Goal: Task Accomplishment & Management: Manage account settings

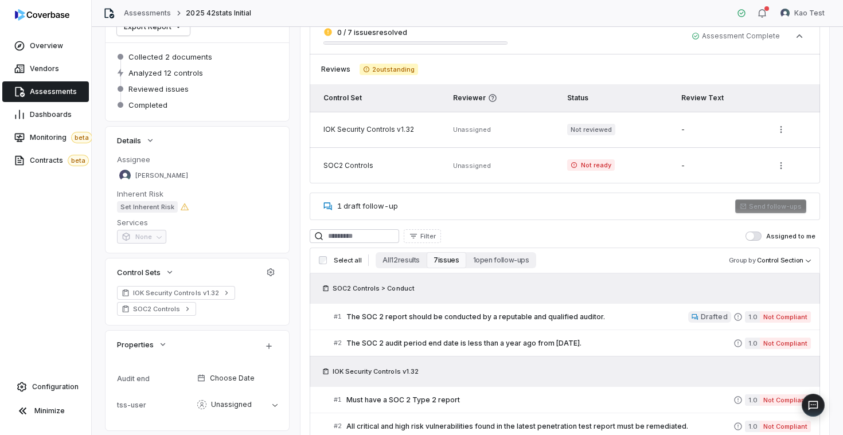
scroll to position [110, 0]
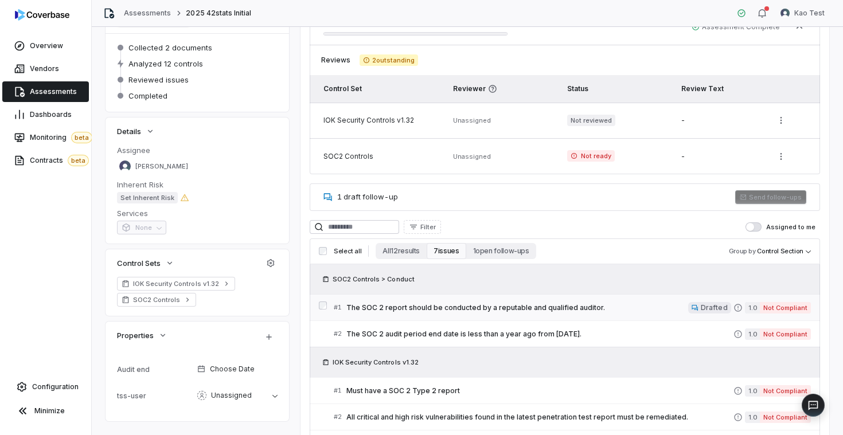
click at [441, 306] on span "The SOC 2 report should be conducted by a reputable and qualified auditor." at bounding box center [518, 308] width 342 height 9
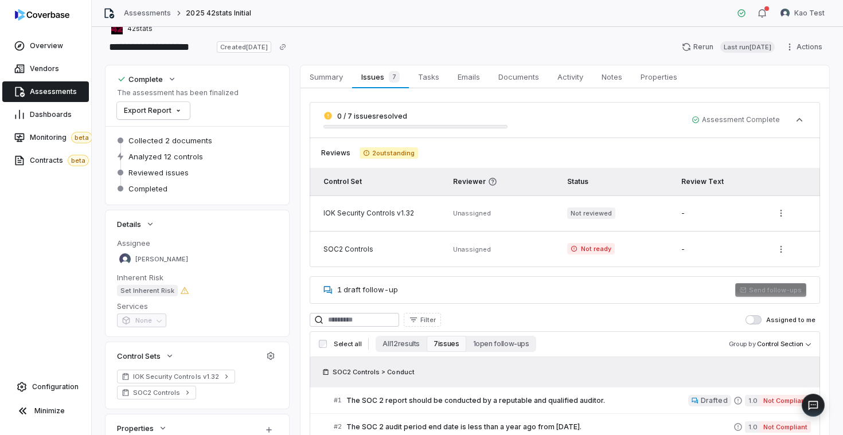
scroll to position [94, 0]
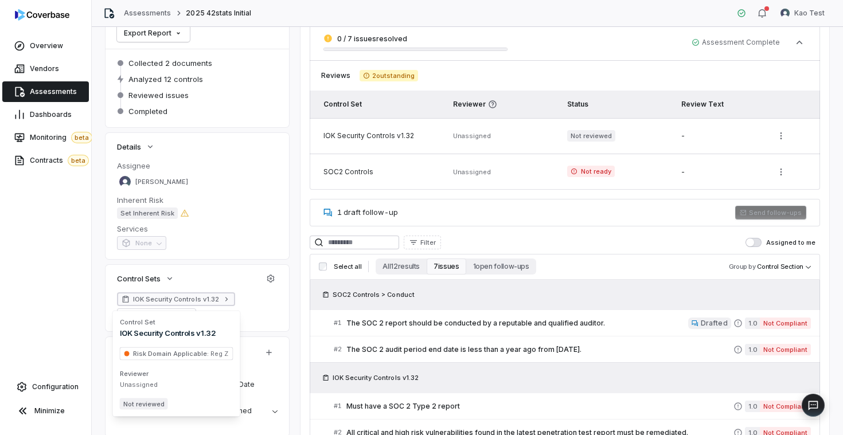
click at [166, 302] on span "IOK Security Controls v1.32" at bounding box center [176, 299] width 86 height 9
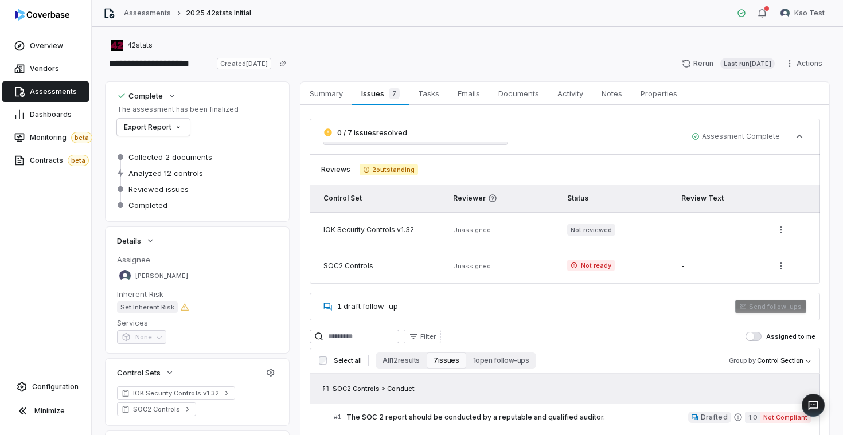
click at [56, 81] on link "Assessments" at bounding box center [45, 91] width 87 height 21
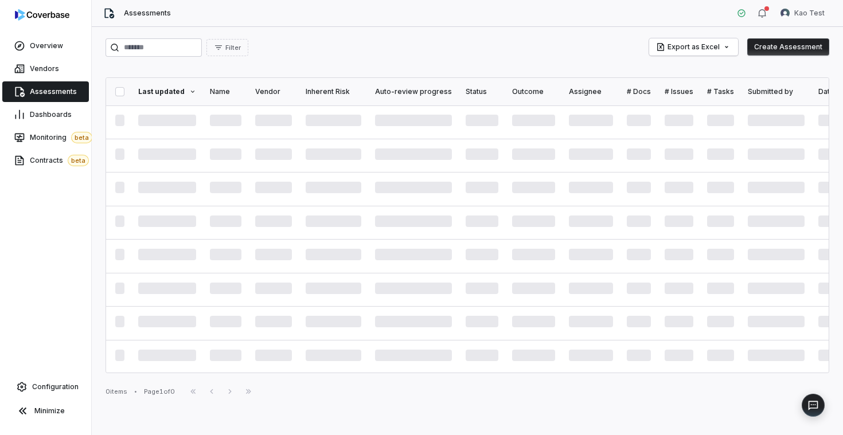
click at [59, 94] on span "Assessments" at bounding box center [53, 91] width 47 height 9
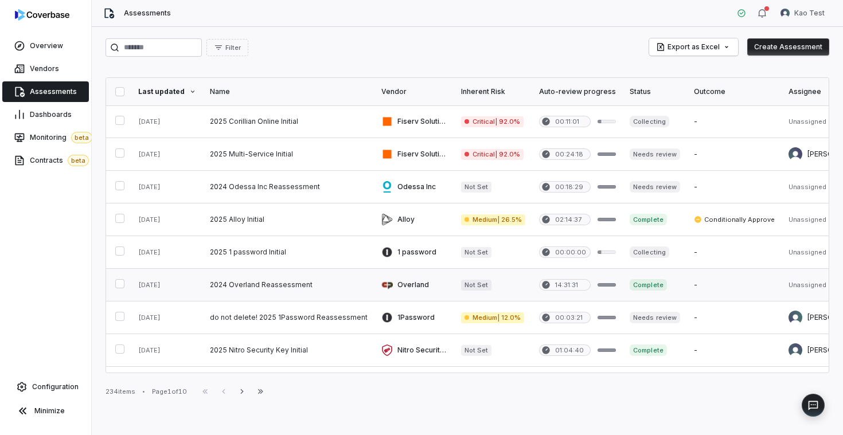
click at [224, 285] on link at bounding box center [289, 285] width 172 height 32
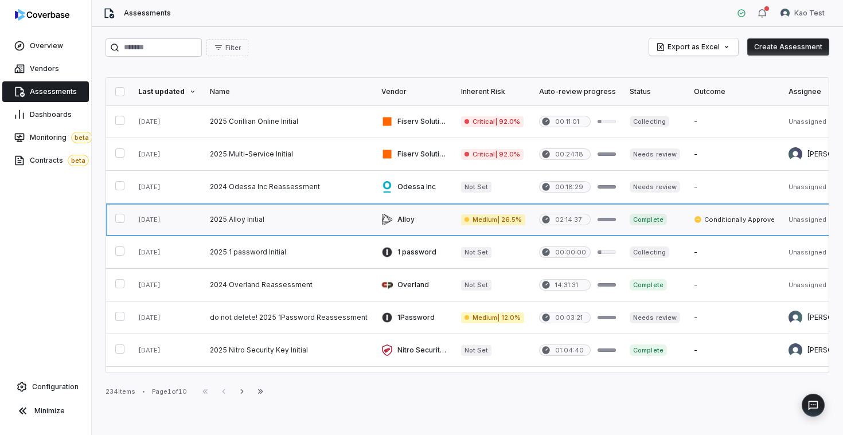
click at [242, 220] on link at bounding box center [289, 220] width 172 height 32
click at [270, 186] on link at bounding box center [289, 187] width 172 height 32
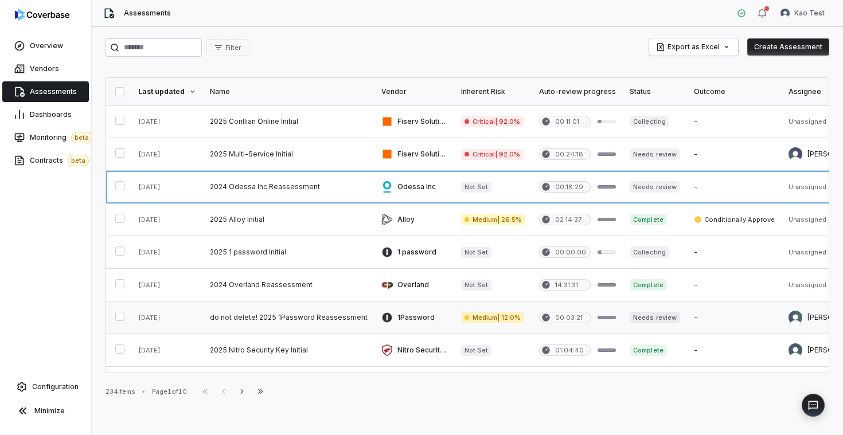
click at [256, 324] on link at bounding box center [289, 318] width 172 height 32
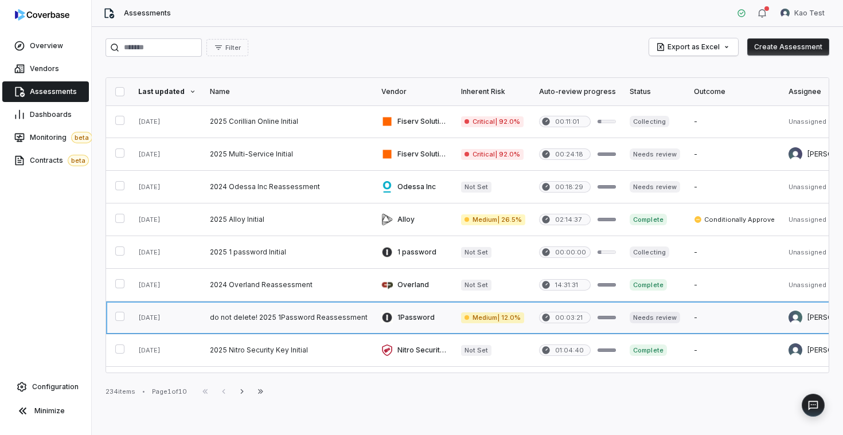
click at [272, 318] on link at bounding box center [289, 318] width 172 height 32
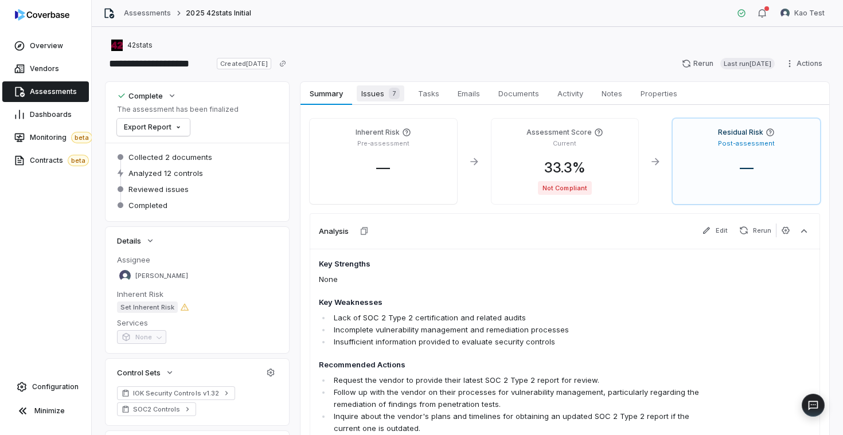
click at [374, 96] on span "Issues 7" at bounding box center [381, 93] width 48 height 16
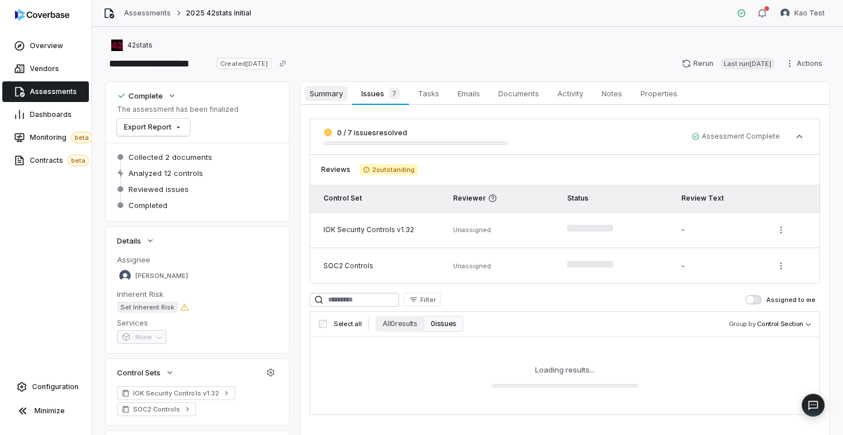
click at [326, 99] on span "Summary" at bounding box center [326, 93] width 42 height 15
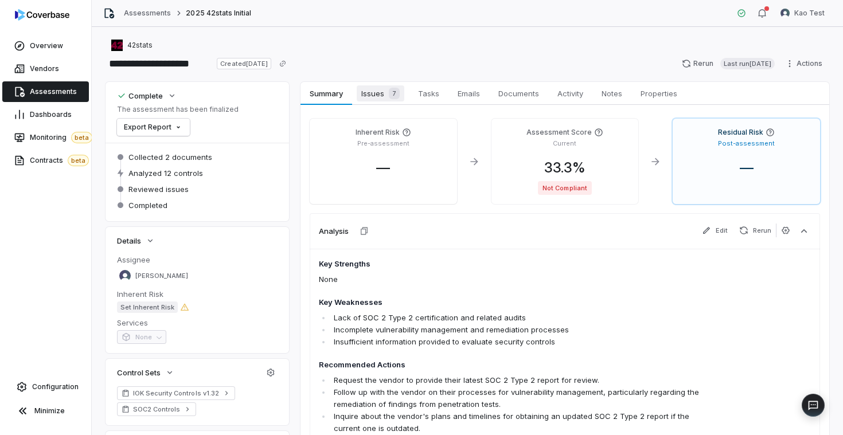
click at [381, 96] on span "Issues 7" at bounding box center [381, 93] width 48 height 16
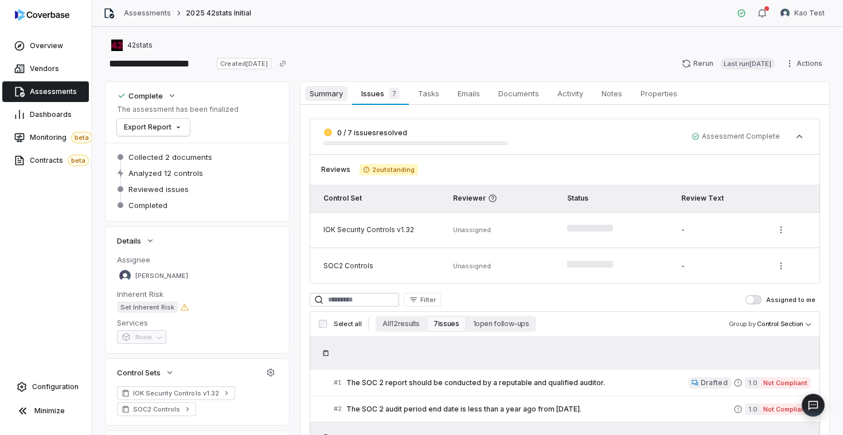
click at [335, 87] on span "Summary" at bounding box center [326, 93] width 42 height 15
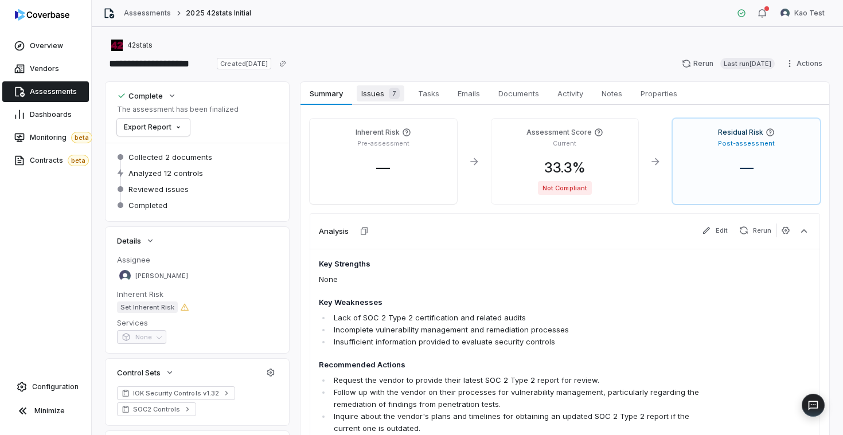
click at [383, 95] on span "Issues 7" at bounding box center [381, 93] width 48 height 16
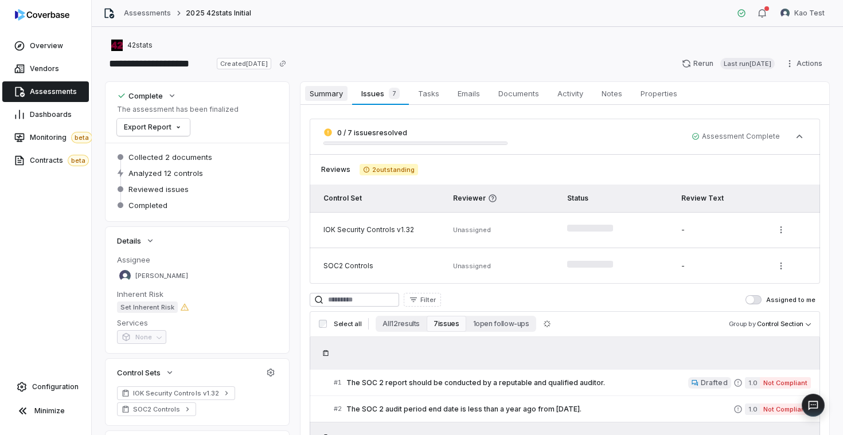
click at [349, 92] on link "Summary Summary" at bounding box center [327, 93] width 52 height 23
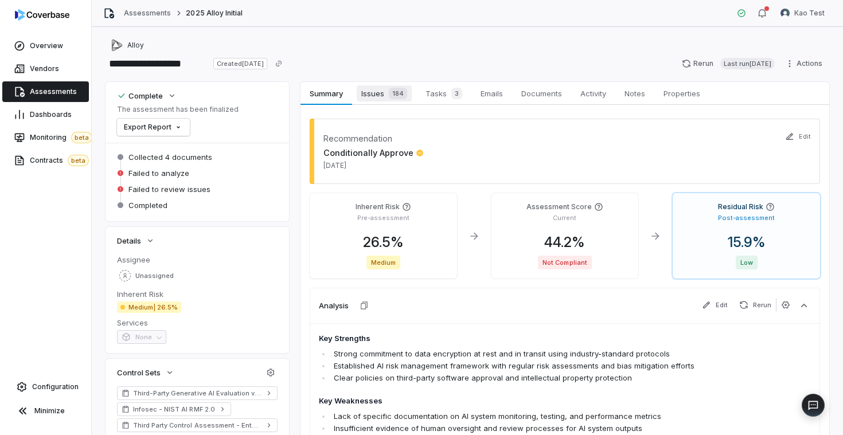
click at [382, 93] on span "Issues 184" at bounding box center [384, 93] width 55 height 16
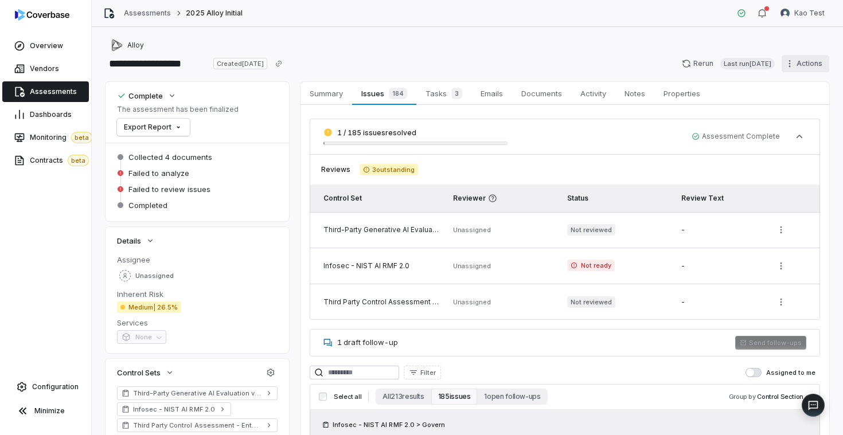
click at [795, 65] on html "**********" at bounding box center [421, 217] width 843 height 435
click at [797, 64] on html "**********" at bounding box center [421, 217] width 843 height 435
click at [151, 274] on span "Unassigned" at bounding box center [154, 276] width 38 height 9
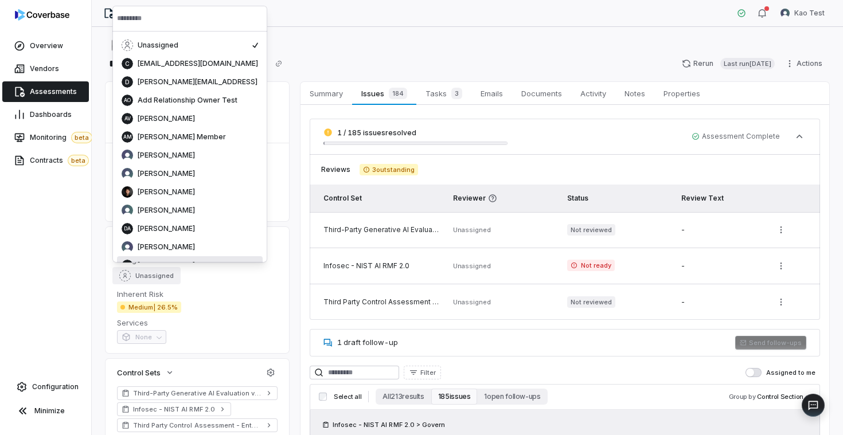
click at [268, 270] on div "Unassigned" at bounding box center [197, 275] width 161 height 17
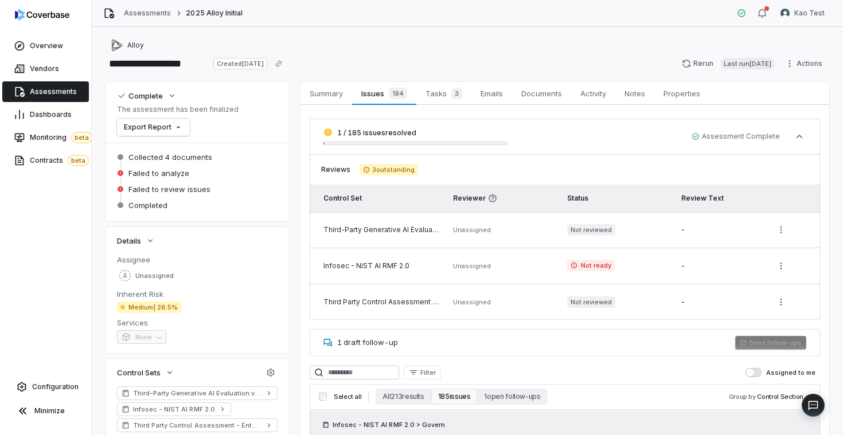
click at [159, 308] on span "Medium | 26.5%" at bounding box center [149, 307] width 64 height 11
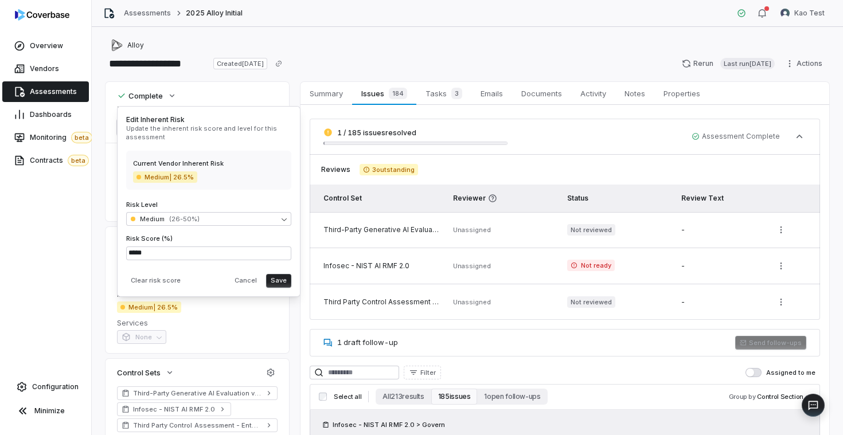
click at [260, 315] on form "Assignee Unassigned Inherent Risk Medium | 26.5% Services None" at bounding box center [197, 300] width 161 height 90
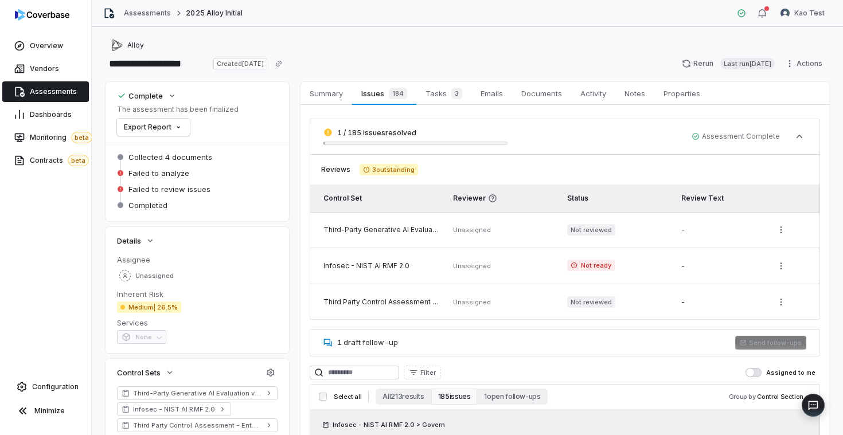
click at [149, 336] on span "None" at bounding box center [141, 339] width 49 height 9
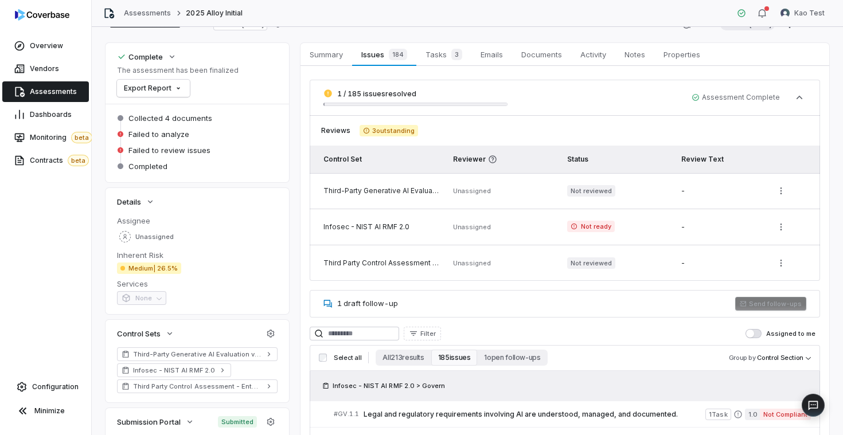
scroll to position [40, 0]
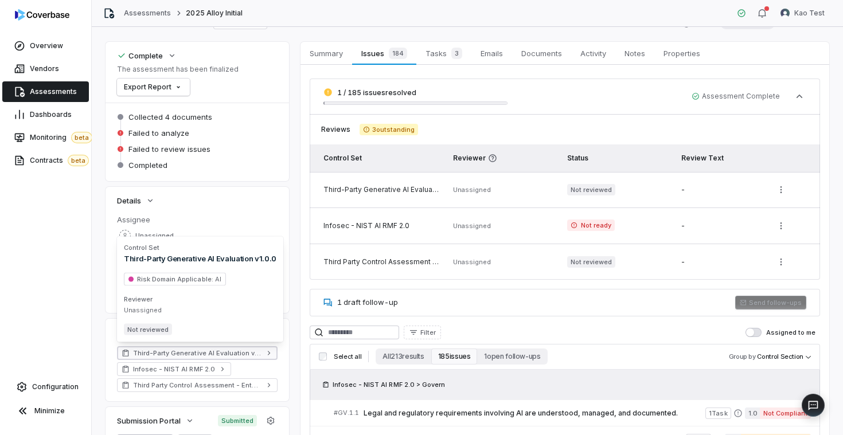
click at [220, 351] on span "Third-Party Generative AI Evaluation v1.0.0" at bounding box center [197, 353] width 129 height 9
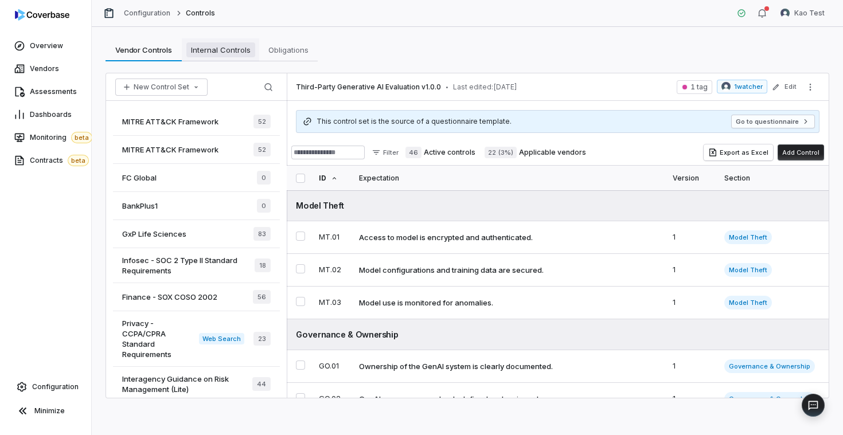
click at [223, 55] on span "Internal Controls" at bounding box center [220, 49] width 69 height 15
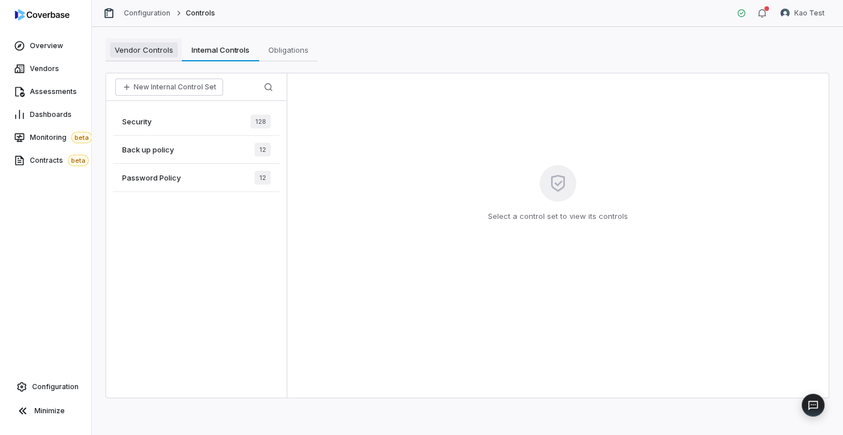
click at [154, 50] on span "Vendor Controls" at bounding box center [144, 49] width 68 height 15
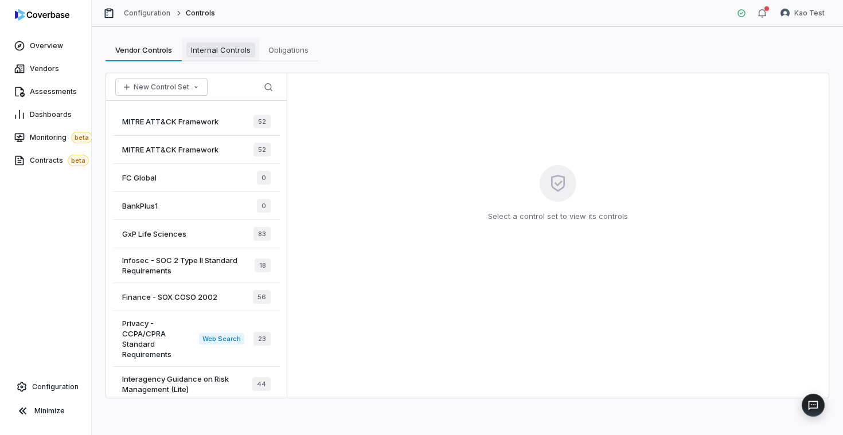
click at [209, 57] on link "Internal Controls Internal Controls" at bounding box center [220, 49] width 77 height 23
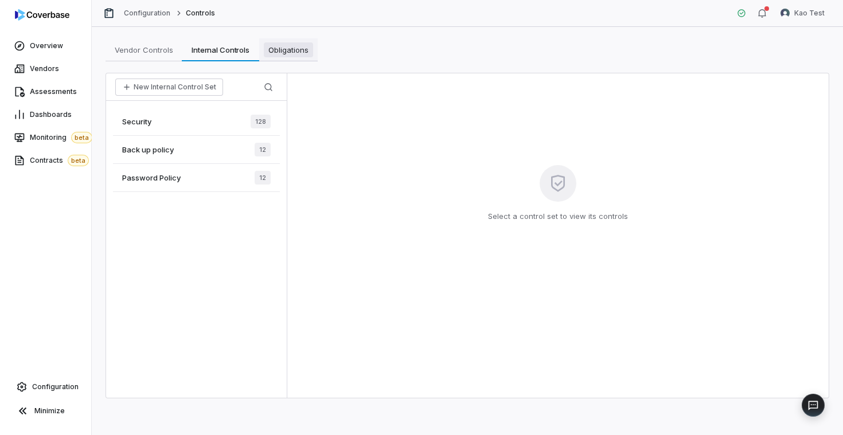
click at [272, 55] on span "Obligations" at bounding box center [288, 49] width 49 height 15
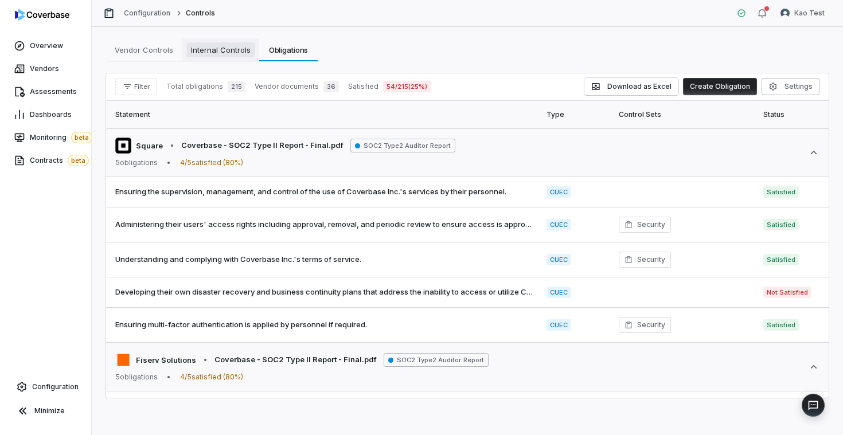
click at [227, 52] on span "Internal Controls" at bounding box center [220, 49] width 69 height 15
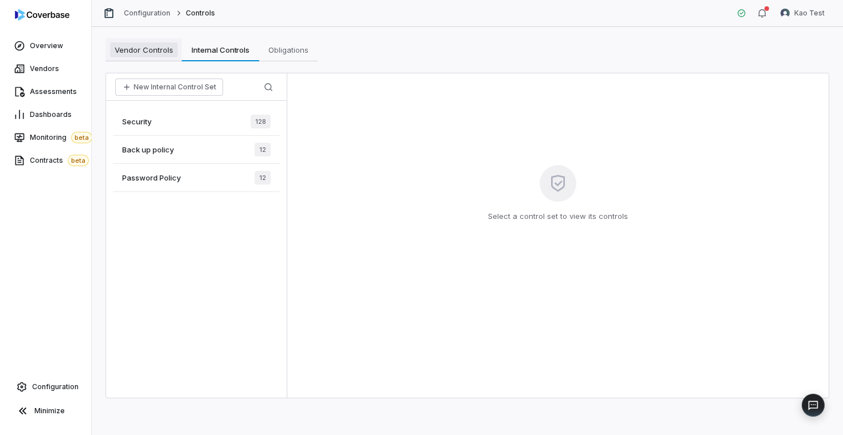
click at [172, 53] on span "Vendor Controls" at bounding box center [144, 49] width 68 height 15
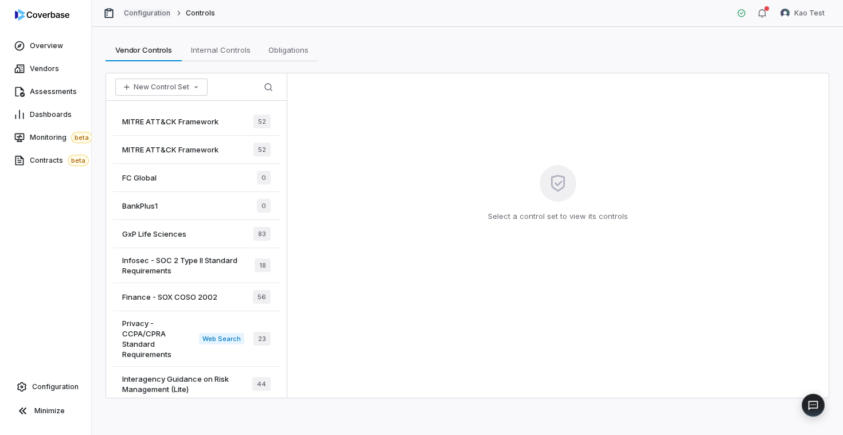
click at [156, 10] on link "Configuration" at bounding box center [147, 13] width 47 height 9
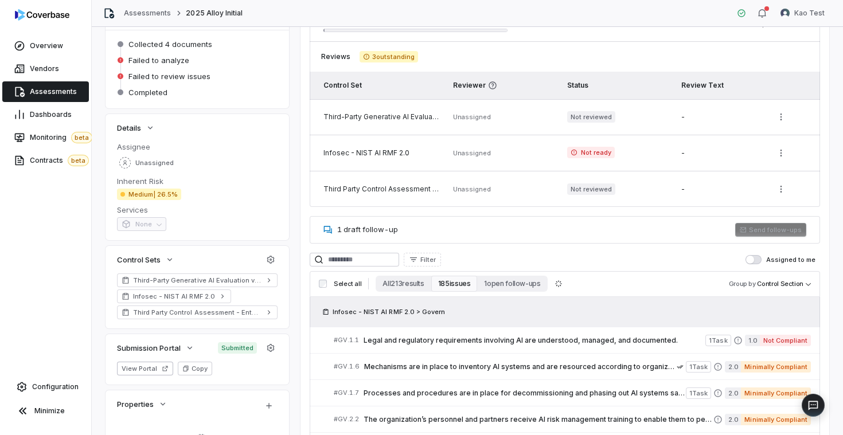
scroll to position [63, 0]
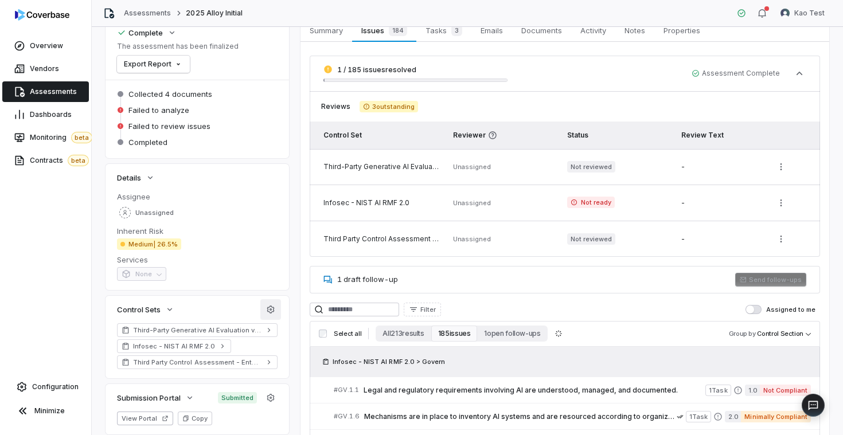
click at [273, 308] on icon "button" at bounding box center [270, 309] width 9 height 9
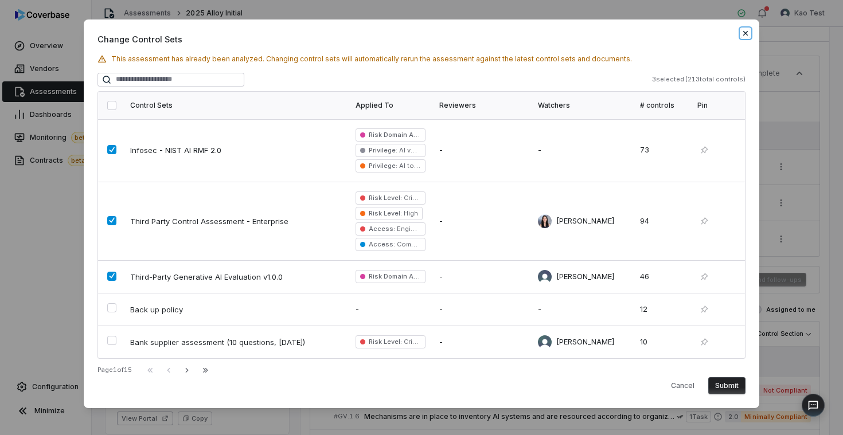
click at [745, 32] on icon "button" at bounding box center [746, 32] width 5 height 5
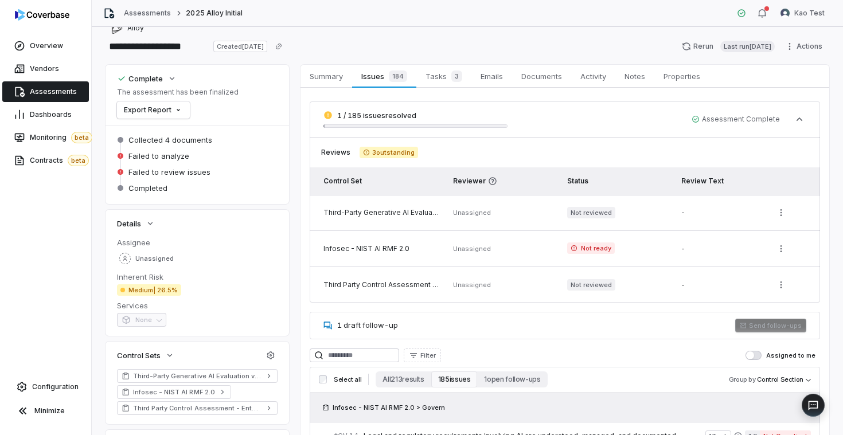
scroll to position [20, 0]
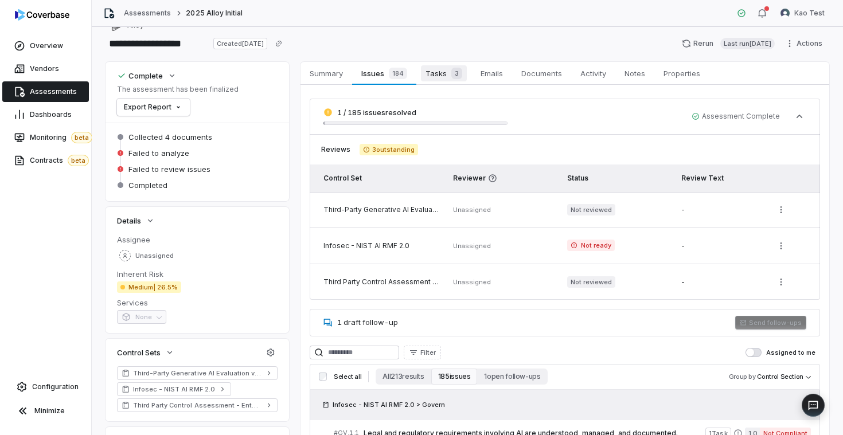
click at [432, 68] on span "Tasks 3" at bounding box center [444, 73] width 46 height 16
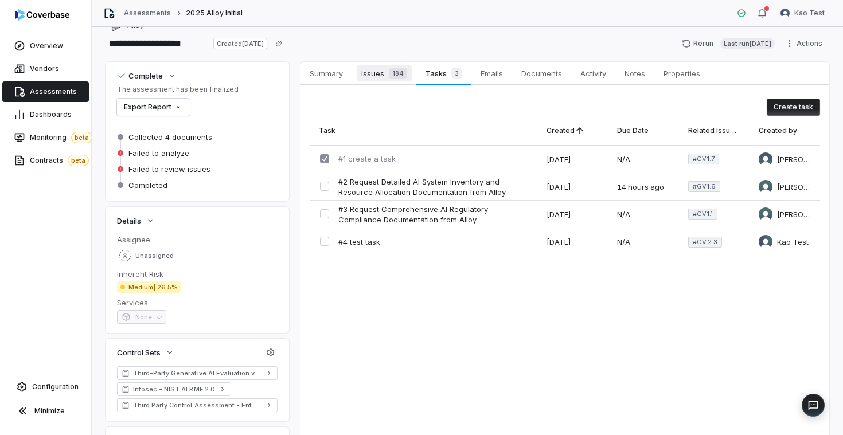
click at [391, 72] on span "184" at bounding box center [398, 73] width 18 height 11
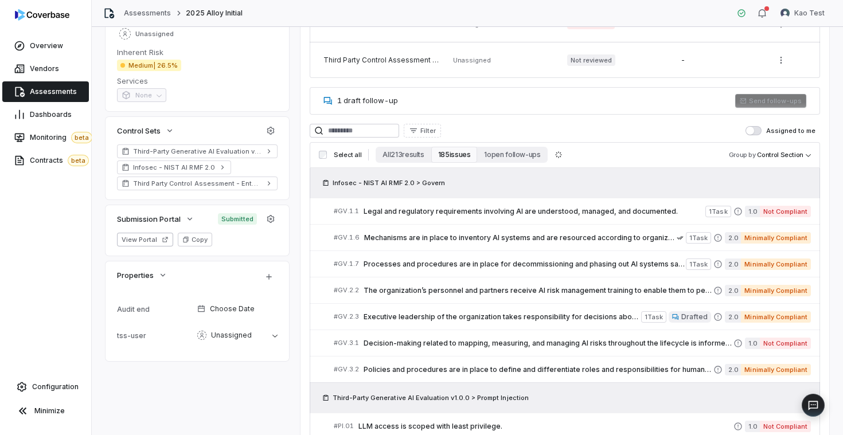
scroll to position [248, 0]
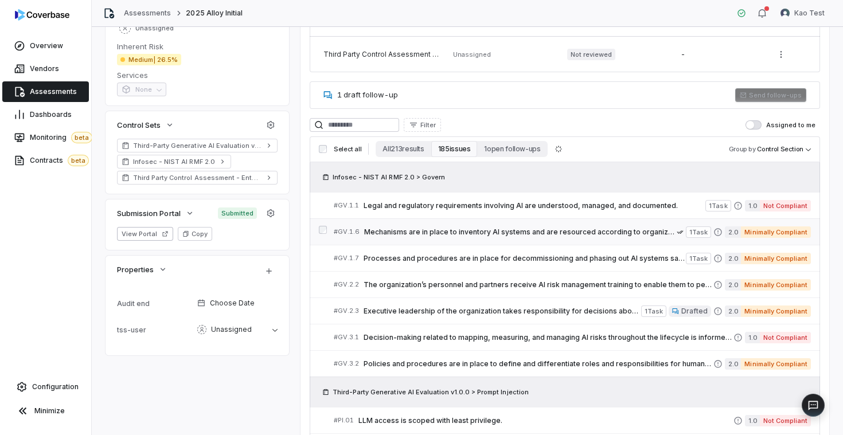
click at [515, 232] on span "Mechanisms are in place to inventory AI systems and are resourced according to …" at bounding box center [520, 232] width 313 height 9
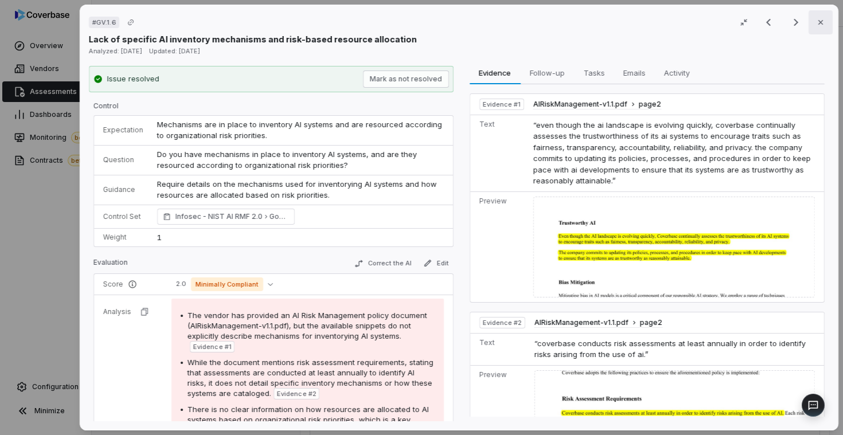
click at [820, 17] on button "Close" at bounding box center [821, 22] width 24 height 24
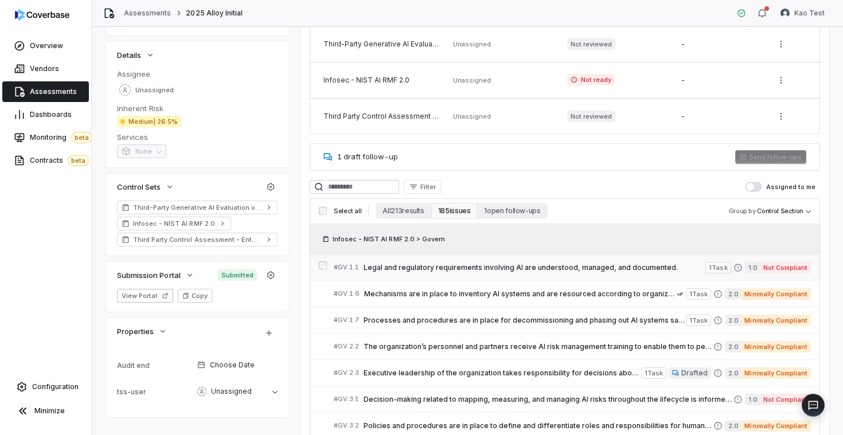
scroll to position [300, 0]
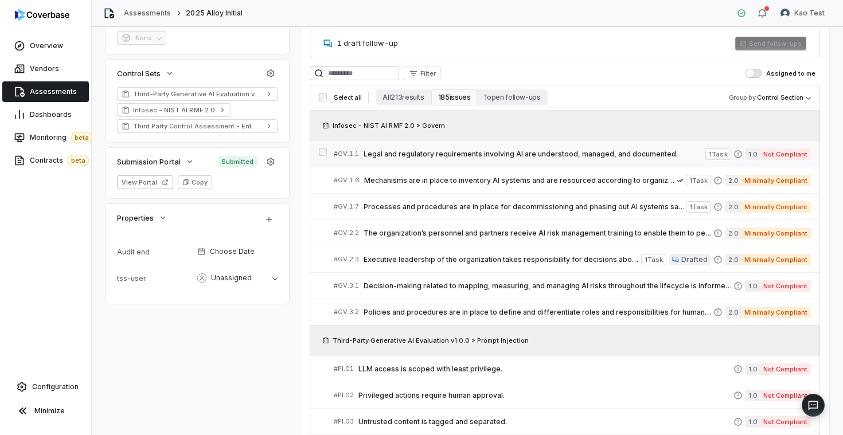
click at [465, 152] on span "Legal and regulatory requirements involving AI are understood, managed, and doc…" at bounding box center [535, 154] width 342 height 9
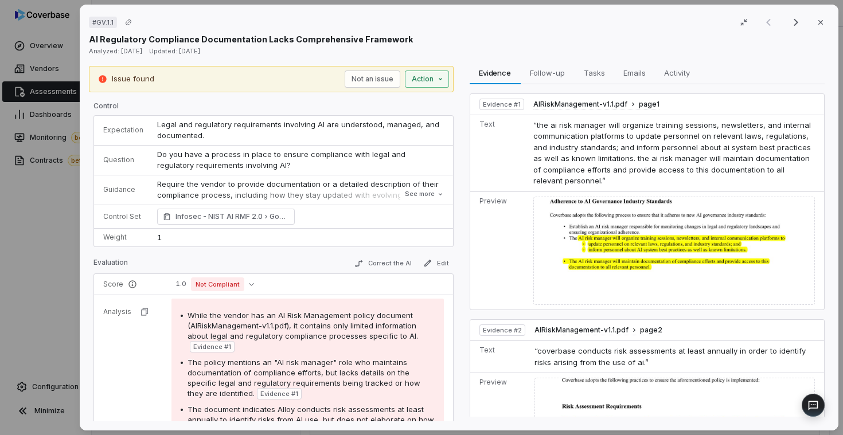
click at [433, 73] on div "# GV.1.1 Result 1 of 25 Close AI Regulatory Compliance Documentation Lacks Comp…" at bounding box center [421, 217] width 843 height 435
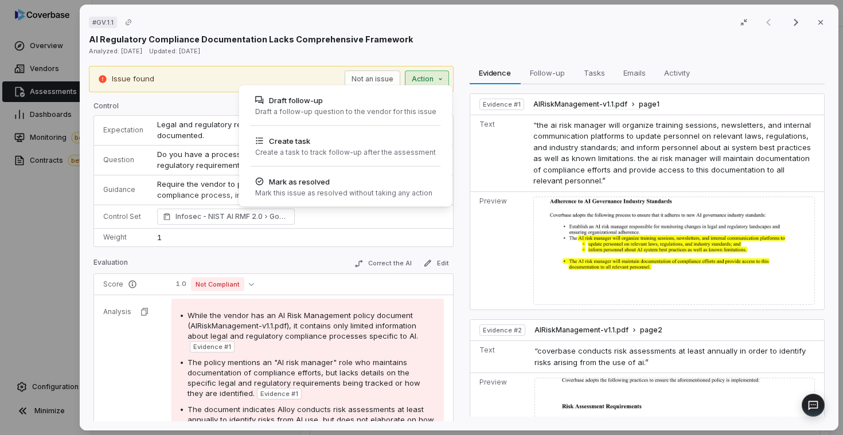
click at [443, 42] on div "# GV.1.1 Result 1 of 25 Close AI Regulatory Compliance Documentation Lacks Comp…" at bounding box center [421, 217] width 843 height 435
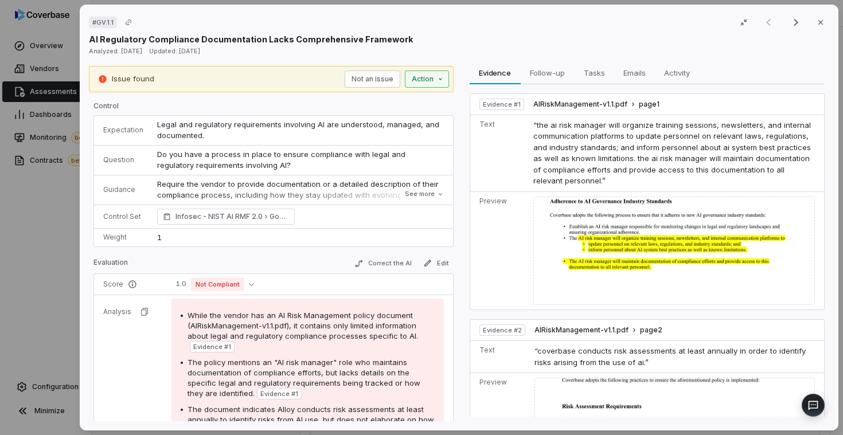
click at [433, 73] on div "# GV.1.1 Result 1 of 25 Close AI Regulatory Compliance Documentation Lacks Comp…" at bounding box center [421, 217] width 843 height 435
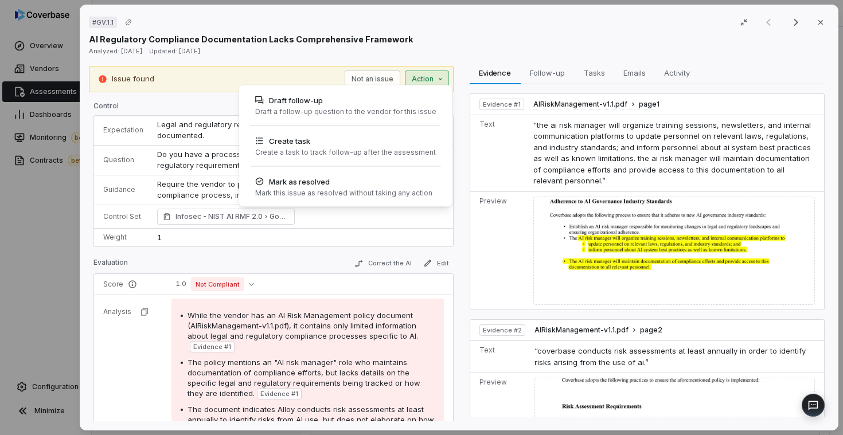
click at [458, 40] on div "# GV.1.1 Result 1 of 25 Close AI Regulatory Compliance Documentation Lacks Comp…" at bounding box center [421, 217] width 843 height 435
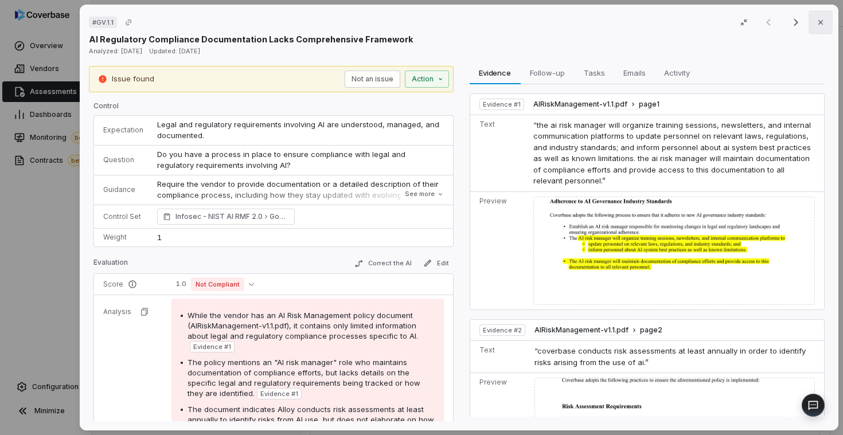
click at [819, 16] on button "Close" at bounding box center [821, 22] width 24 height 24
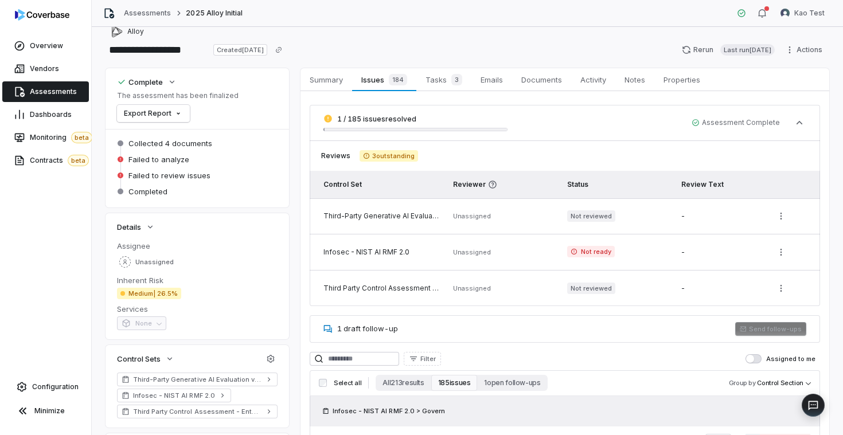
scroll to position [198, 0]
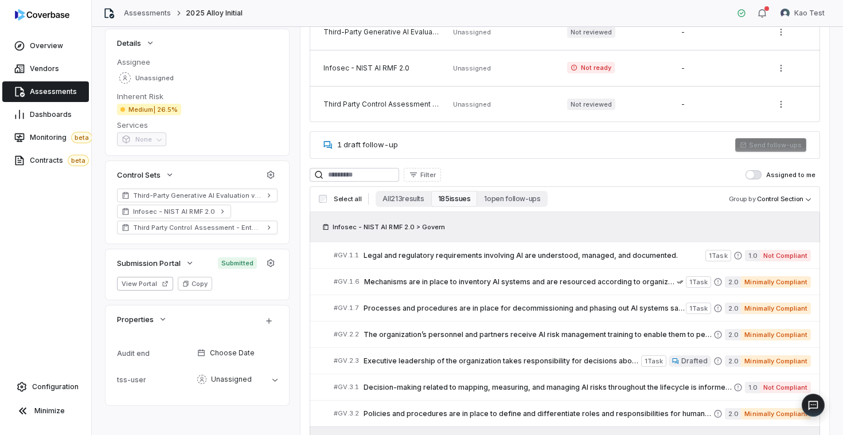
click at [393, 144] on span "1 draft follow-up" at bounding box center [367, 144] width 61 height 9
click at [460, 144] on div "1 draft follow-up Send follow-ups" at bounding box center [565, 145] width 511 height 28
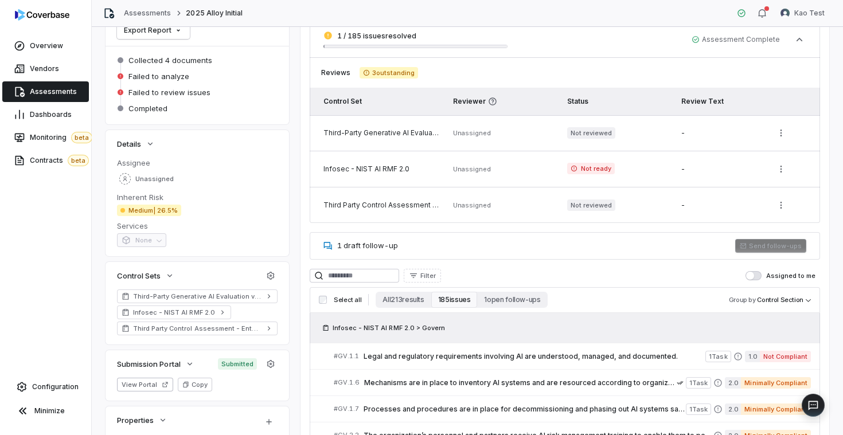
scroll to position [102, 0]
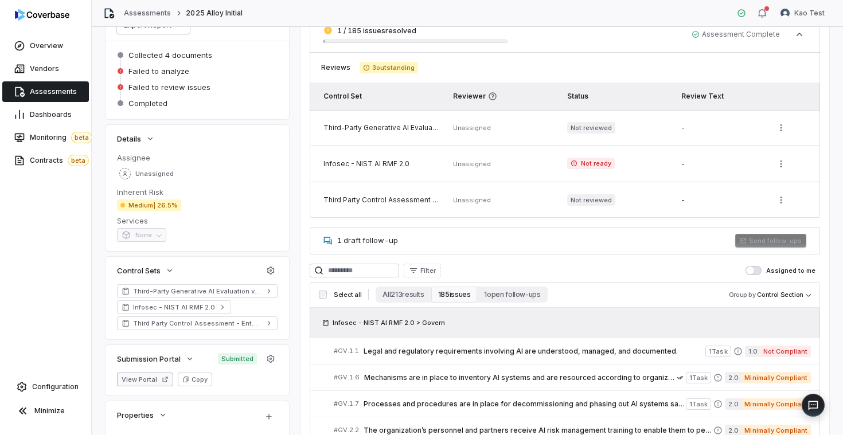
click at [142, 383] on button "View Portal" at bounding box center [145, 380] width 56 height 14
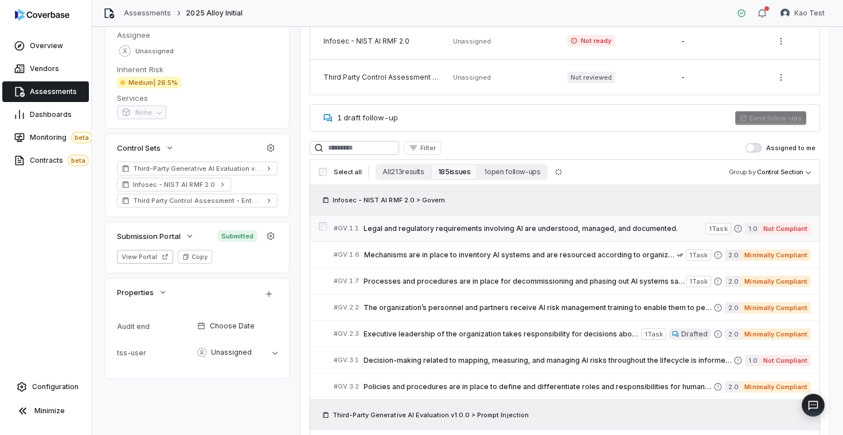
scroll to position [166, 0]
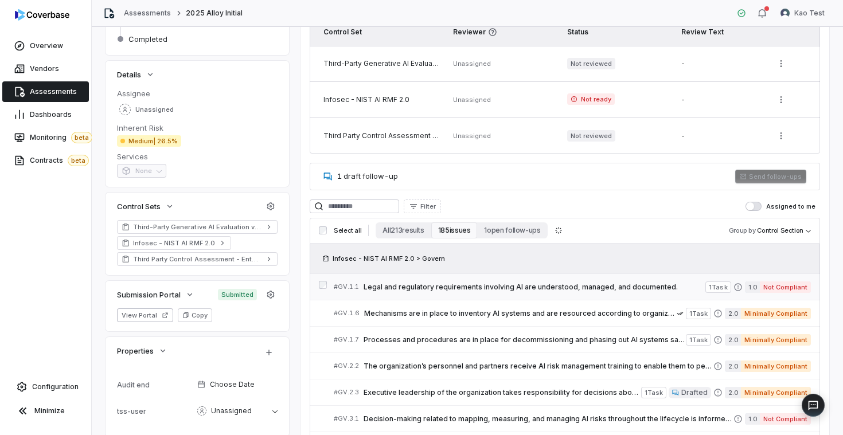
click at [414, 289] on span "Legal and regulatory requirements involving AI are understood, managed, and doc…" at bounding box center [535, 287] width 342 height 9
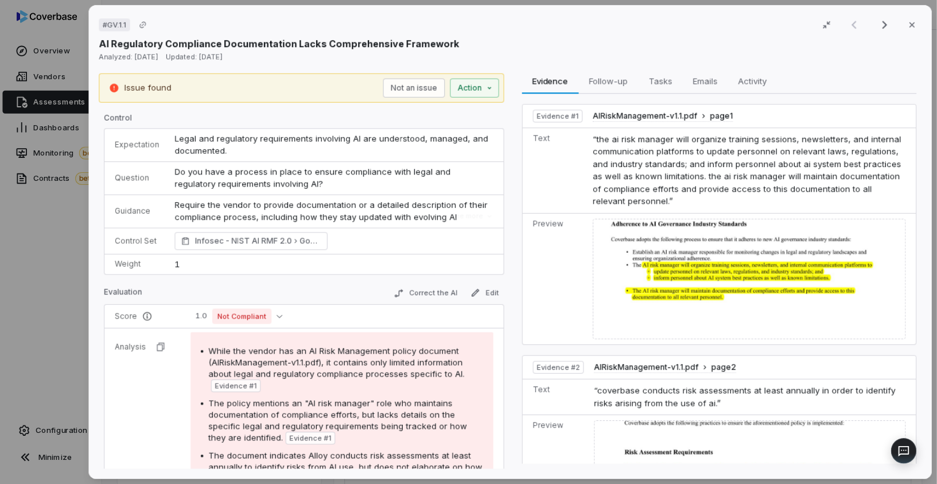
scroll to position [166, 0]
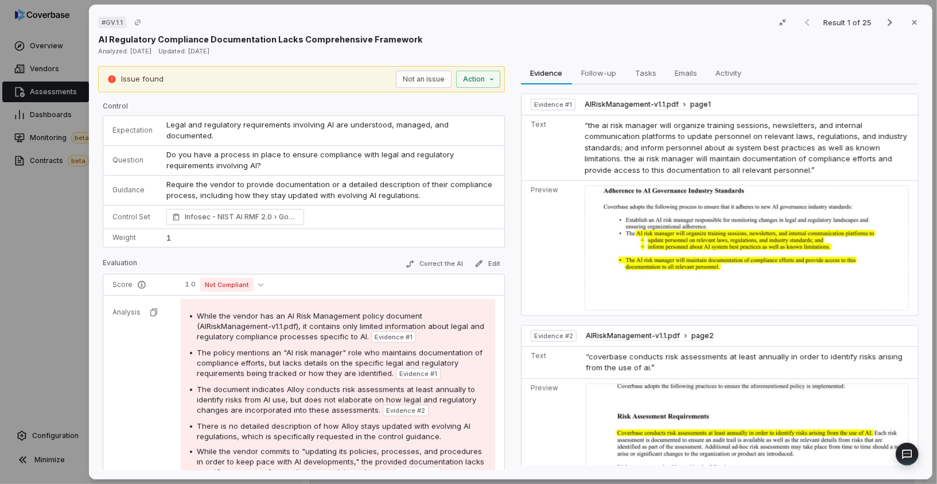
click at [802, 251] on img at bounding box center [747, 247] width 324 height 125
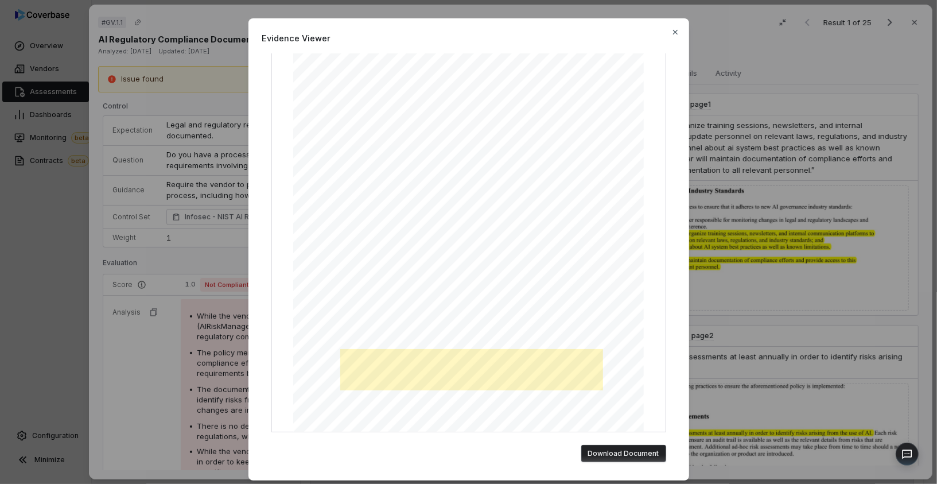
scroll to position [4, 0]
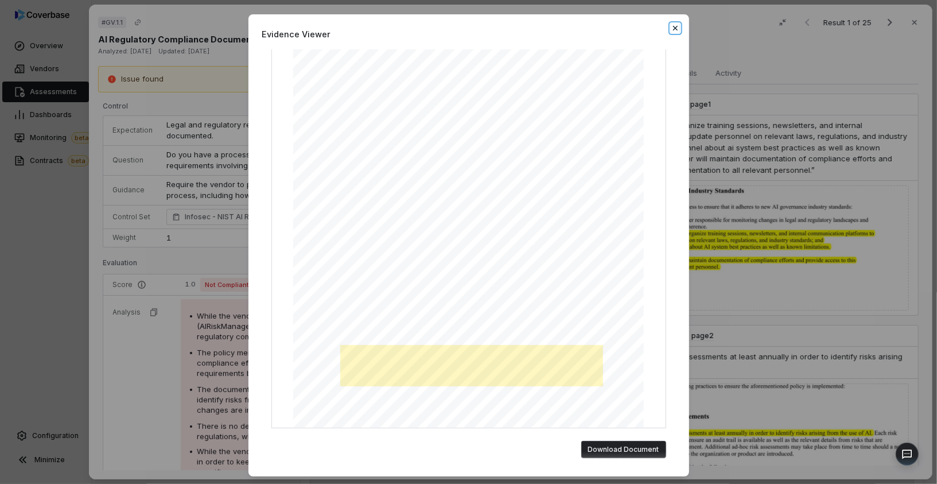
click at [672, 27] on icon "button" at bounding box center [675, 28] width 9 height 9
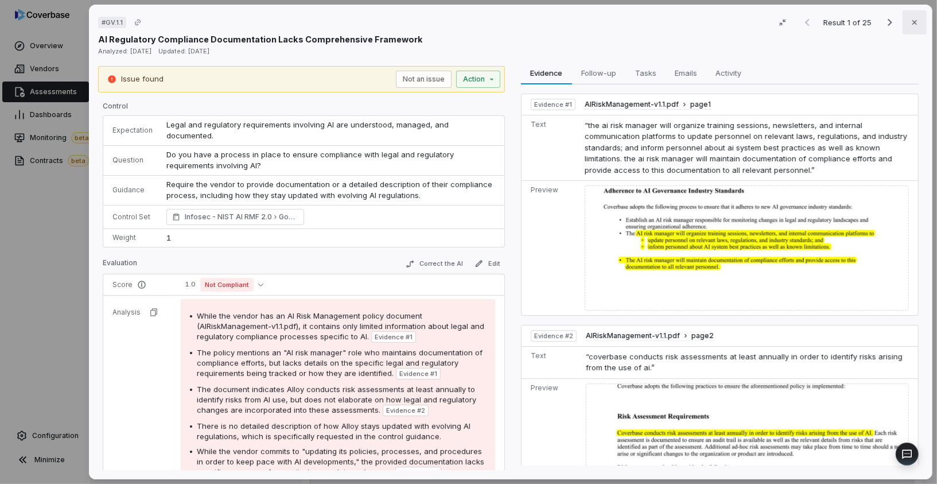
click at [843, 25] on icon "button" at bounding box center [914, 22] width 9 height 9
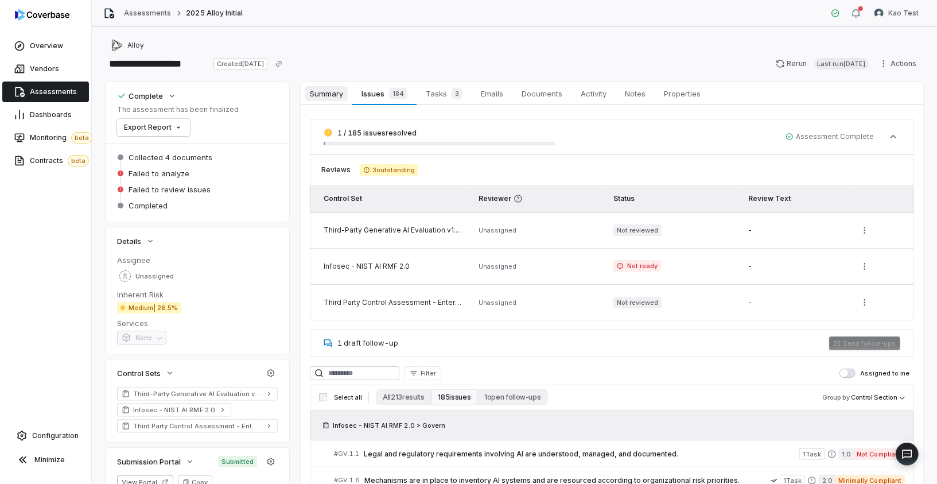
click at [316, 99] on span "Summary" at bounding box center [326, 93] width 42 height 15
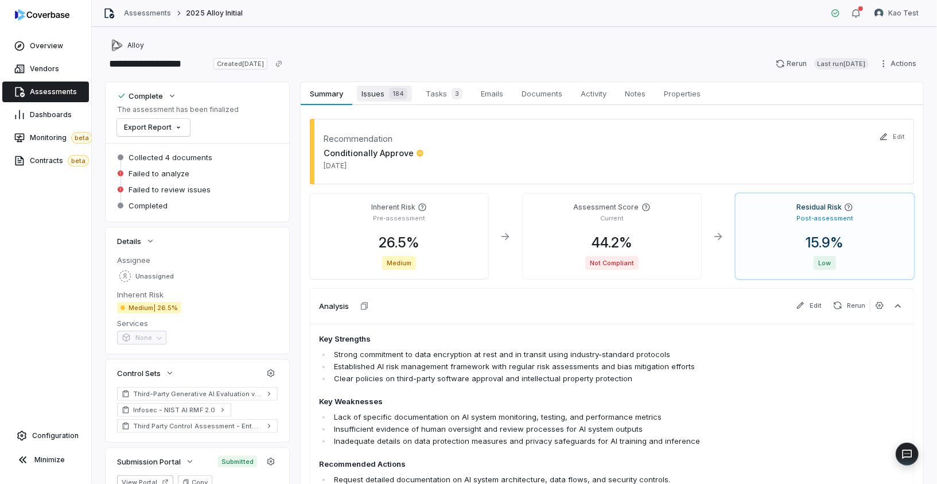
click at [379, 98] on span "Issues 184" at bounding box center [384, 93] width 55 height 16
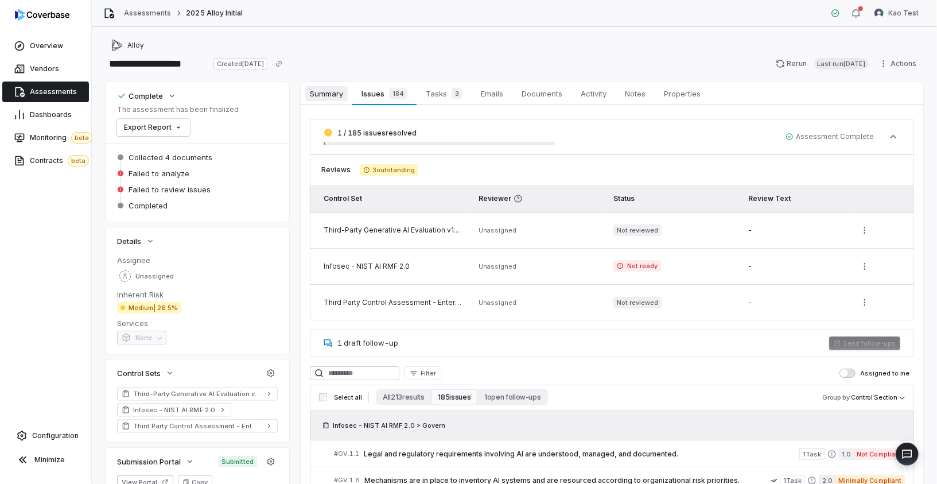
click at [338, 96] on span "Summary" at bounding box center [326, 93] width 42 height 15
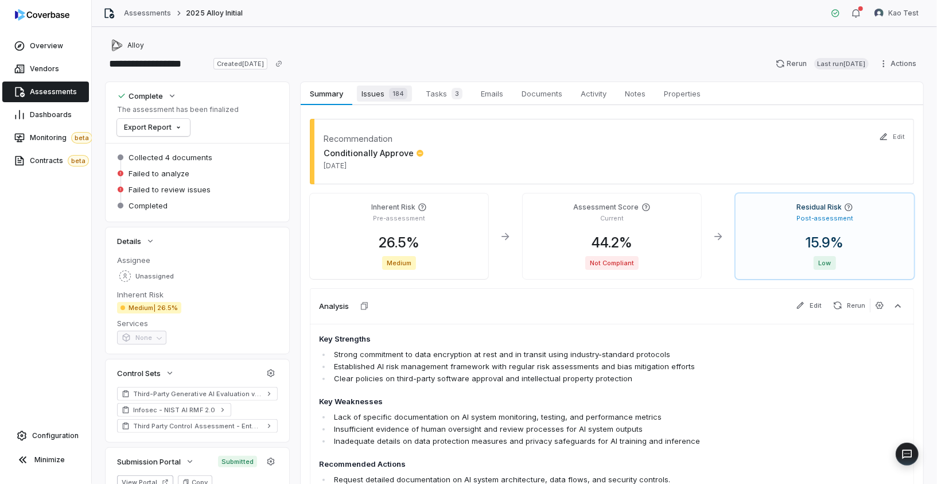
click at [369, 96] on span "Issues 184" at bounding box center [384, 93] width 55 height 16
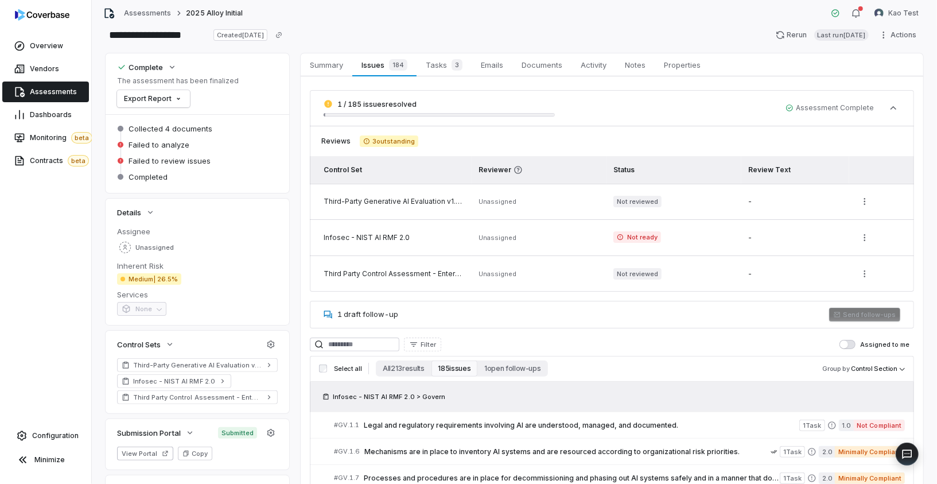
scroll to position [208, 0]
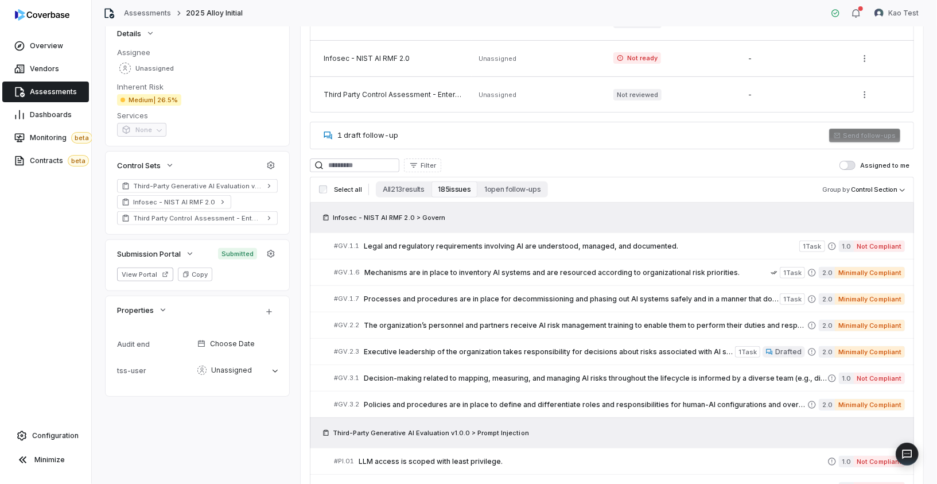
click at [843, 162] on label "Assigned to me" at bounding box center [874, 165] width 70 height 9
click at [843, 162] on button "Assigned to me" at bounding box center [847, 165] width 16 height 9
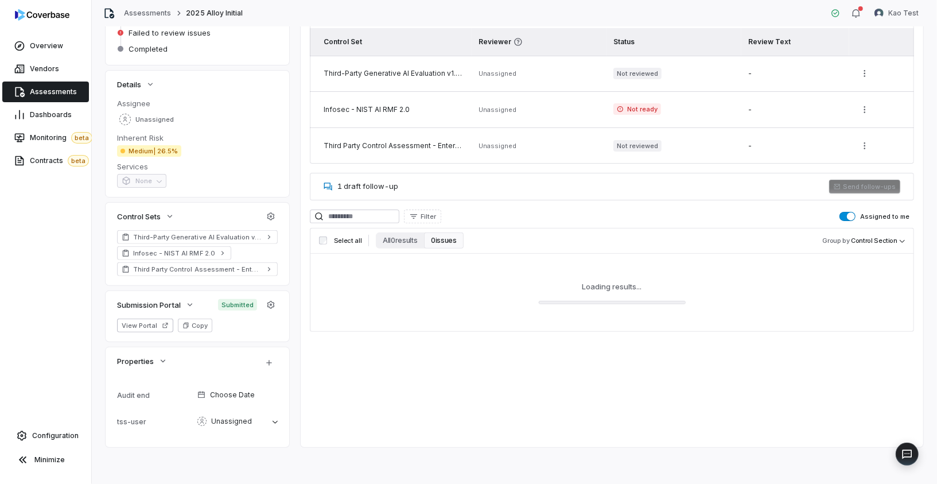
scroll to position [156, 0]
click at [843, 162] on td at bounding box center [881, 147] width 65 height 36
click at [843, 219] on span "button" at bounding box center [851, 217] width 8 height 8
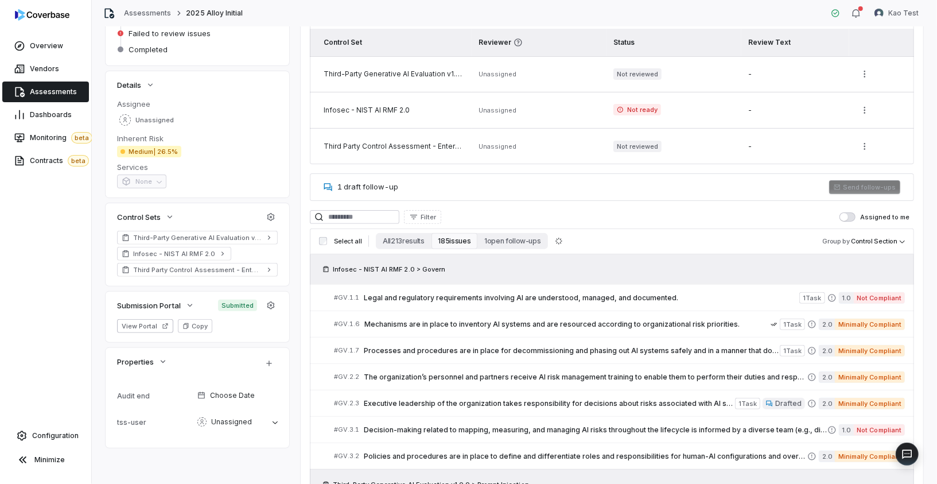
scroll to position [0, 0]
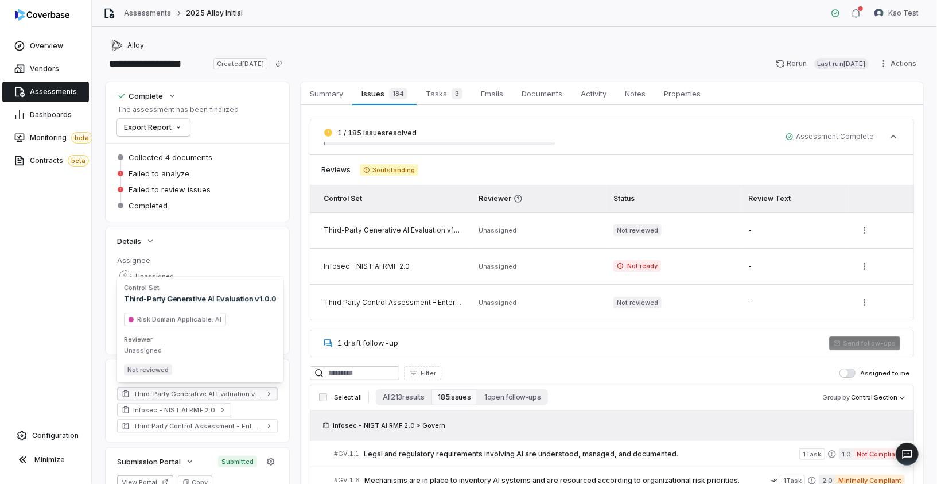
click at [206, 391] on span "Third-Party Generative AI Evaluation v1.0.0" at bounding box center [197, 393] width 129 height 9
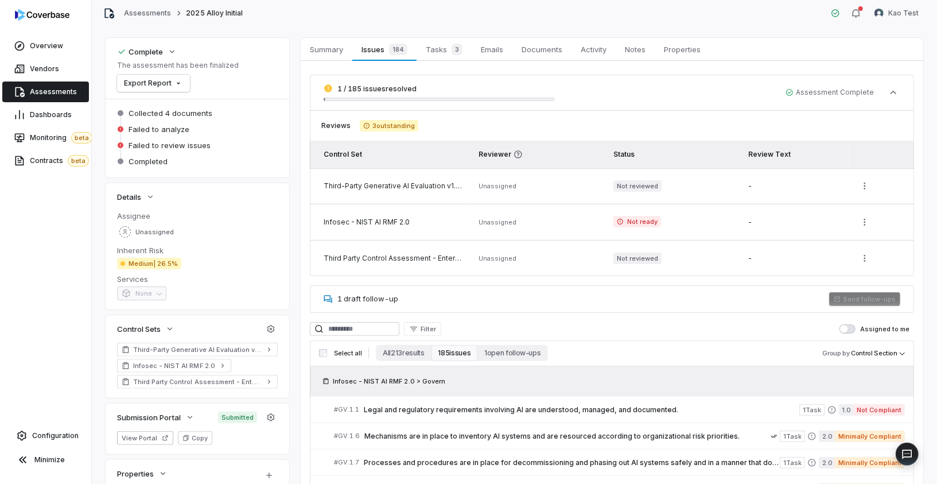
scroll to position [44, 0]
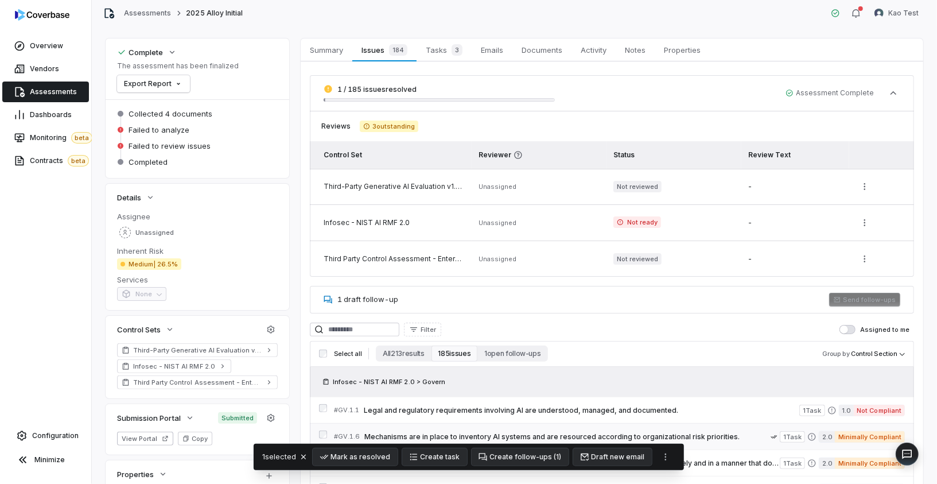
click at [321, 423] on div "# GV.1.6 Mechanisms are in place to inventory AI systems and are resourced acco…" at bounding box center [612, 436] width 604 height 26
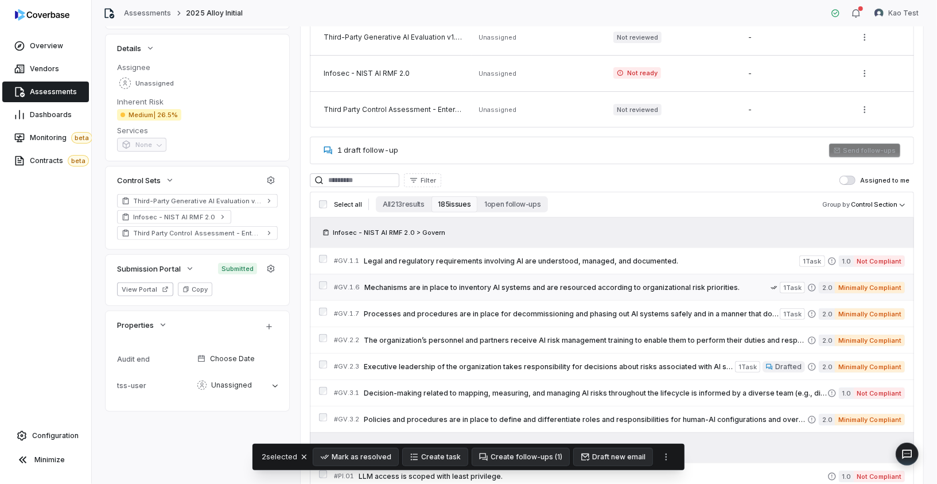
scroll to position [201, 0]
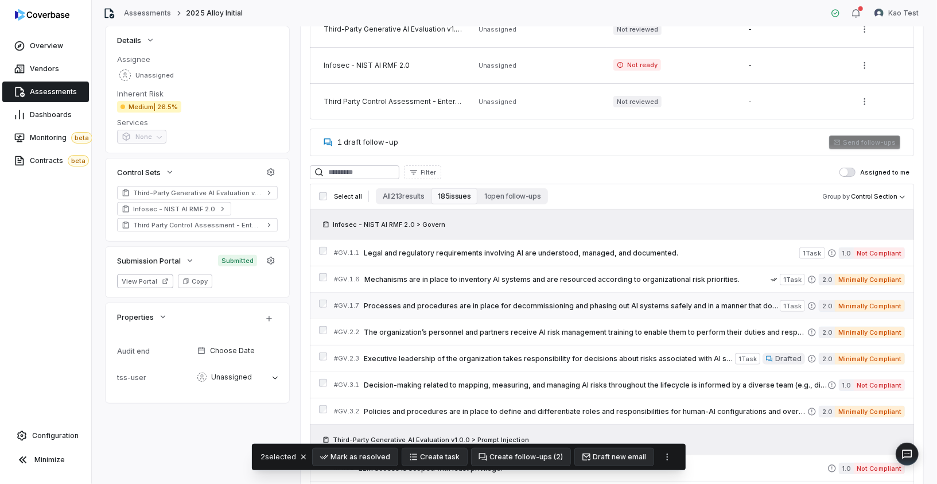
click at [322, 296] on div "# GV.1.7 Processes and procedures are in place for decommissioning and phasing …" at bounding box center [612, 305] width 604 height 26
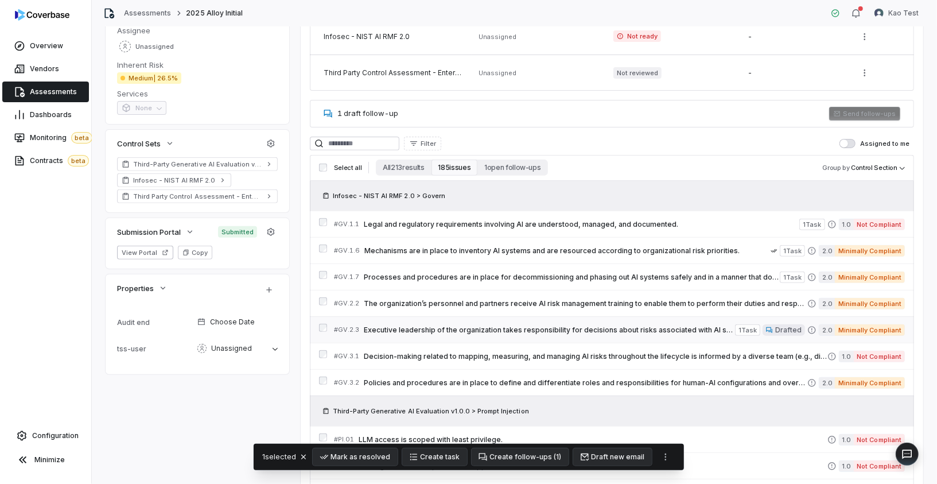
scroll to position [234, 0]
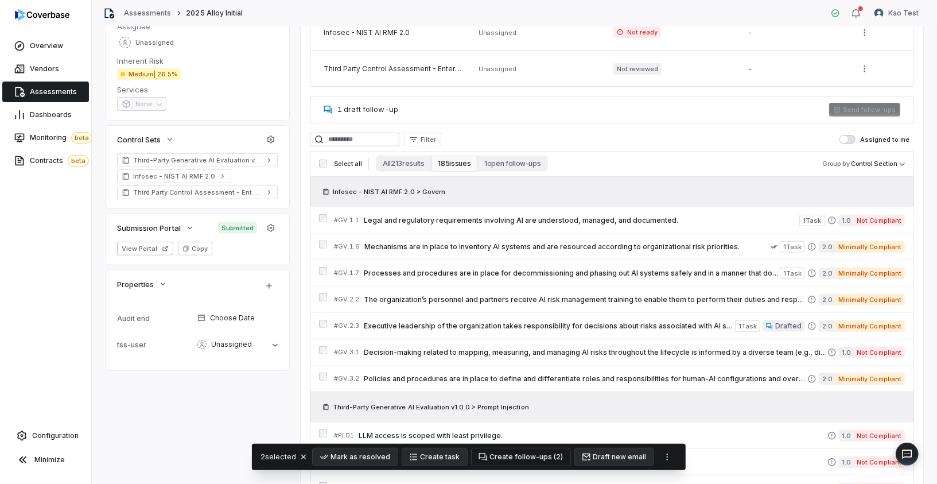
click at [535, 435] on button "Create follow-ups ( 2 )" at bounding box center [521, 456] width 99 height 17
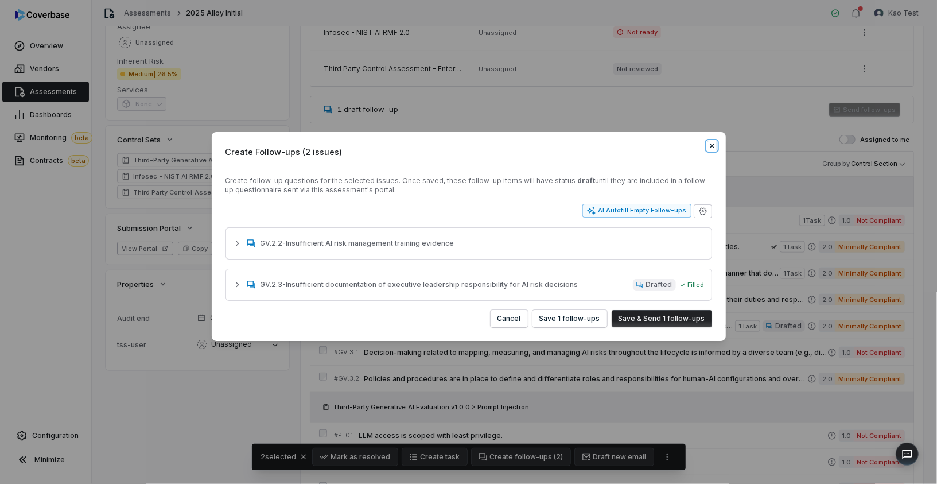
click at [709, 149] on icon "button" at bounding box center [711, 145] width 9 height 9
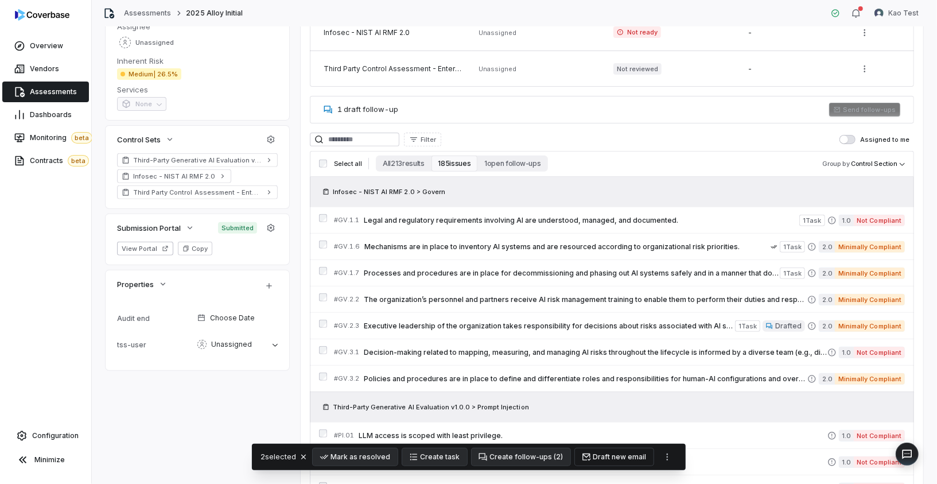
click at [628, 435] on button "Draft new email" at bounding box center [614, 456] width 79 height 17
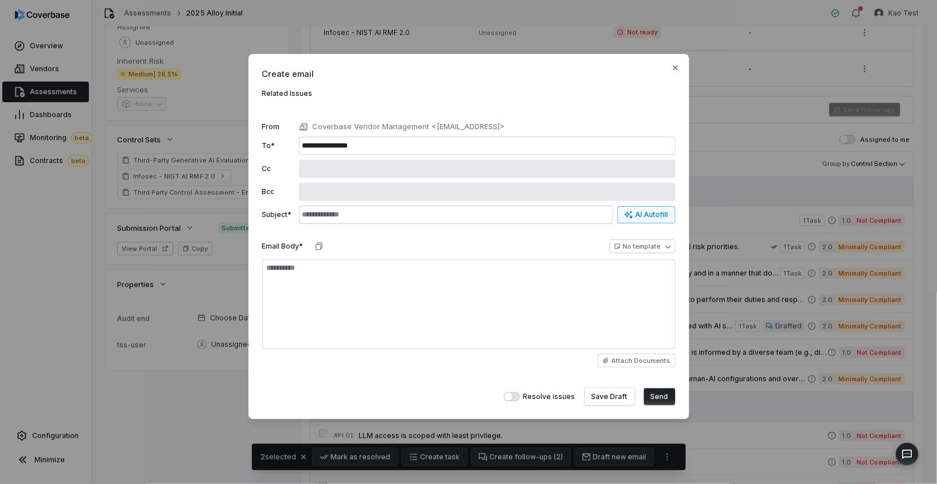
click at [631, 217] on icon "button" at bounding box center [628, 214] width 8 height 7
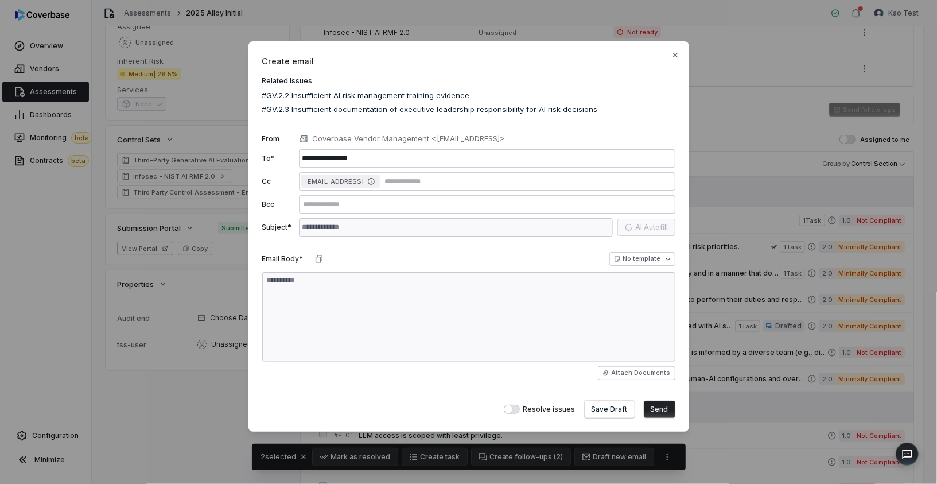
type textarea "*"
type input "**********"
type textarea "*"
type textarea "***"
type textarea "*"
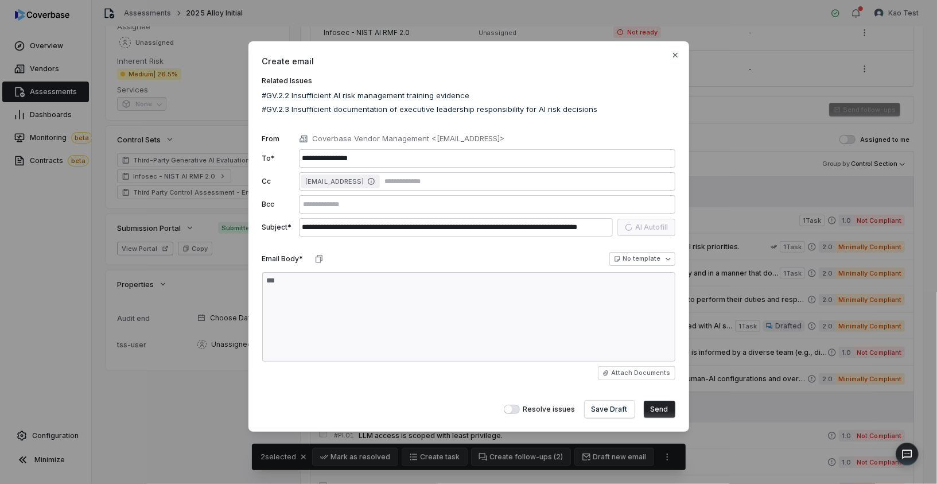
type textarea "**********"
type textarea "*"
type textarea "**********"
type textarea "*"
type textarea "**********"
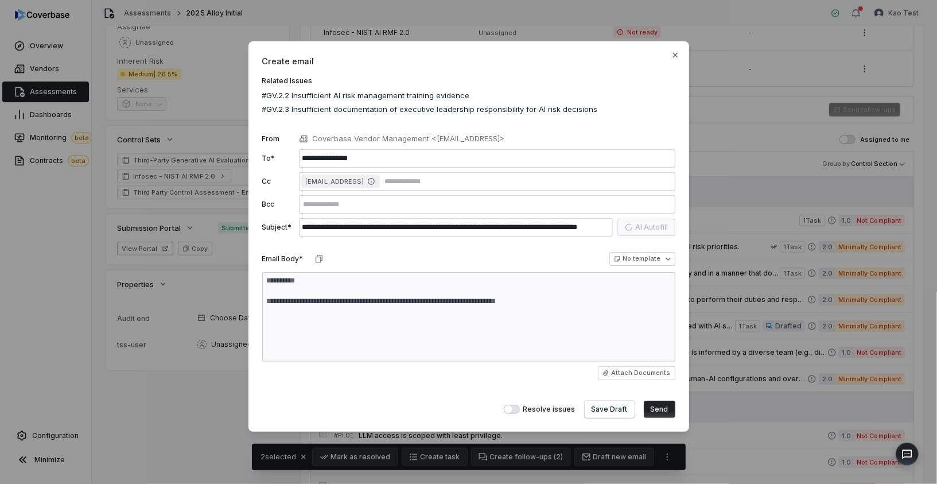
type textarea "*"
type textarea "**********"
type textarea "*"
type textarea "**********"
type textarea "*"
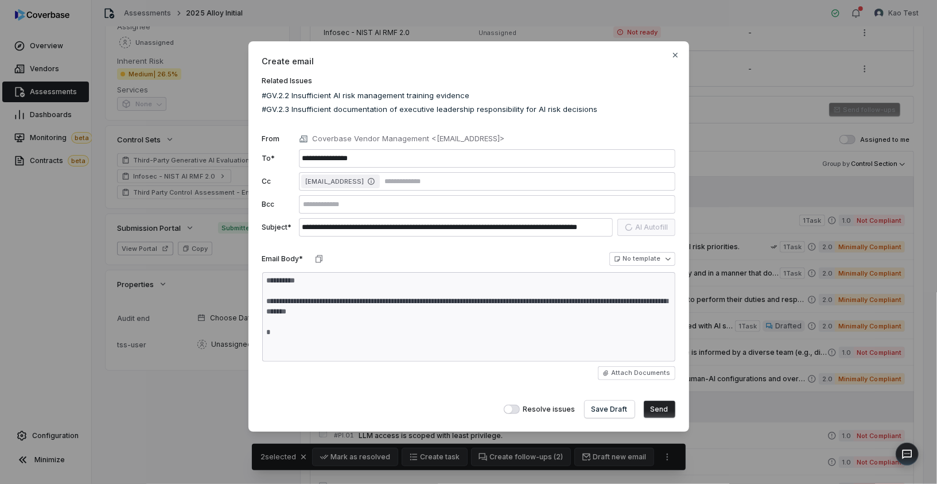
type textarea "**********"
type textarea "*"
type textarea "**********"
type textarea "*"
type textarea "**********"
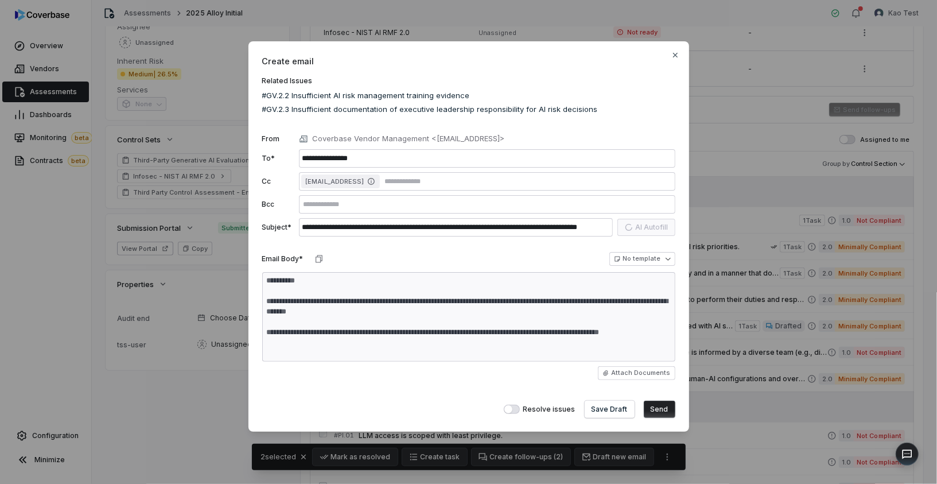
type textarea "*"
type textarea "**********"
type textarea "*"
type textarea "**********"
type textarea "*"
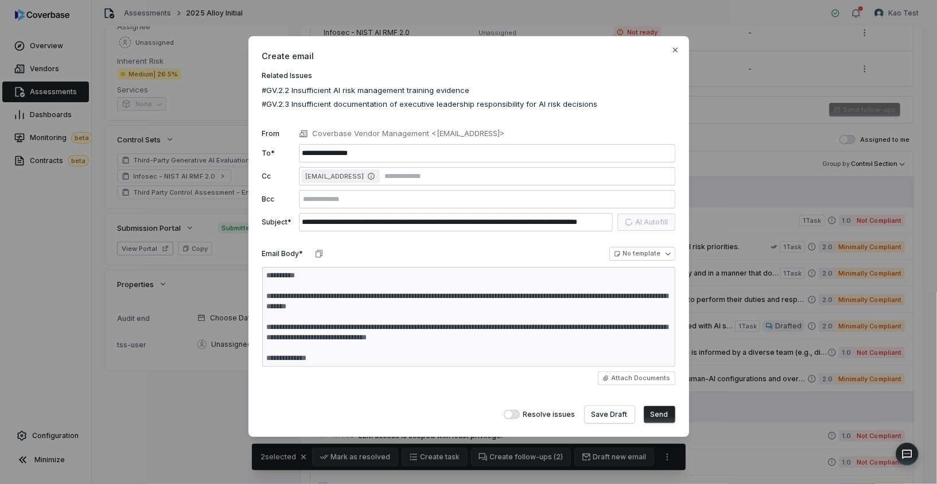
type textarea "**********"
type textarea "*"
type textarea "**********"
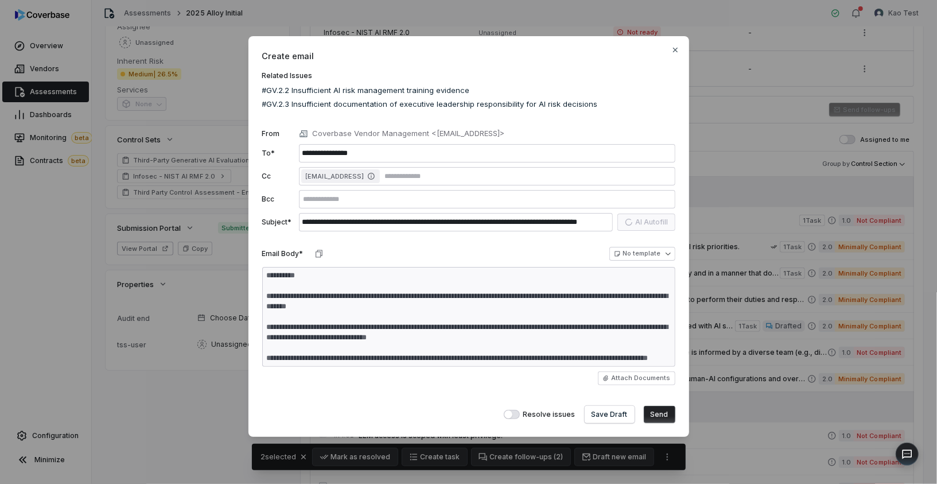
type textarea "*"
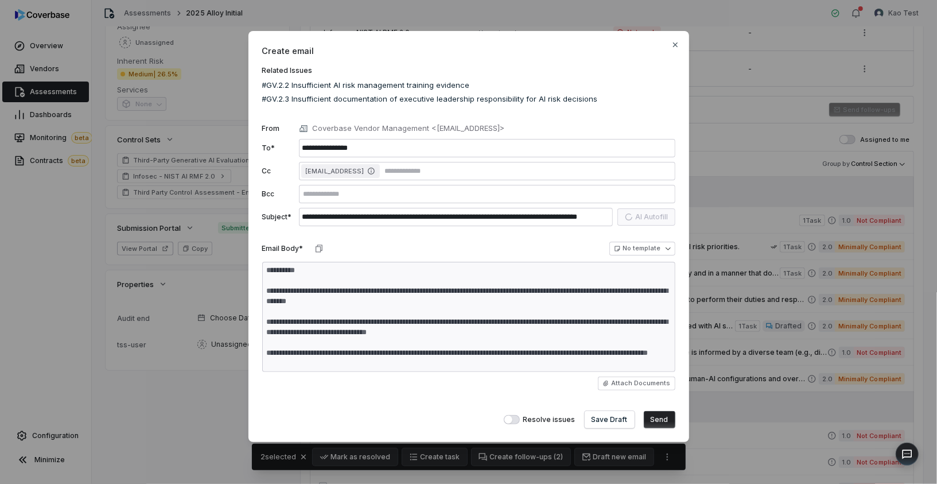
type textarea "**********"
type textarea "*"
type textarea "**********"
type textarea "*"
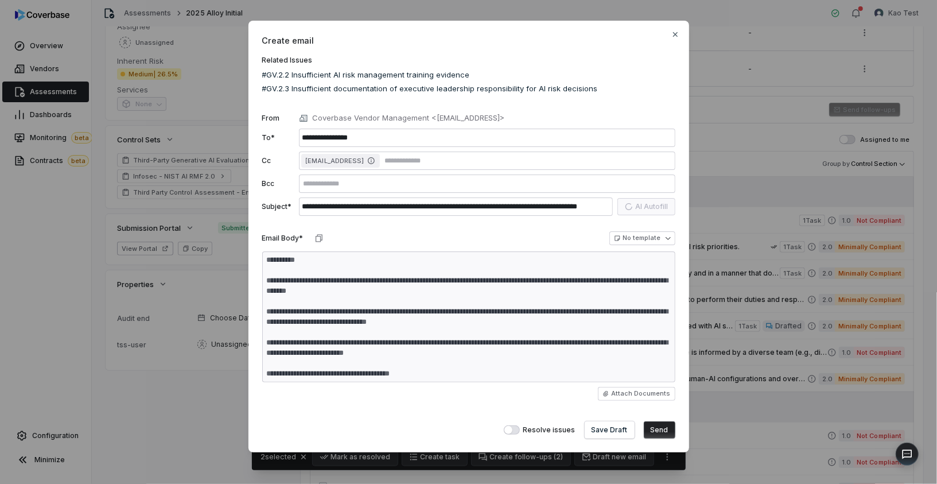
type textarea "**********"
type textarea "*"
type textarea "**********"
type textarea "*"
type textarea "**********"
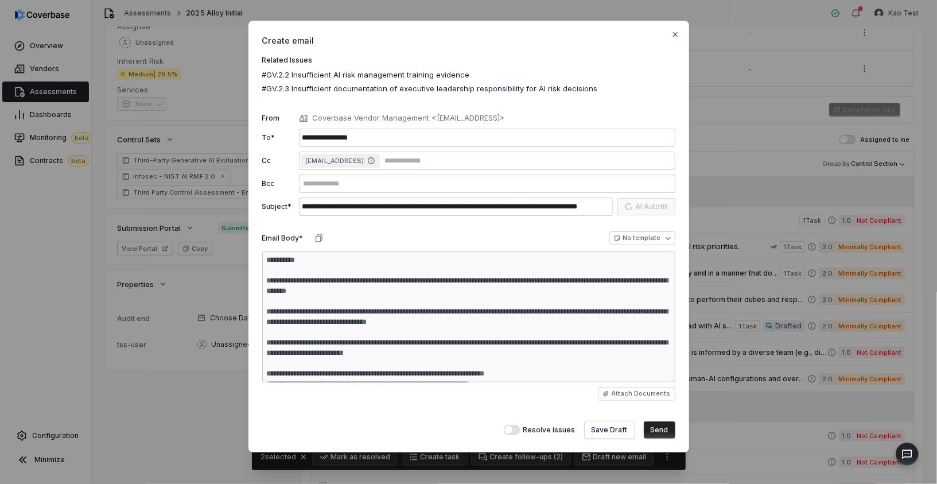
type textarea "*"
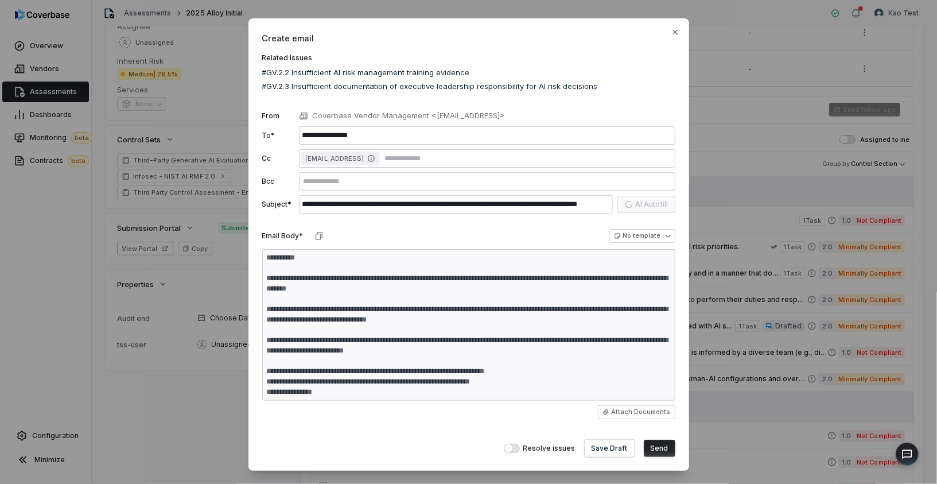
type textarea "**********"
type textarea "*"
type textarea "**********"
type textarea "*"
type textarea "**********"
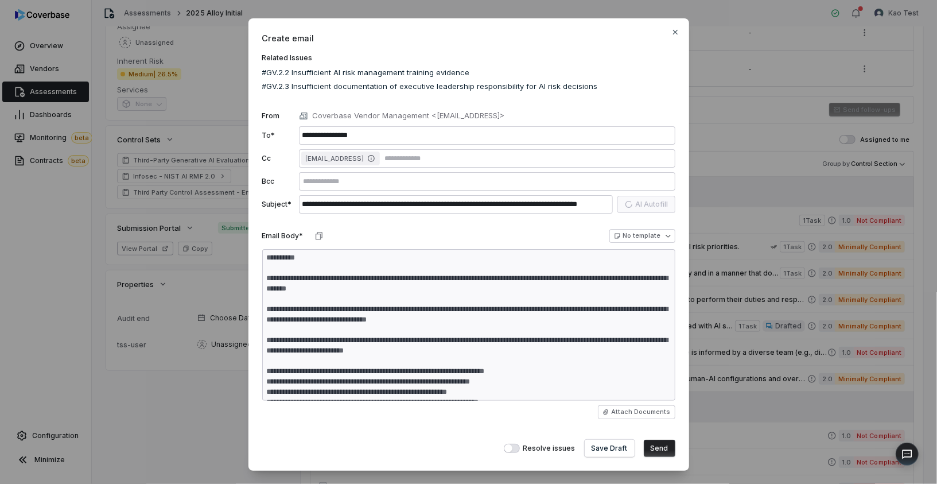
type textarea "*"
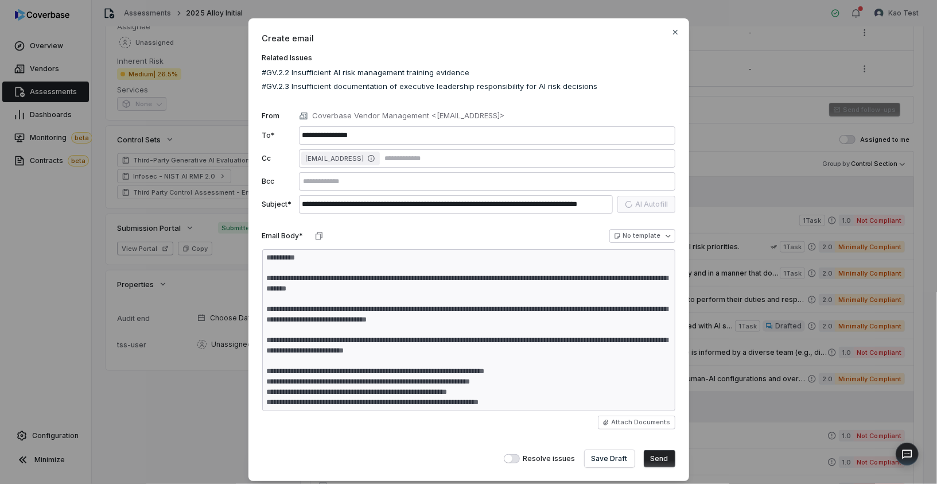
type textarea "**********"
type textarea "*"
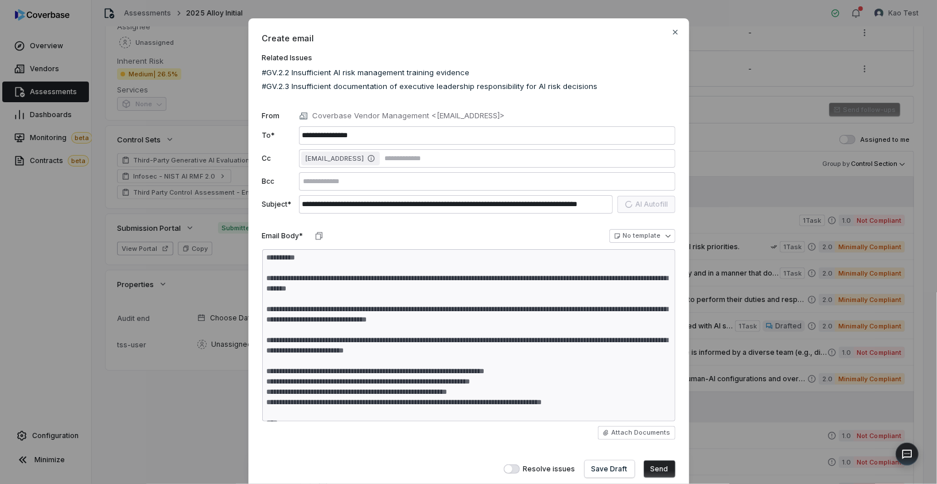
type textarea "**********"
type textarea "*"
type textarea "**********"
type textarea "*"
type textarea "**********"
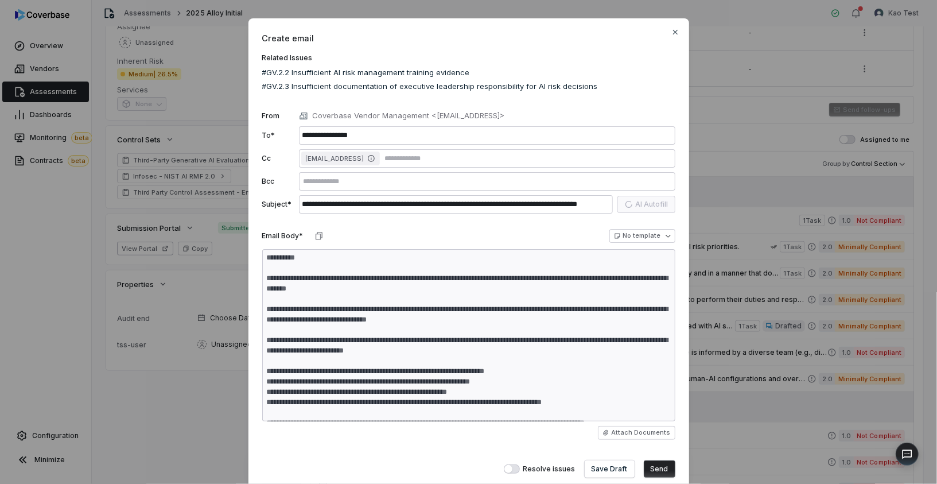
type textarea "*"
type textarea "**********"
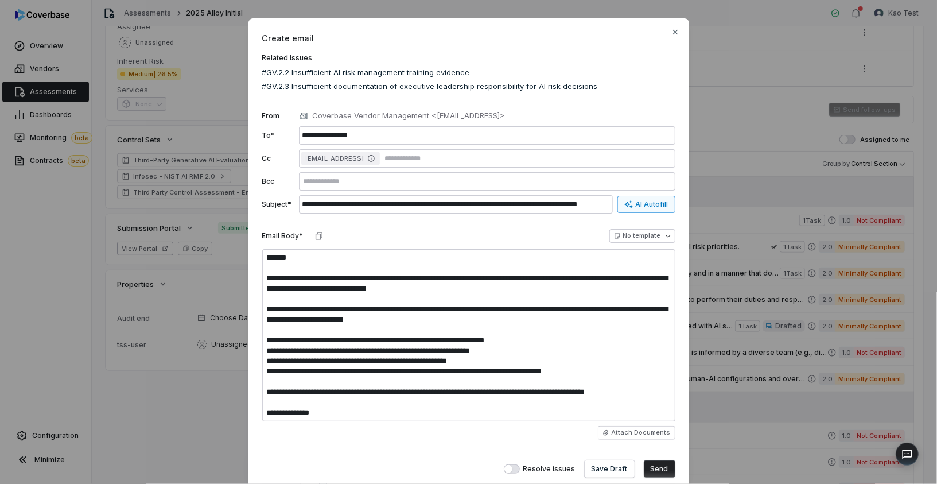
scroll to position [0, 0]
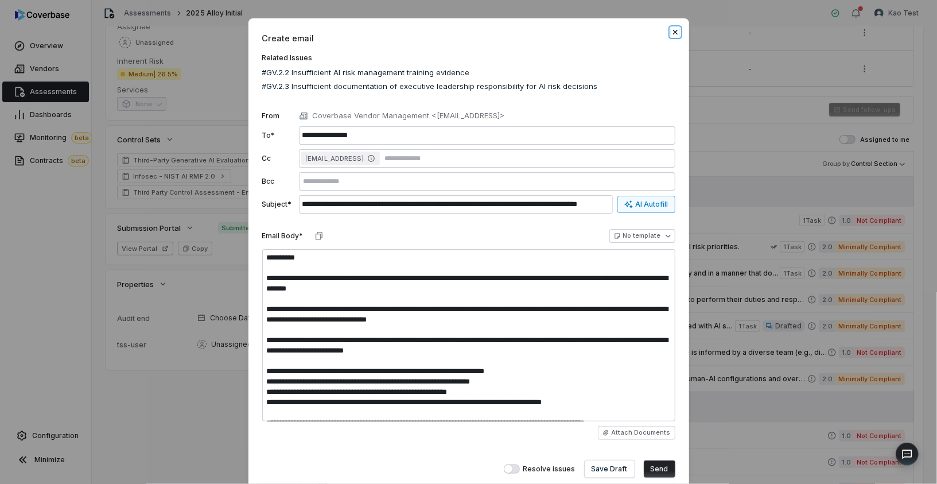
click at [677, 28] on icon "button" at bounding box center [675, 32] width 9 height 9
type textarea "*"
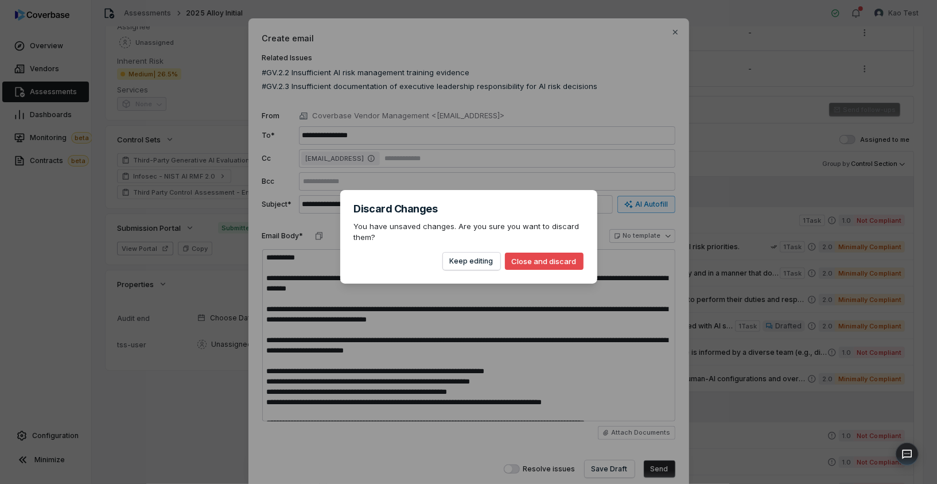
click at [570, 265] on button "Close and discard" at bounding box center [544, 260] width 79 height 17
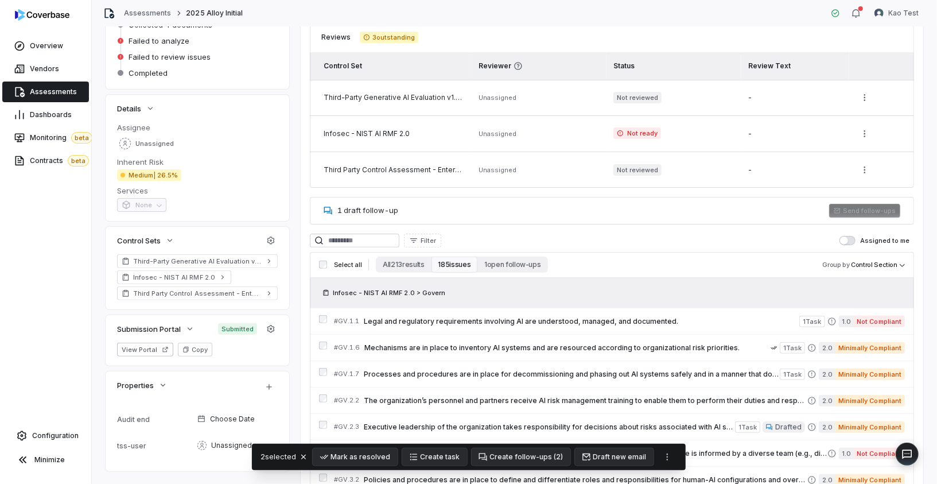
scroll to position [179, 0]
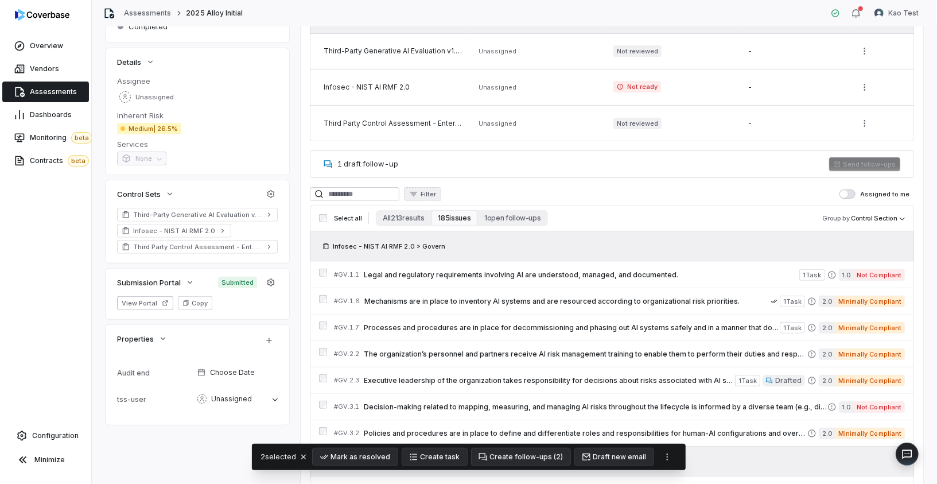
click at [418, 194] on icon "button" at bounding box center [413, 193] width 9 height 9
click at [512, 186] on html "**********" at bounding box center [468, 242] width 937 height 484
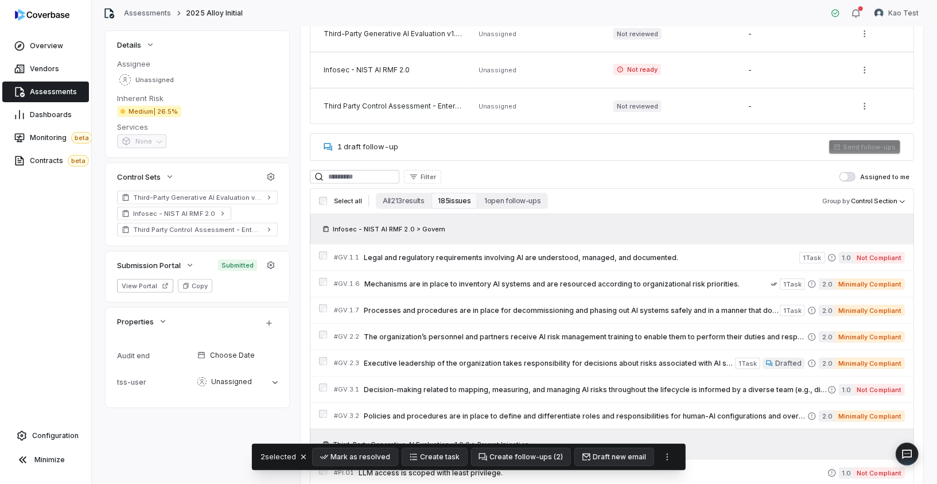
scroll to position [209, 0]
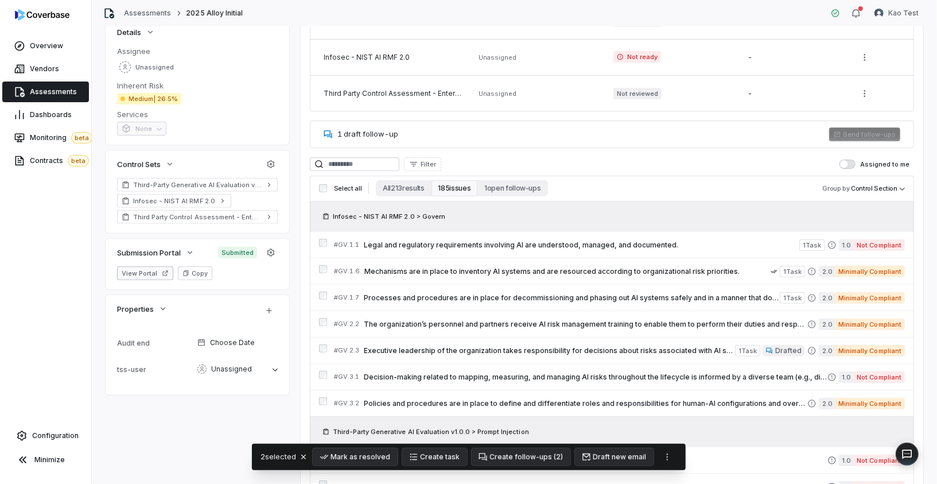
click at [157, 272] on button "View Portal" at bounding box center [145, 273] width 56 height 14
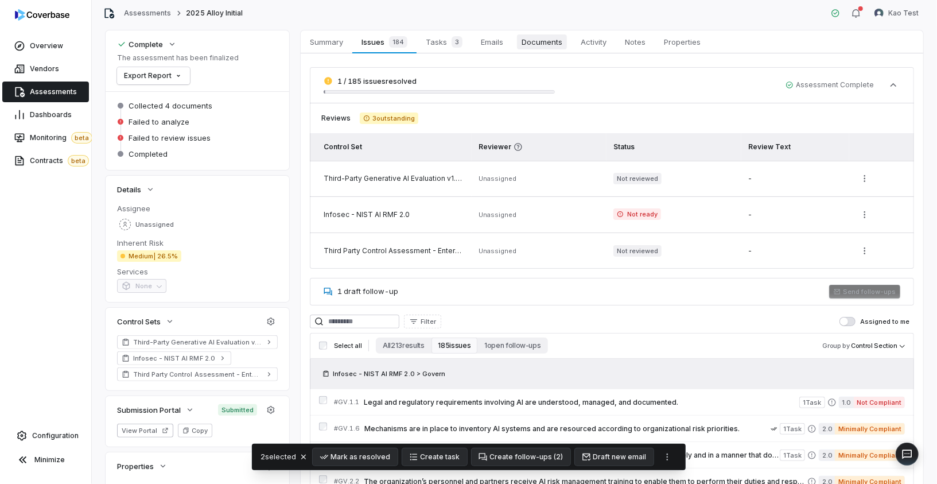
scroll to position [37, 0]
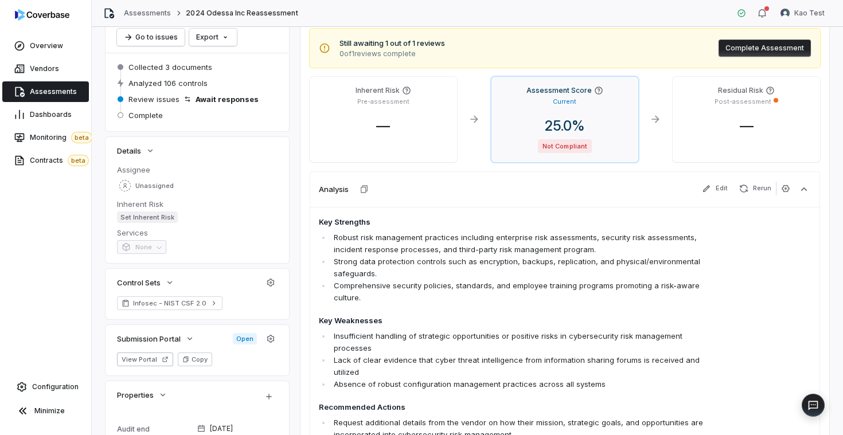
scroll to position [37, 0]
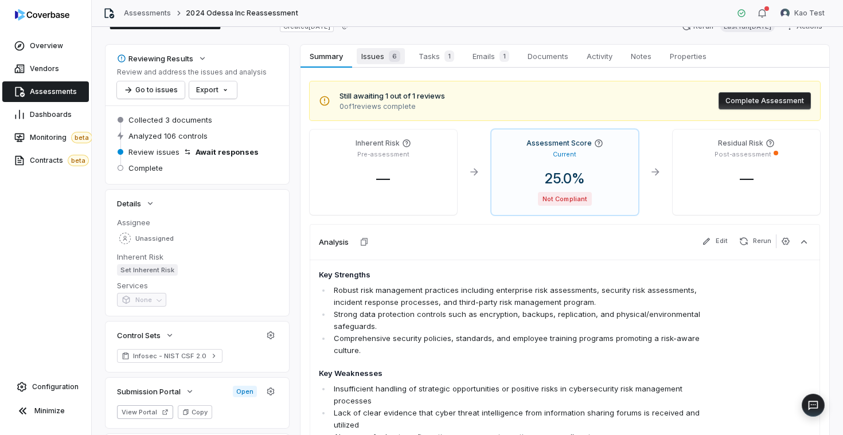
click at [363, 57] on span "Issues 6" at bounding box center [381, 56] width 48 height 16
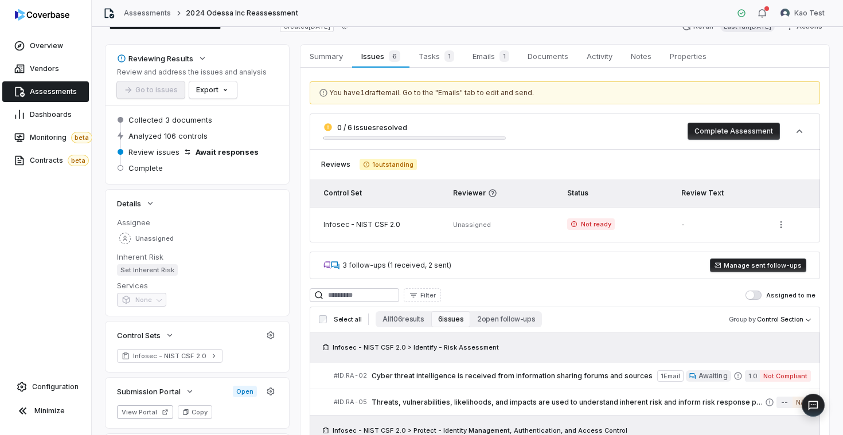
click at [745, 265] on button "Manage sent follow-ups" at bounding box center [758, 266] width 96 height 14
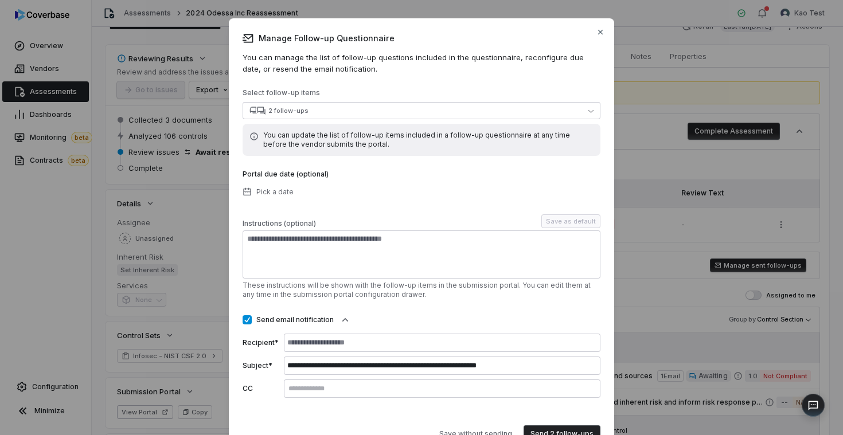
scroll to position [47, 0]
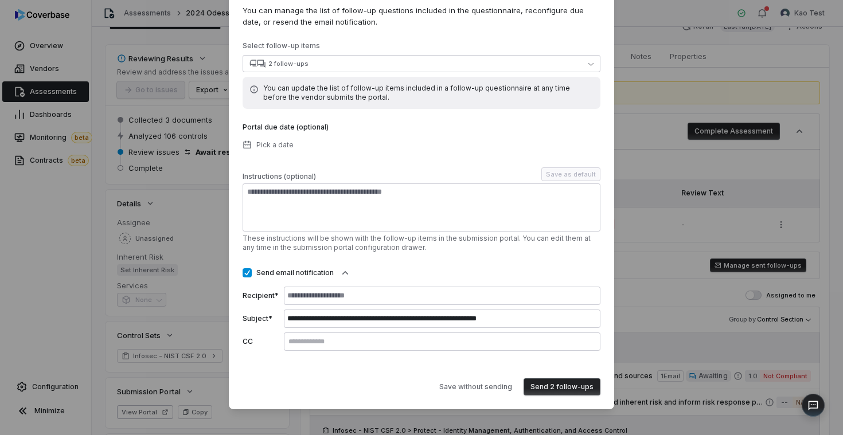
click at [561, 383] on button "Send 2 follow-ups" at bounding box center [562, 387] width 77 height 17
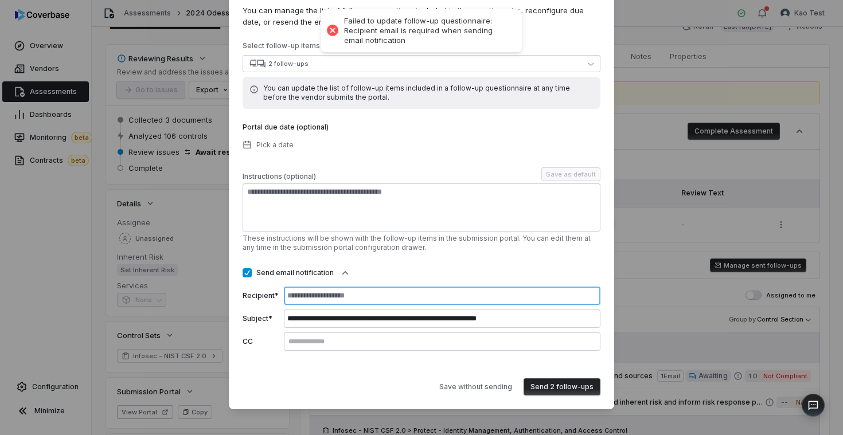
click at [311, 294] on input at bounding box center [442, 296] width 317 height 18
type input "**********"
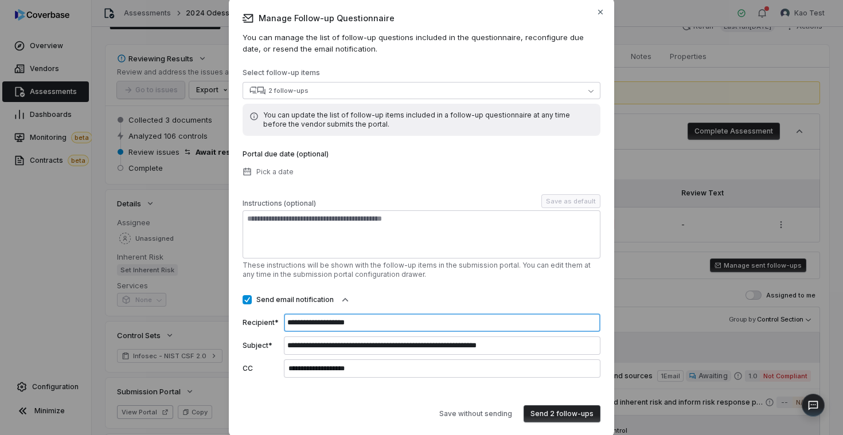
scroll to position [0, 0]
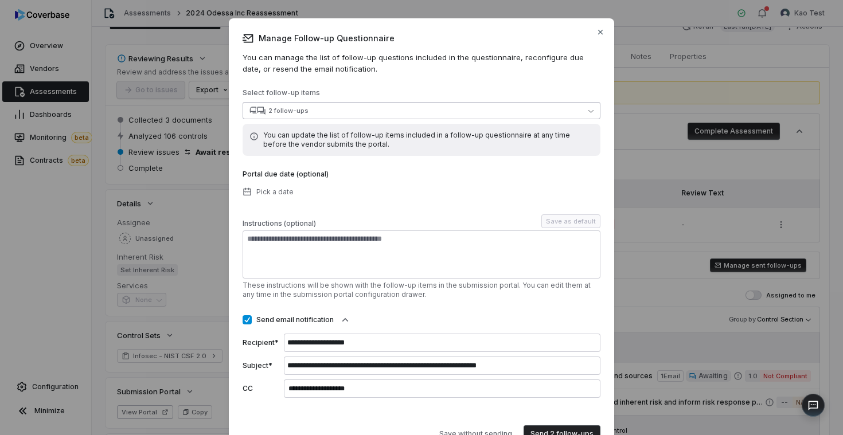
click at [449, 116] on button "2 follow-ups" at bounding box center [422, 110] width 358 height 17
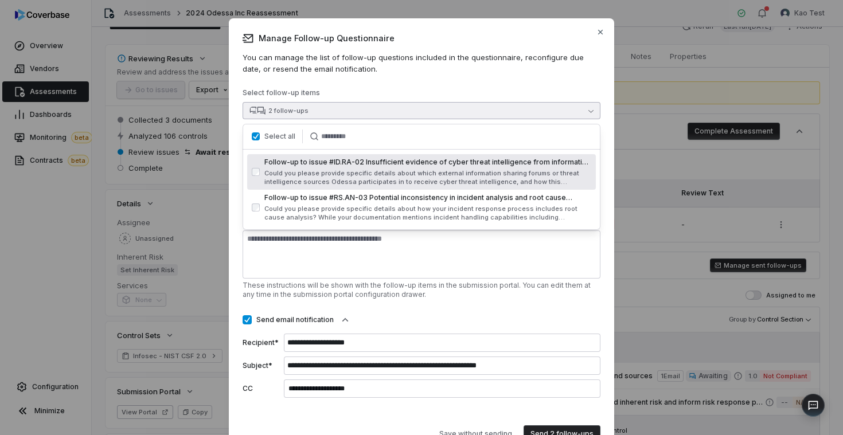
click at [449, 115] on button "2 follow-ups" at bounding box center [422, 110] width 358 height 17
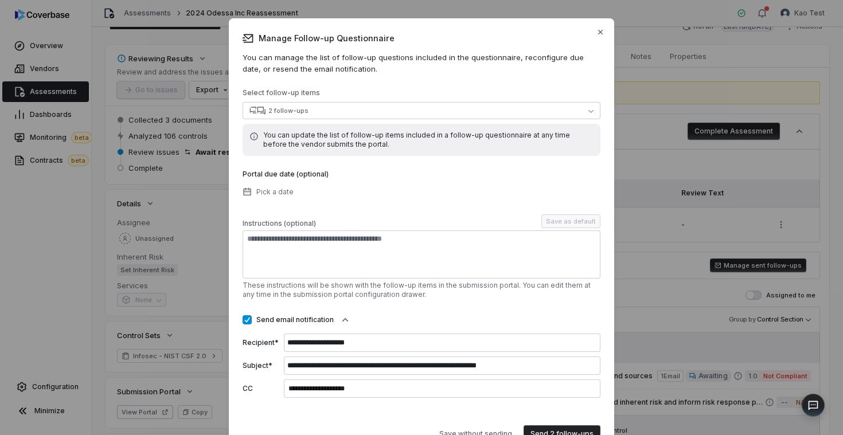
scroll to position [47, 0]
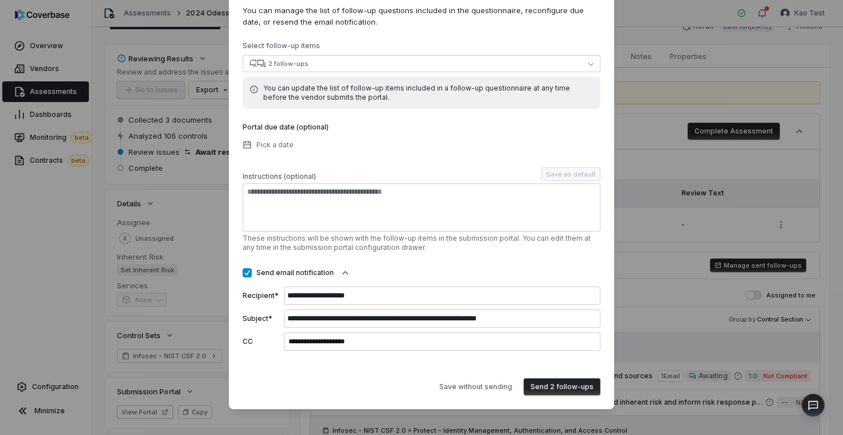
click at [553, 387] on button "Send 2 follow-ups" at bounding box center [562, 387] width 77 height 17
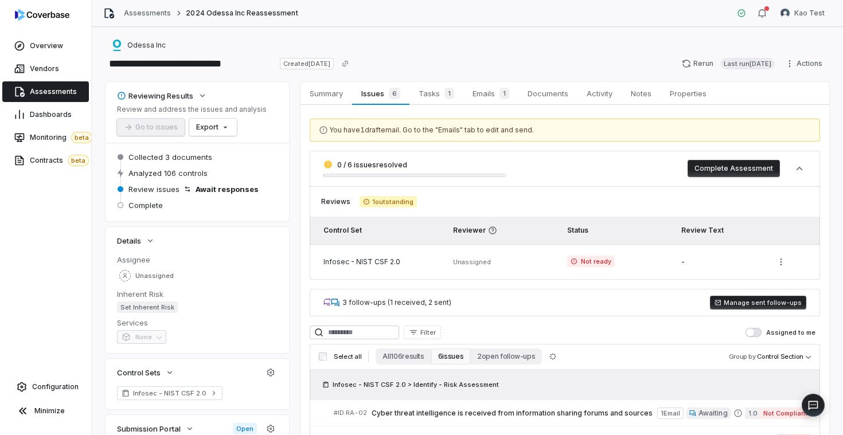
scroll to position [27, 0]
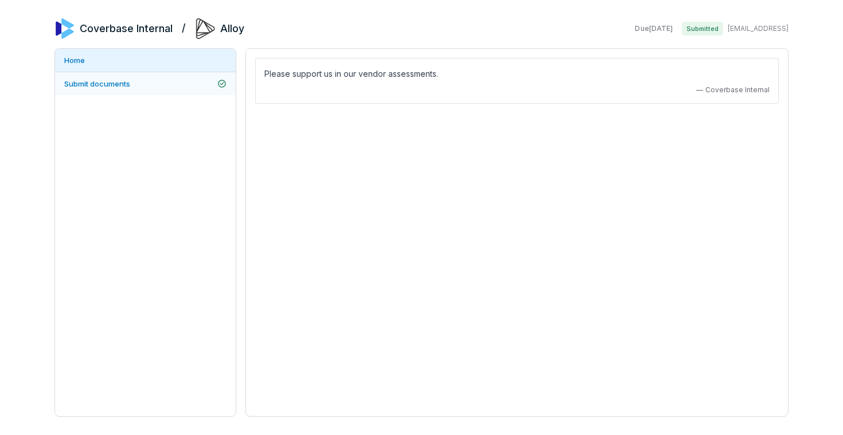
click at [198, 83] on link "Submit documents" at bounding box center [145, 83] width 181 height 23
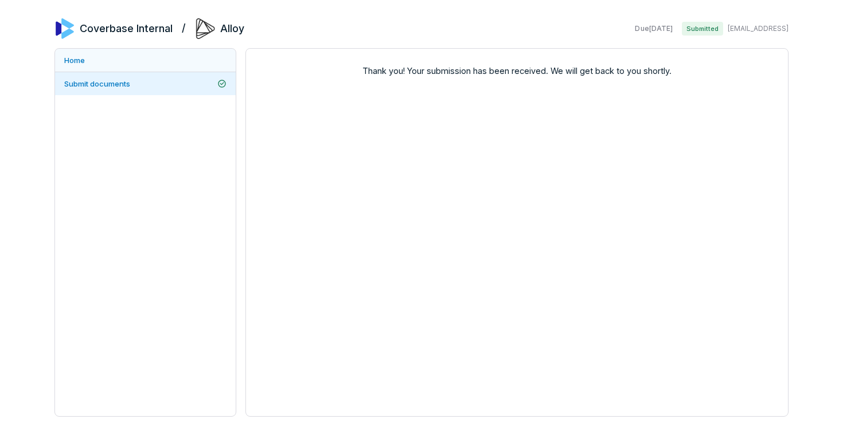
click at [189, 55] on link "Home" at bounding box center [145, 60] width 181 height 23
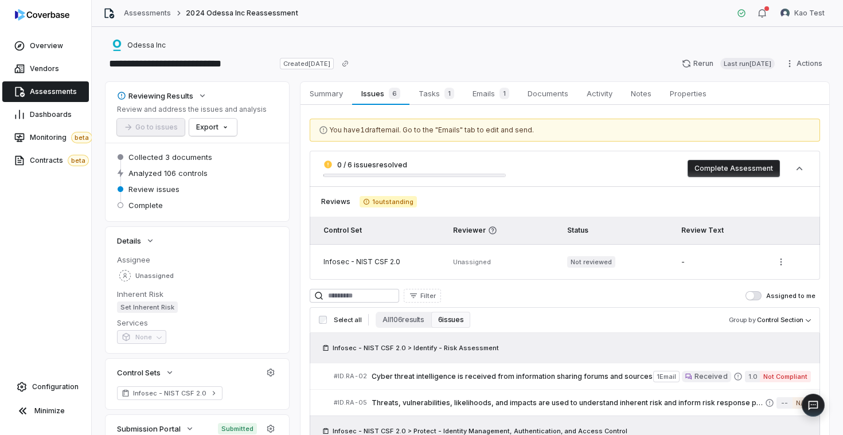
click at [524, 159] on div "0 / 6 issues resolved Complete Assessment" at bounding box center [565, 169] width 511 height 36
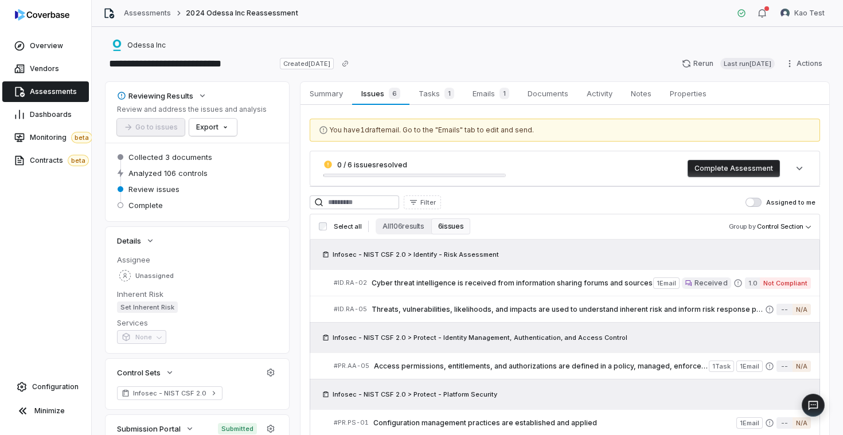
click at [524, 159] on div "0 / 6 issues resolved Complete Assessment" at bounding box center [565, 169] width 511 height 36
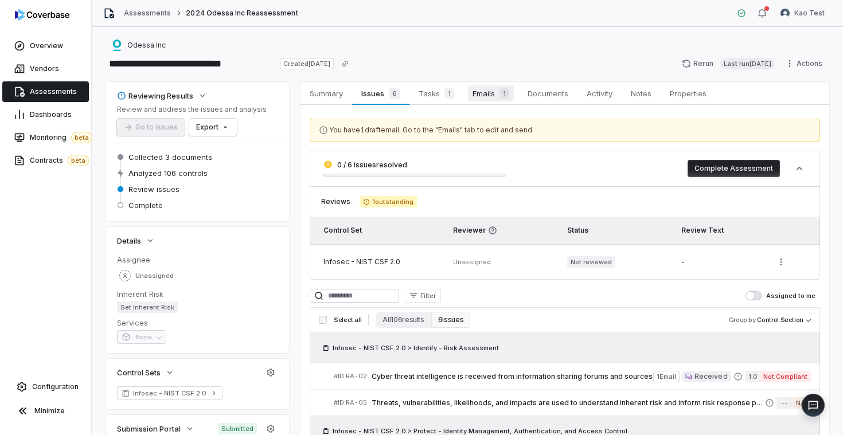
click at [481, 96] on span "Emails 1" at bounding box center [491, 93] width 46 height 16
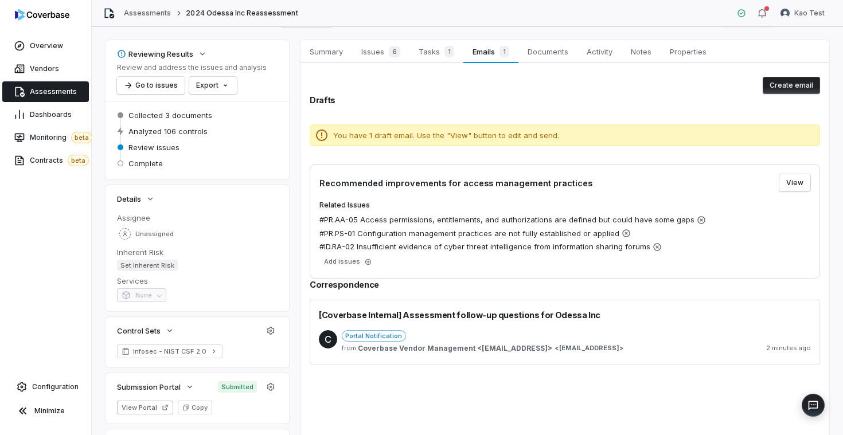
scroll to position [43, 0]
click at [581, 342] on div "Portal Notification from Coverbase Vendor Management <cbvendormanagement@coverb…" at bounding box center [576, 341] width 469 height 25
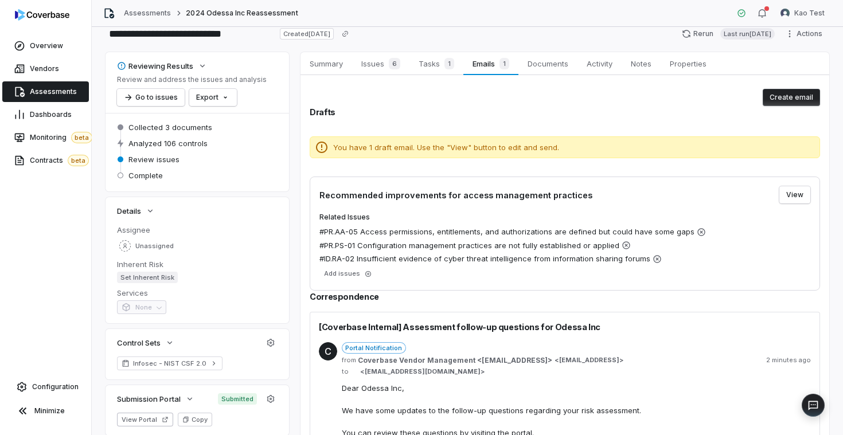
scroll to position [68, 0]
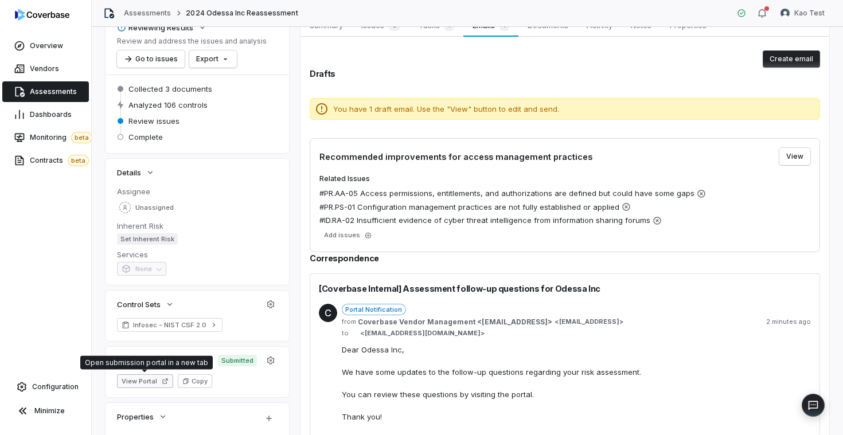
click at [145, 379] on button "View Portal" at bounding box center [145, 382] width 56 height 14
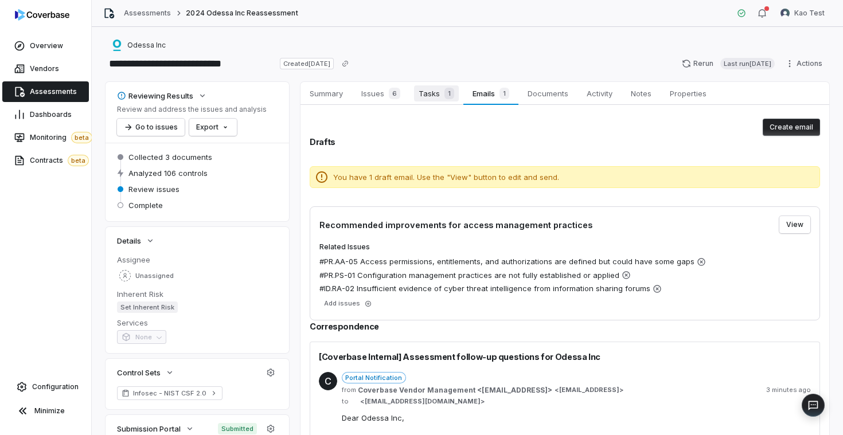
click at [429, 98] on span "Tasks 1" at bounding box center [436, 93] width 45 height 16
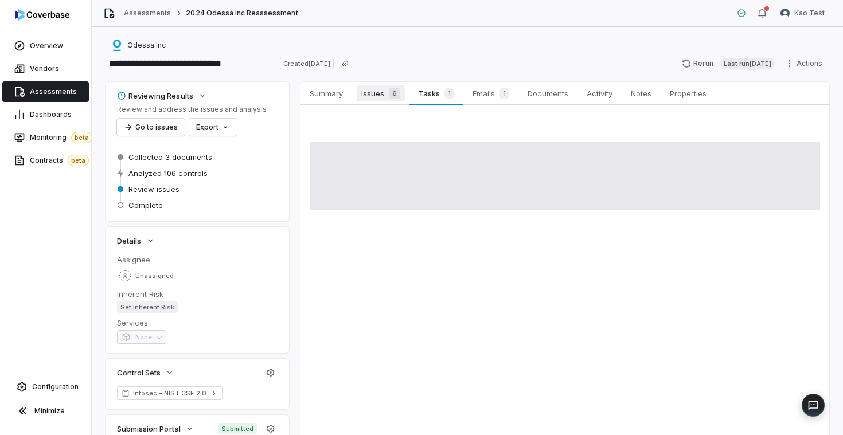
click at [390, 97] on span "6" at bounding box center [394, 93] width 11 height 11
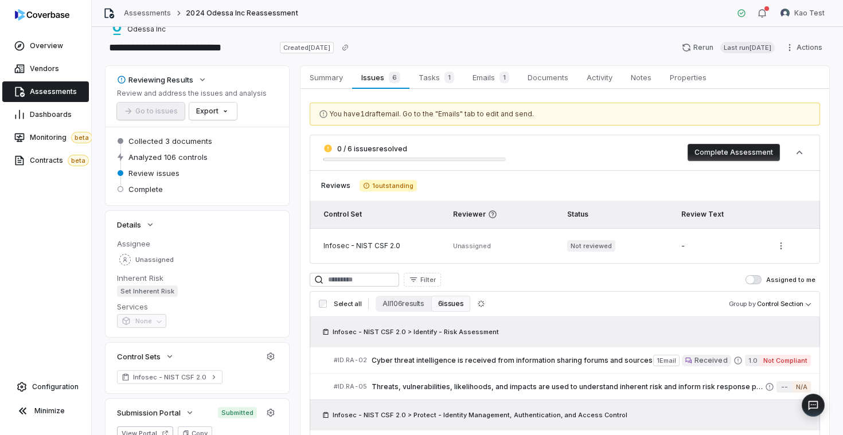
scroll to position [17, 0]
click at [763, 20] on div "button" at bounding box center [762, 13] width 9 height 14
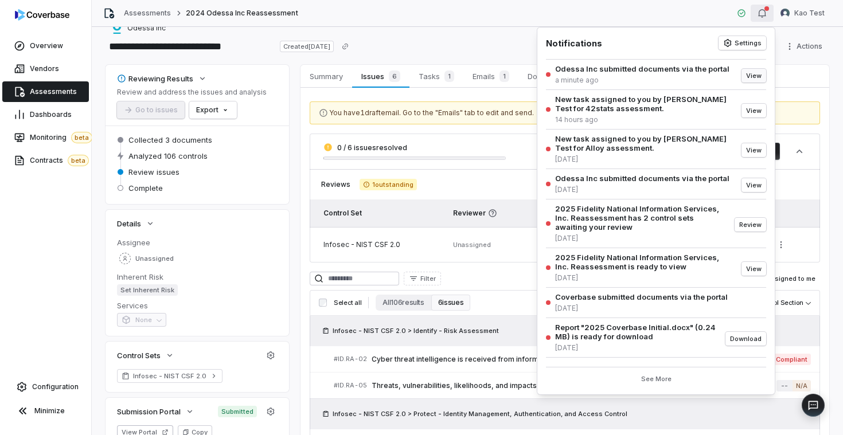
click at [758, 70] on button "View" at bounding box center [754, 76] width 25 height 14
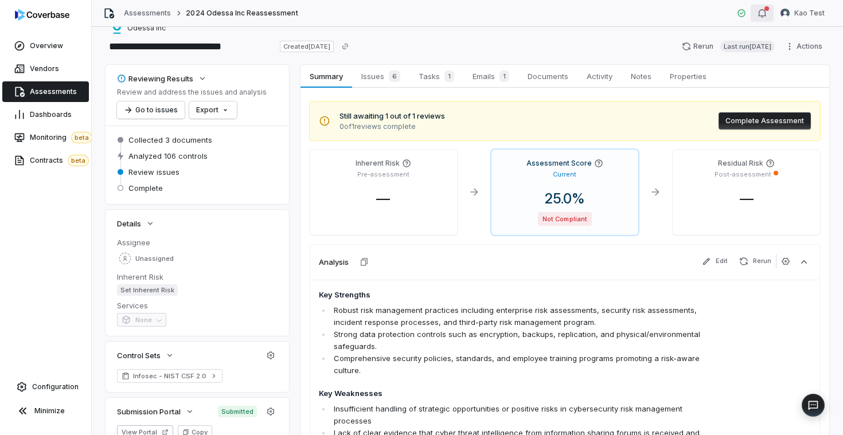
click at [761, 19] on div "button" at bounding box center [762, 13] width 9 height 14
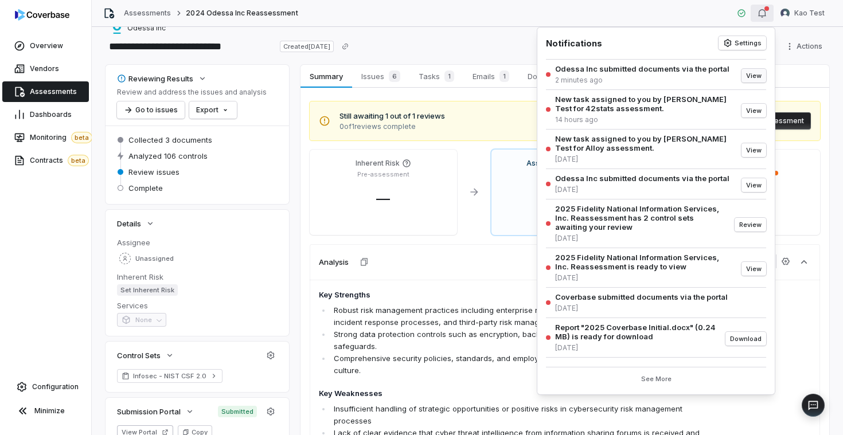
click at [748, 77] on button "View" at bounding box center [754, 76] width 25 height 14
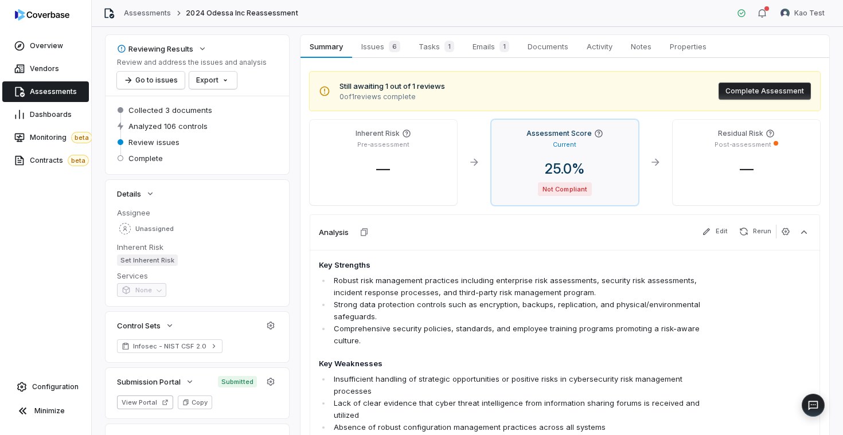
scroll to position [49, 0]
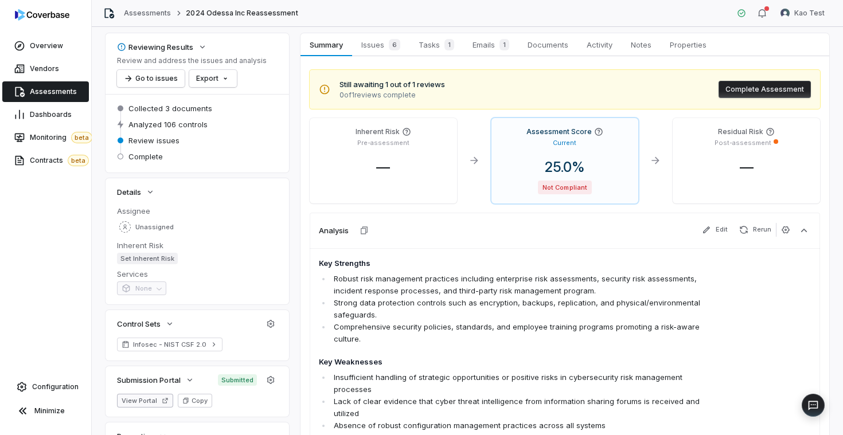
click at [143, 404] on button "View Portal" at bounding box center [145, 401] width 56 height 14
click at [519, 220] on div "Analysis Edit Rerun" at bounding box center [565, 231] width 511 height 36
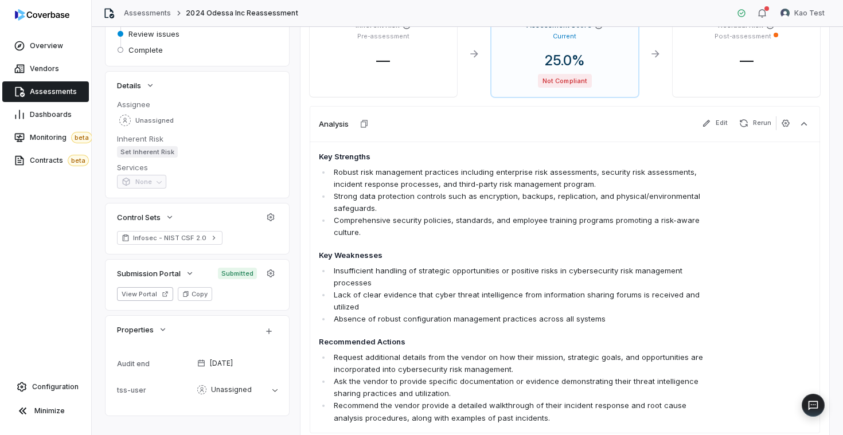
scroll to position [163, 0]
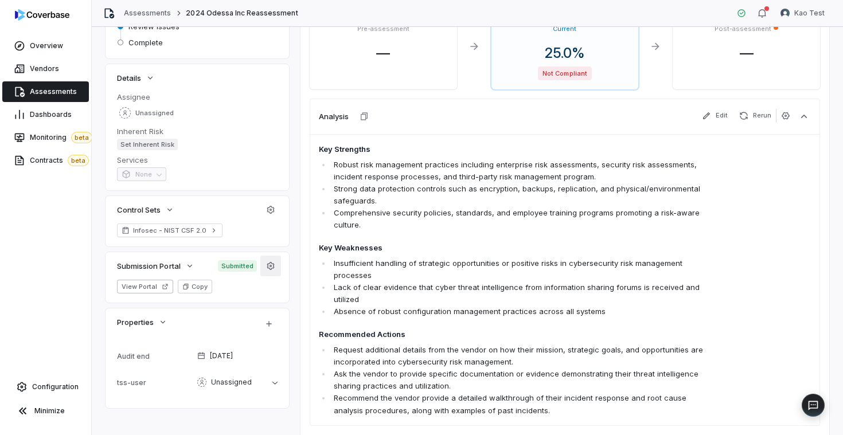
click at [269, 269] on icon "button" at bounding box center [270, 265] width 7 height 7
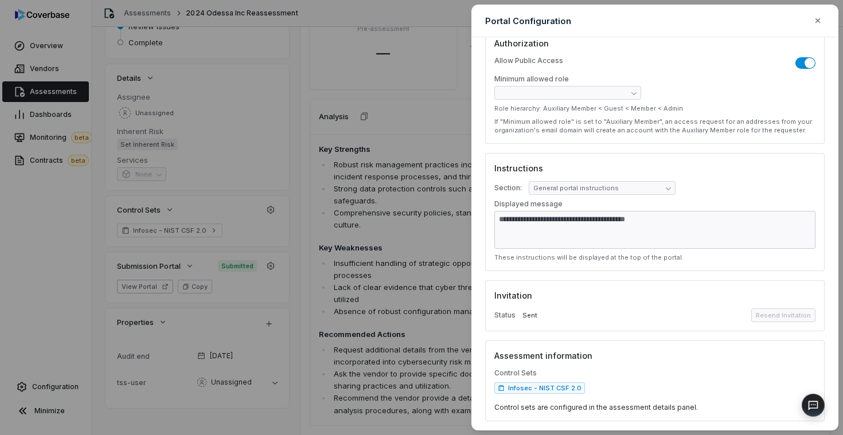
scroll to position [0, 0]
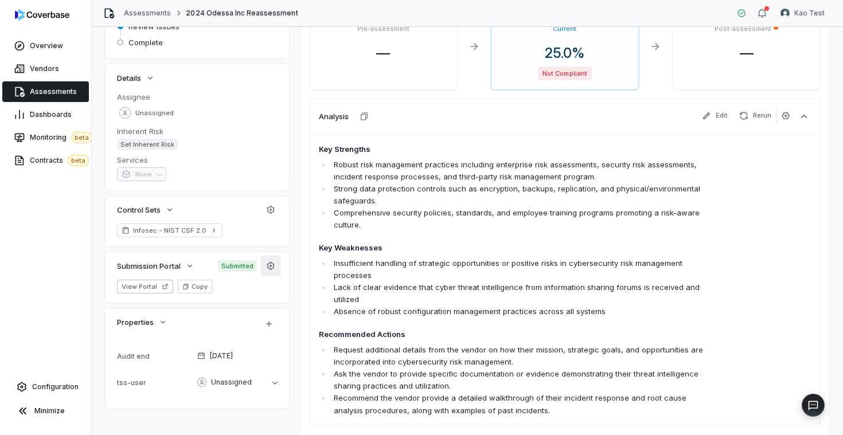
click at [270, 263] on icon "button" at bounding box center [270, 265] width 7 height 7
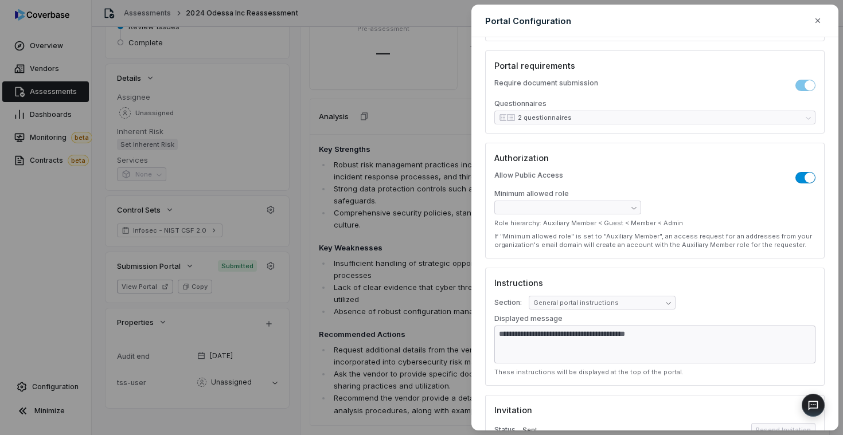
scroll to position [252, 0]
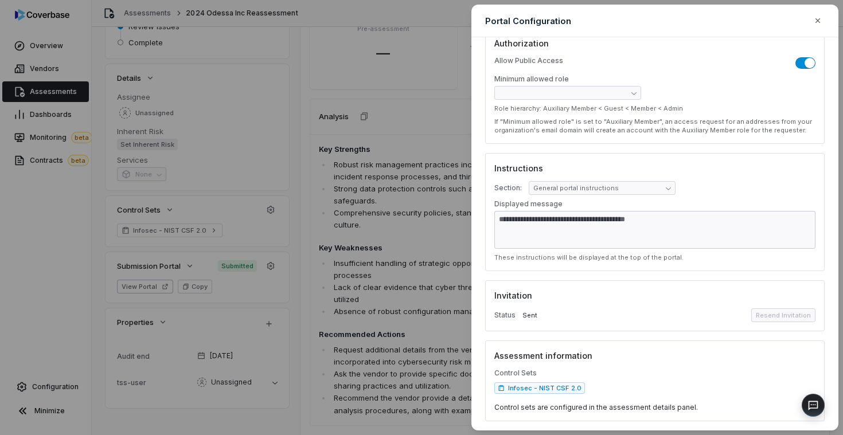
click at [402, 254] on div "**********" at bounding box center [421, 217] width 843 height 435
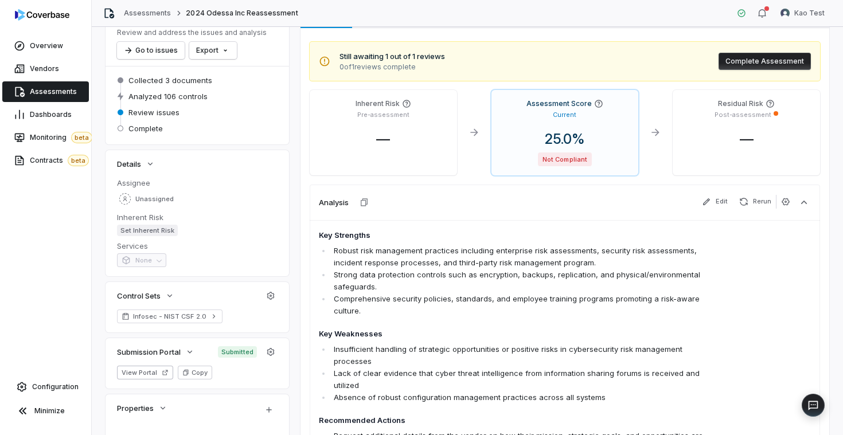
scroll to position [0, 0]
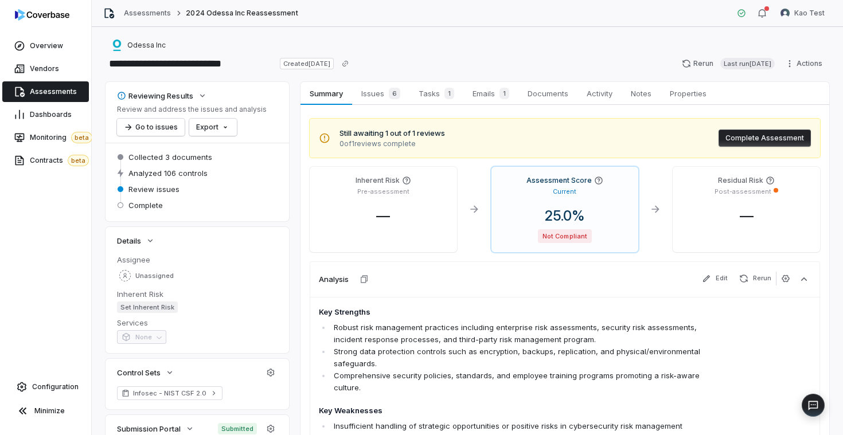
click at [724, 130] on button "Complete Assessment" at bounding box center [765, 138] width 92 height 17
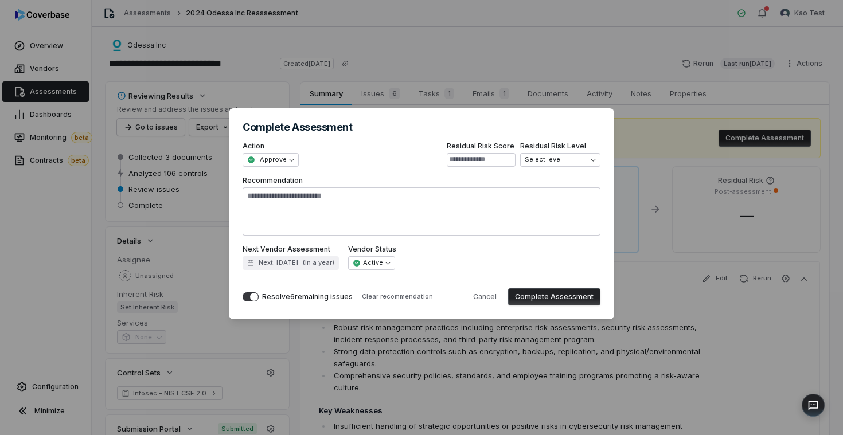
click at [633, 157] on div "**********" at bounding box center [421, 218] width 843 height 256
click at [491, 293] on button "Cancel" at bounding box center [484, 297] width 37 height 17
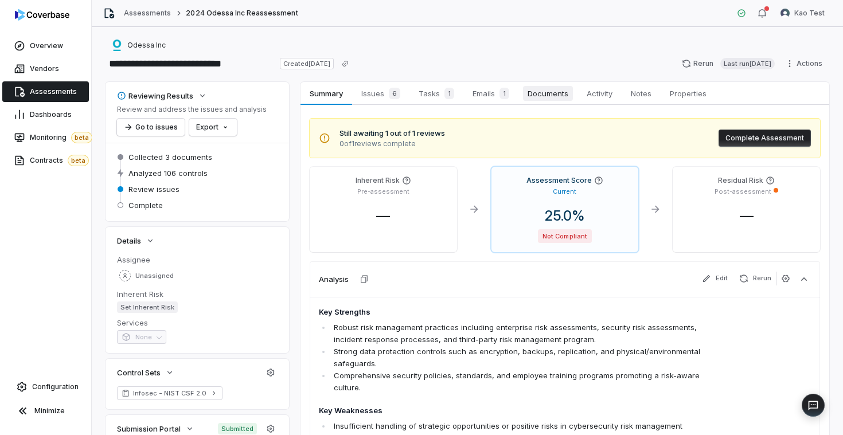
click at [532, 95] on span "Documents" at bounding box center [548, 93] width 50 height 15
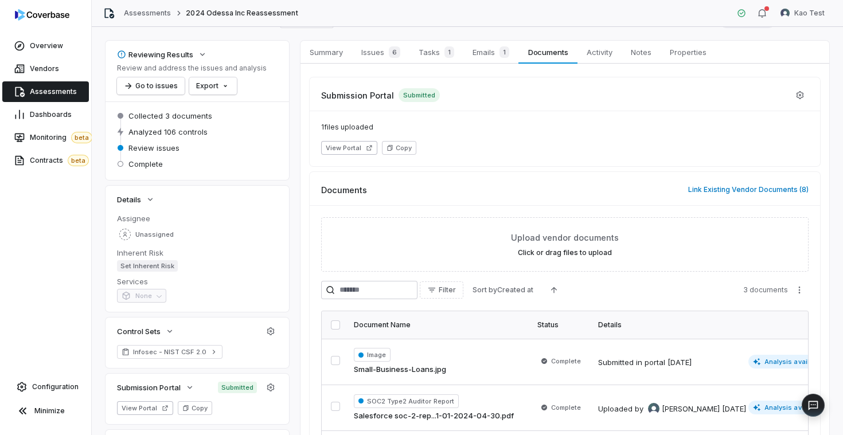
scroll to position [166, 0]
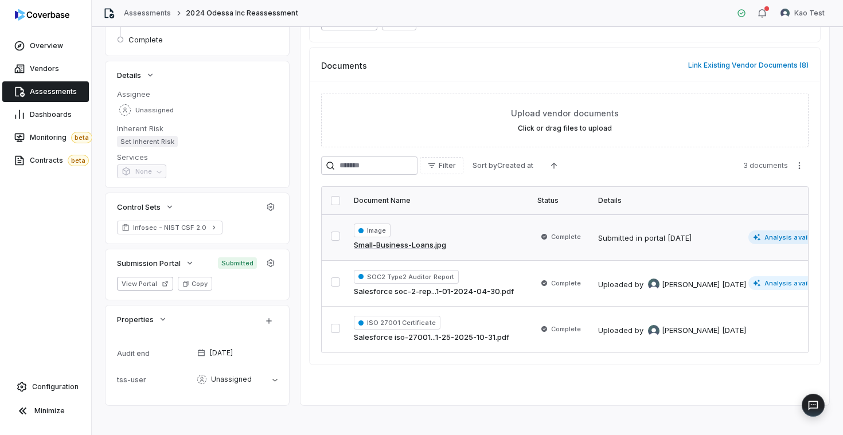
click at [467, 227] on div "Image Small-Business-Loans.jpg" at bounding box center [439, 238] width 170 height 28
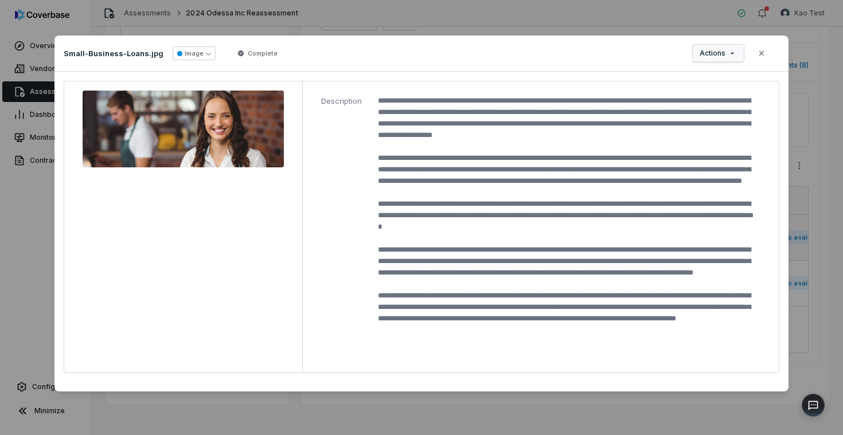
click at [711, 48] on div "Document Preview Small-Business-Loans.jpg Image Complete Actions Close Descript…" at bounding box center [421, 217] width 843 height 401
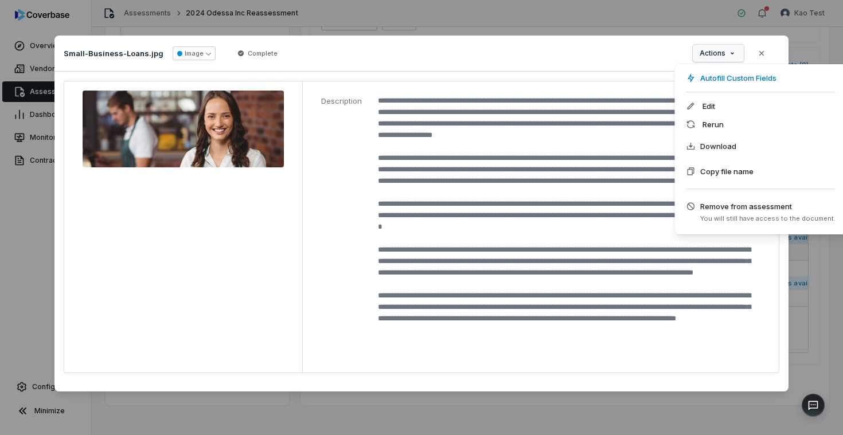
click at [765, 55] on div "Document Preview Small-Business-Loans.jpg Image Complete Actions Close Descript…" at bounding box center [421, 217] width 843 height 401
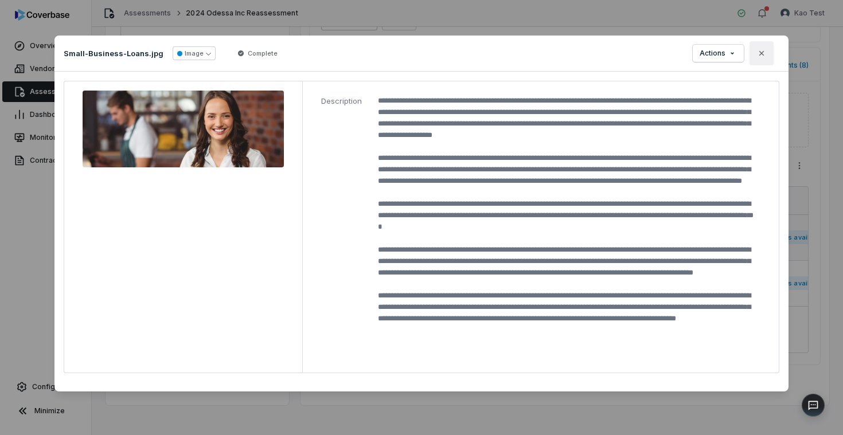
click at [765, 55] on icon "button" at bounding box center [761, 53] width 9 height 9
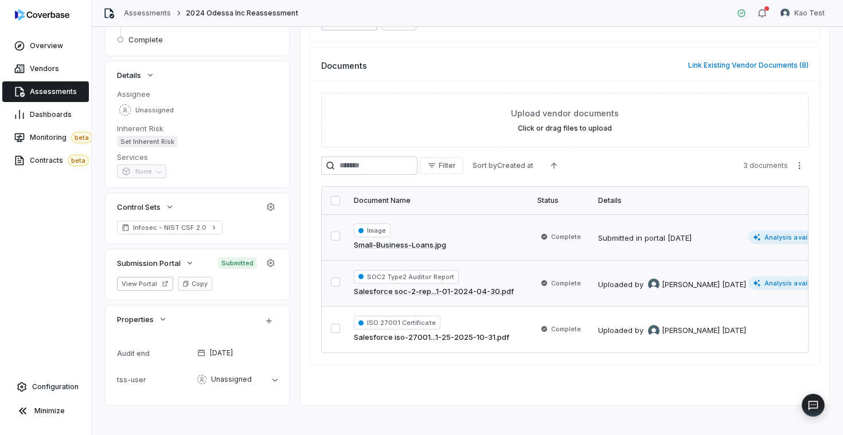
click at [531, 291] on td "Complete" at bounding box center [561, 283] width 61 height 46
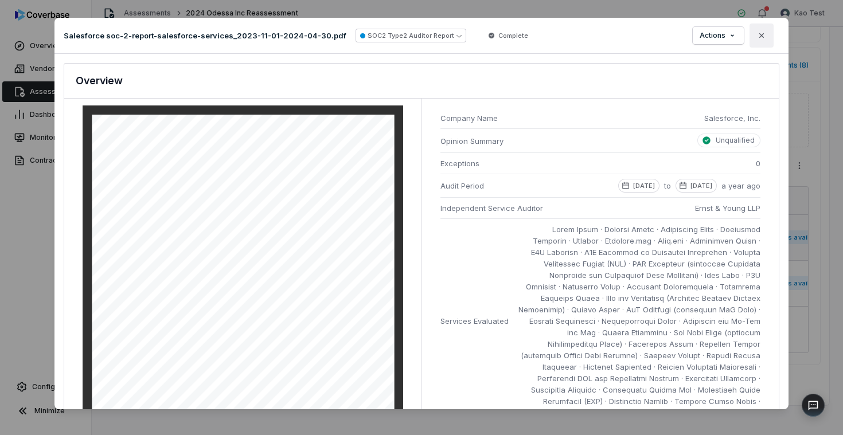
click at [761, 36] on icon "button" at bounding box center [762, 35] width 5 height 5
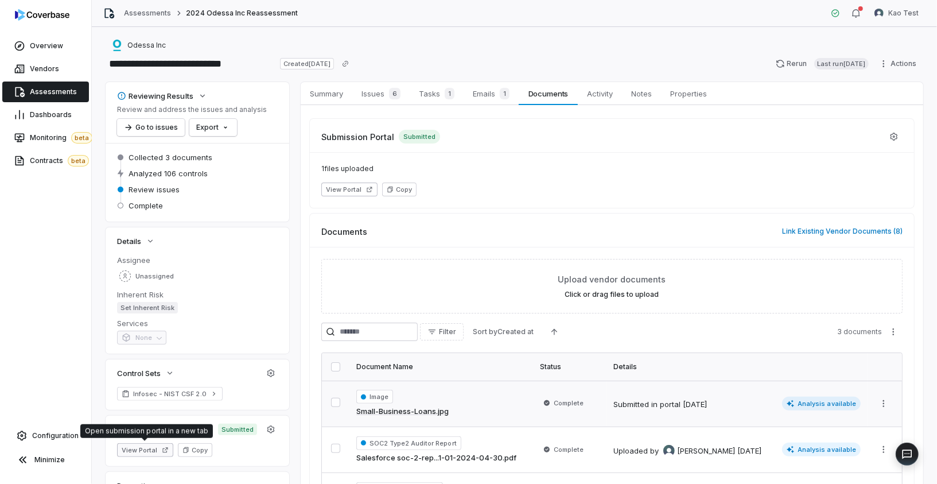
click at [153, 435] on button "View Portal" at bounding box center [145, 450] width 56 height 14
click at [328, 100] on span "Summary" at bounding box center [326, 93] width 42 height 15
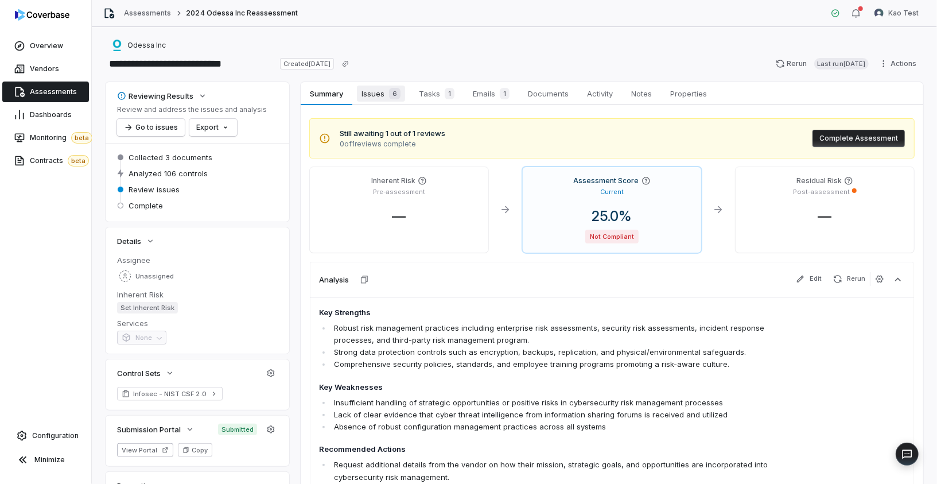
click at [395, 95] on span "6" at bounding box center [394, 93] width 11 height 11
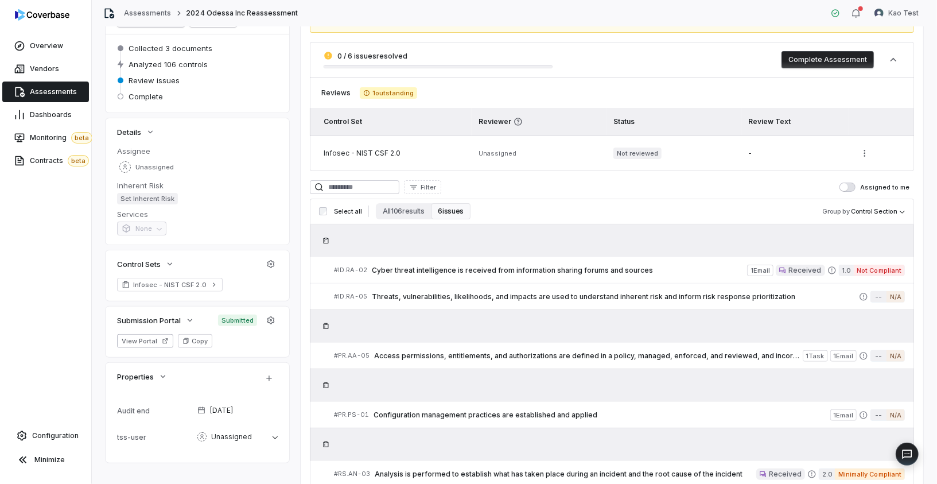
scroll to position [182, 0]
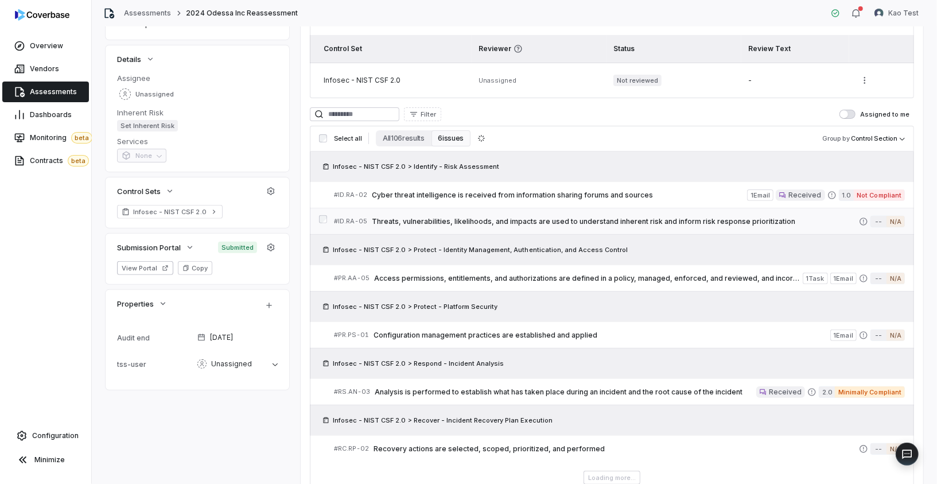
click at [783, 220] on span "Threats, vulnerabilities, likelihoods, and impacts are used to understand inher…" at bounding box center [615, 221] width 487 height 9
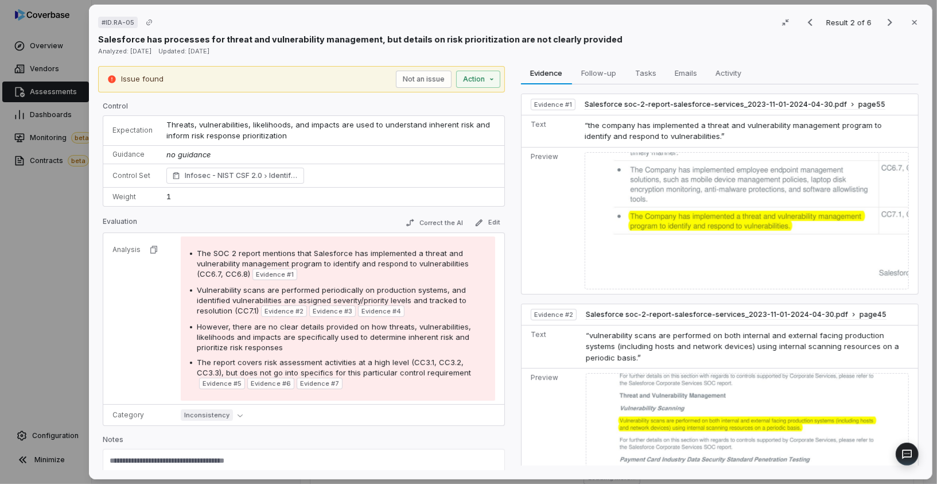
click at [478, 69] on div "Issue found Not an issue Action" at bounding box center [301, 79] width 407 height 26
click at [478, 79] on div "# ID.RA-05 Result 2 of 6 Close Salesforce has processes for threat and vulnerab…" at bounding box center [468, 242] width 937 height 484
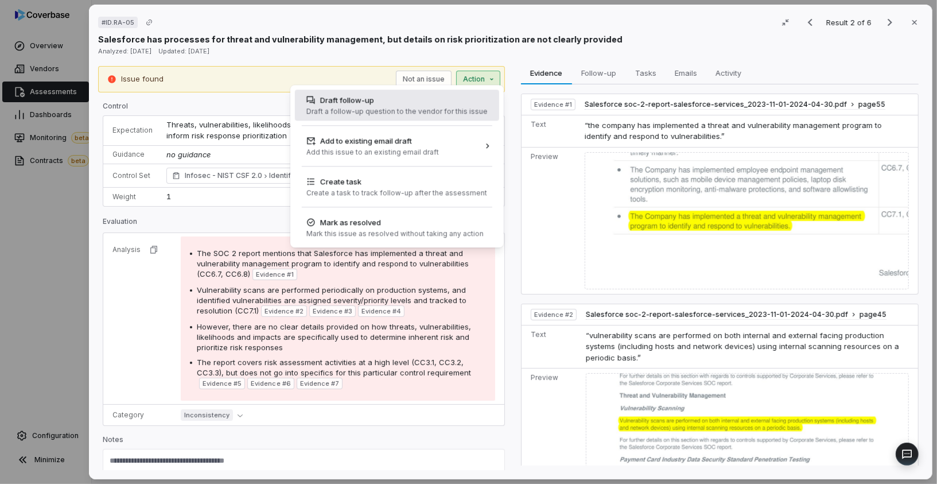
click at [436, 106] on div "Draft follow-up Draft a follow-up question to the vendor for this issue" at bounding box center [397, 105] width 190 height 31
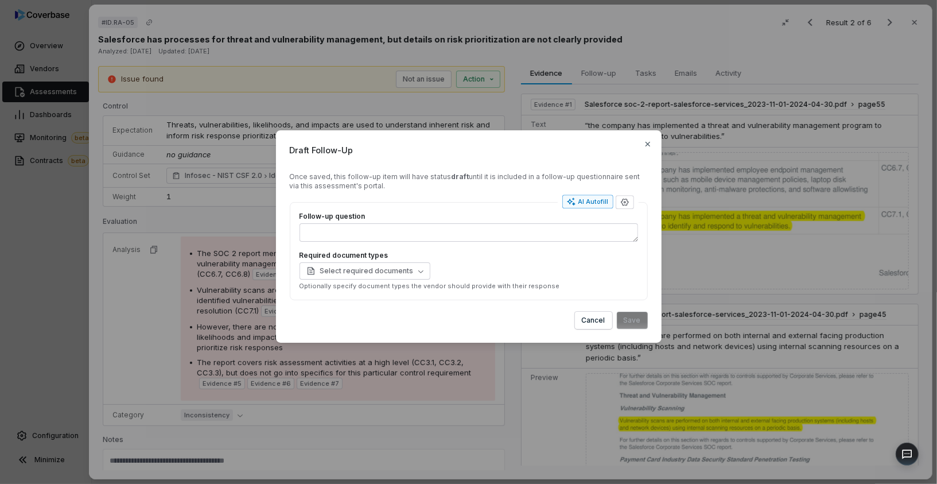
click at [602, 198] on div "AI Autofill" at bounding box center [588, 201] width 42 height 9
type textarea "*"
type textarea "****"
type textarea "*"
type textarea "**********"
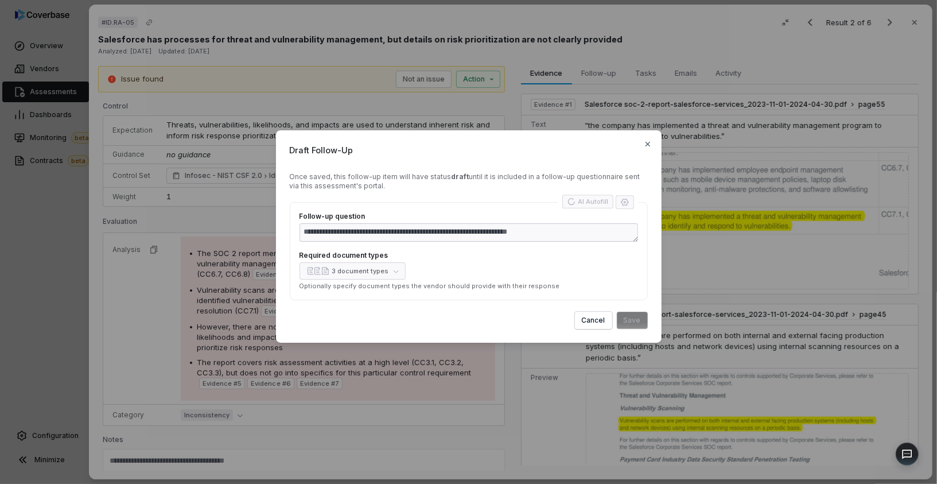
type textarea "*"
type textarea "**********"
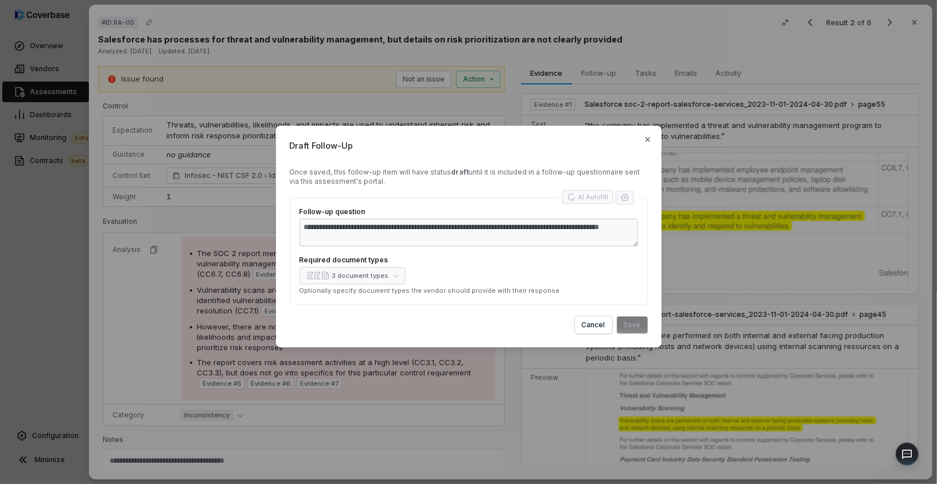
type textarea "*"
type textarea "**********"
type textarea "*"
type textarea "**********"
type textarea "*"
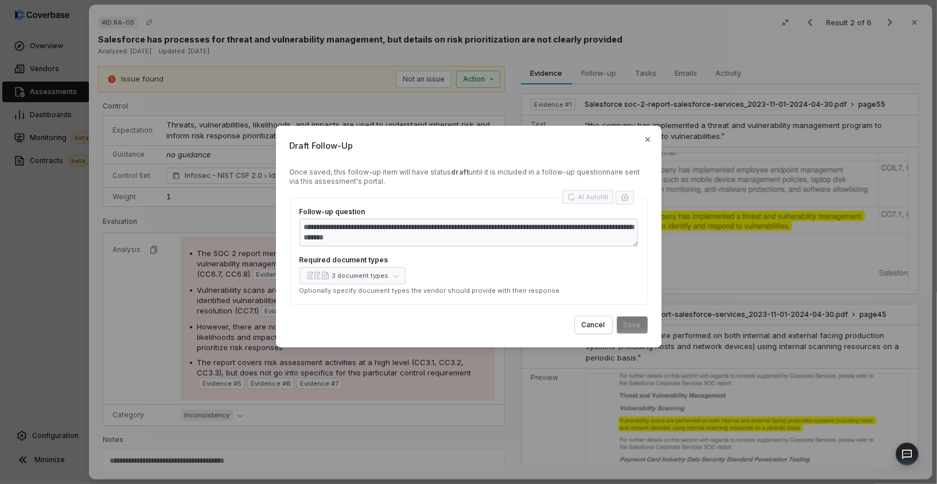
type textarea "**********"
type textarea "*"
type textarea "**********"
type textarea "*"
type textarea "**********"
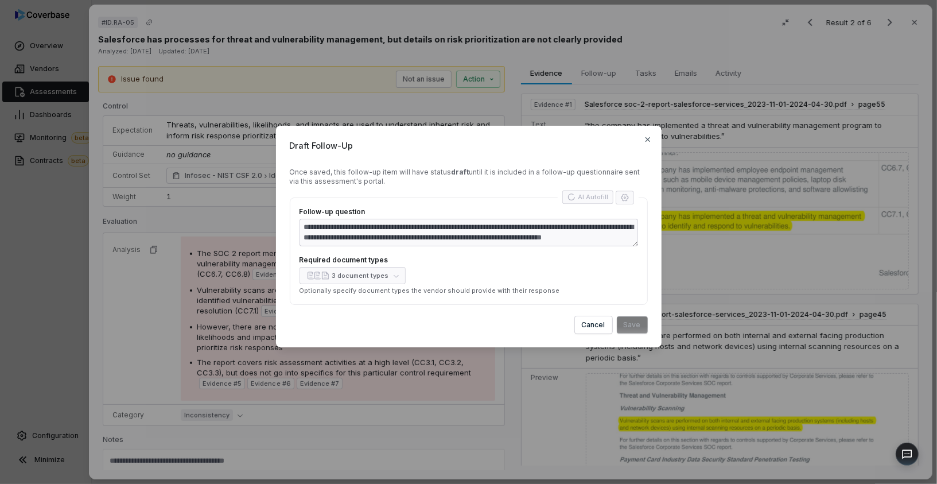
type textarea "*"
type textarea "**********"
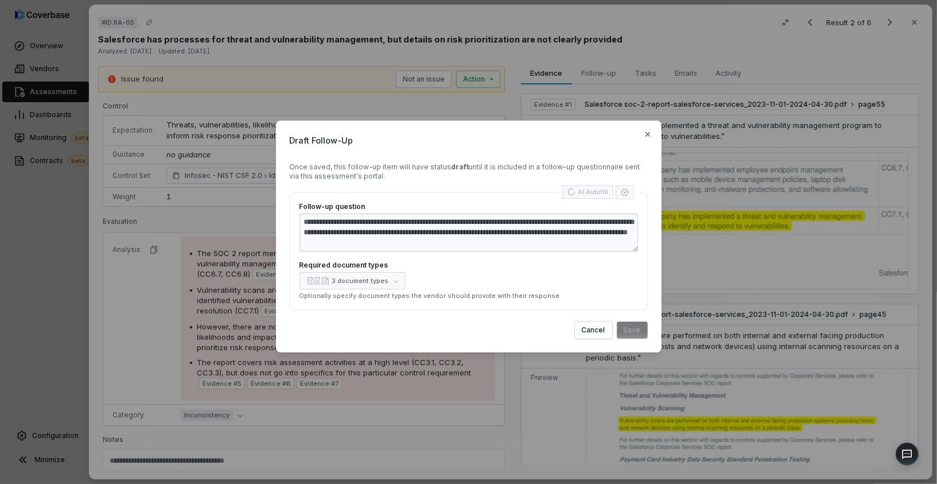
type textarea "*"
type textarea "**********"
type textarea "*"
type textarea "**********"
type textarea "*"
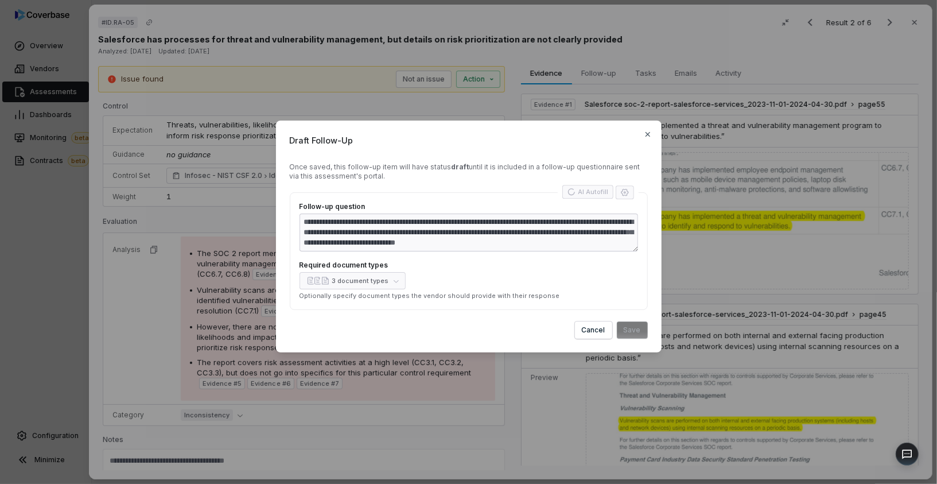
type textarea "**********"
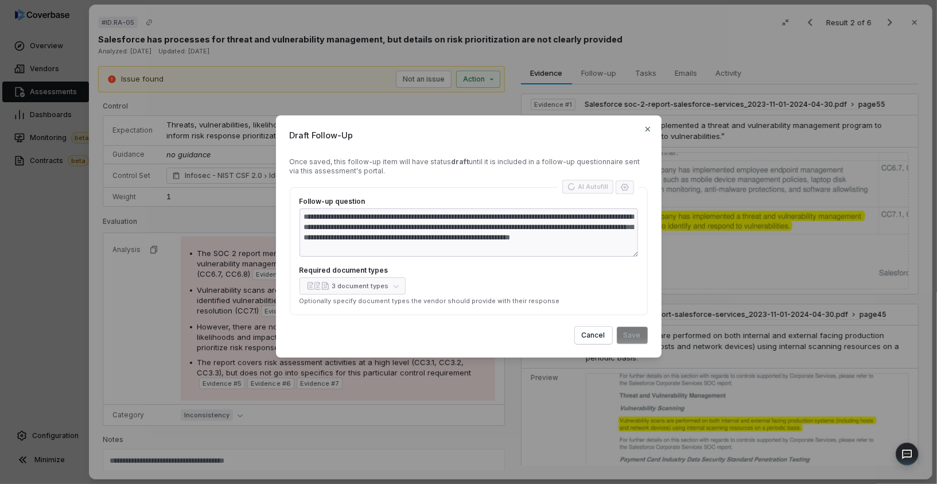
type textarea "*"
type textarea "**********"
type textarea "*"
type textarea "**********"
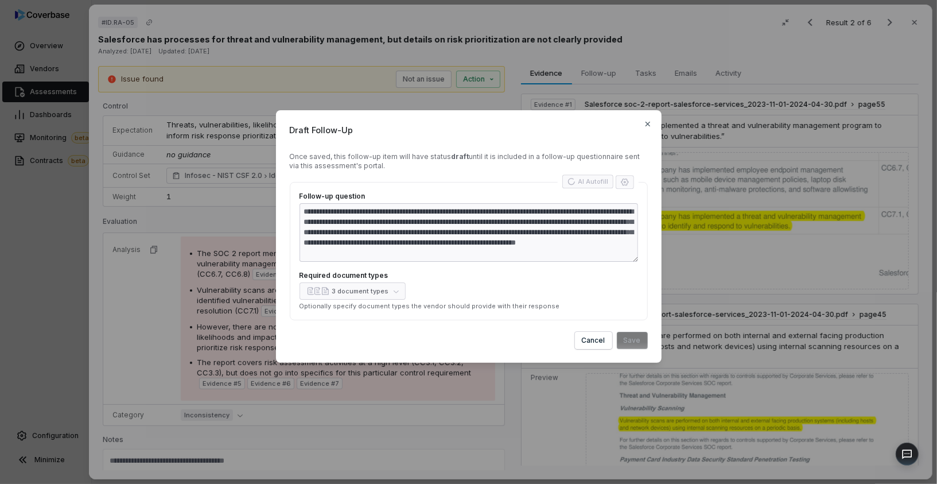
type textarea "*"
type textarea "**********"
type textarea "*"
type textarea "**********"
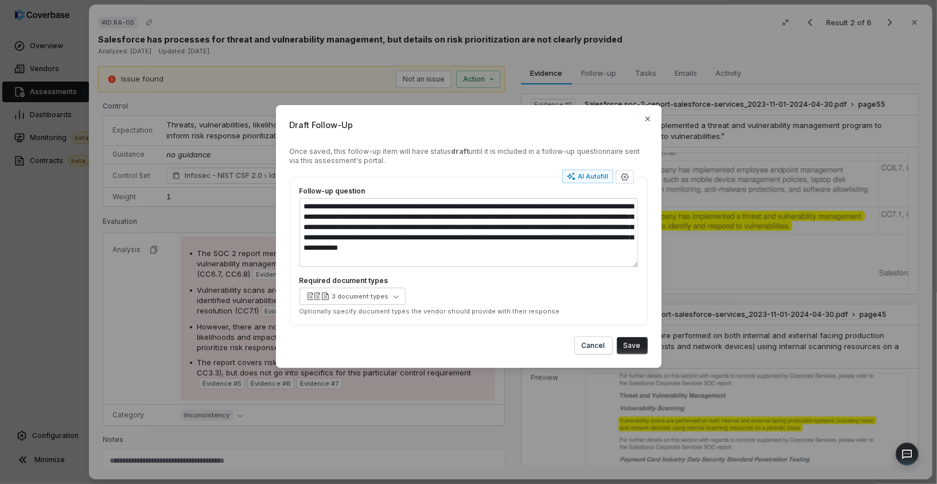
type textarea "*"
click at [628, 346] on button "Save" at bounding box center [632, 345] width 31 height 17
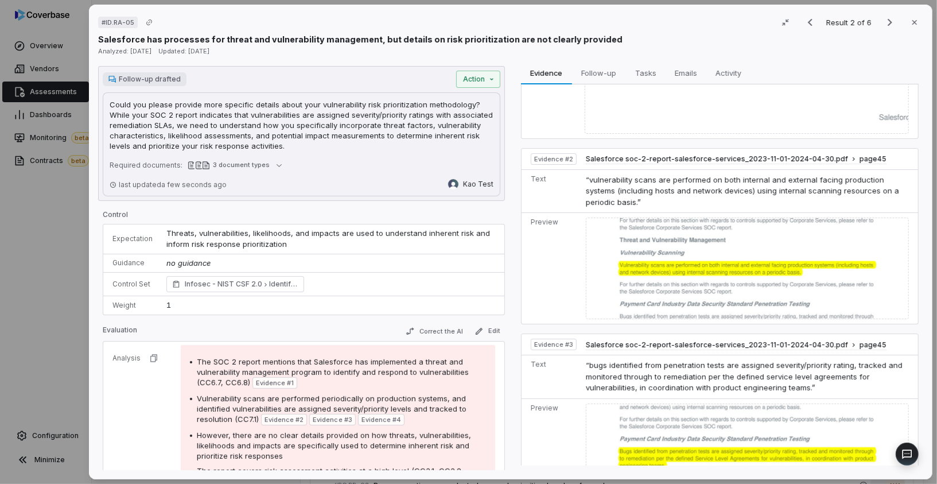
scroll to position [116, 0]
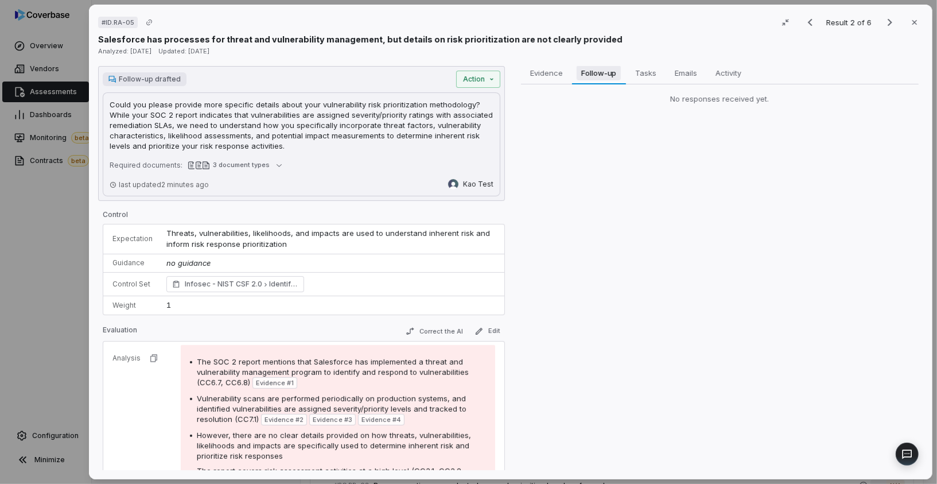
click at [607, 72] on span "Follow-up" at bounding box center [599, 72] width 44 height 15
click at [536, 74] on span "Evidence" at bounding box center [547, 72] width 42 height 15
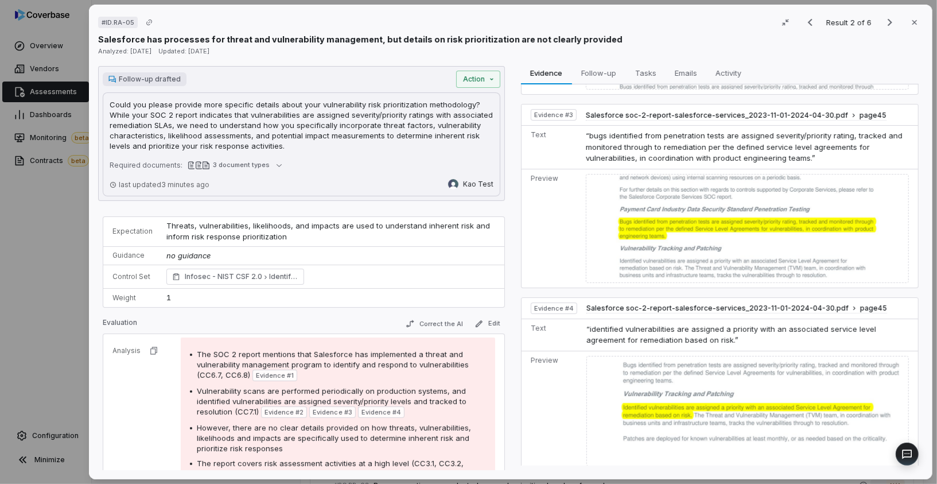
scroll to position [0, 0]
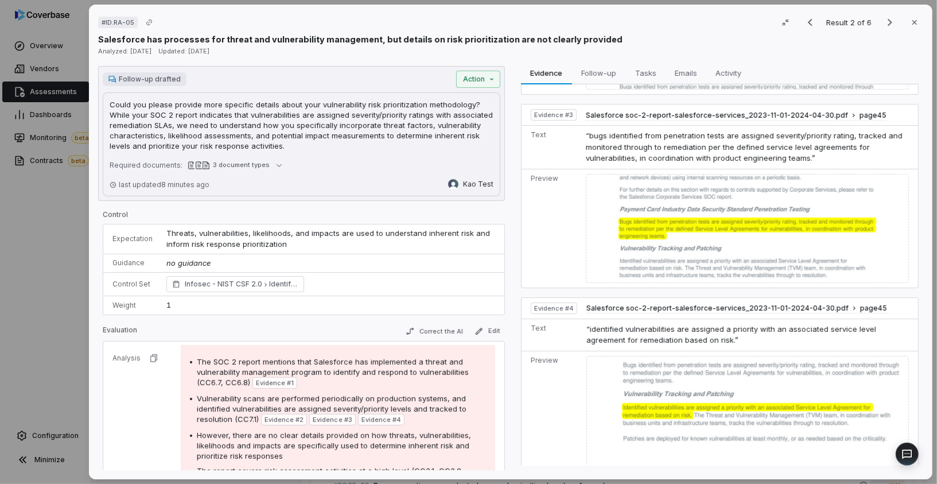
click at [69, 258] on div "# ID.RA-05 Result 2 of 6 Close Salesforce has processes for threat and vulnerab…" at bounding box center [468, 242] width 937 height 484
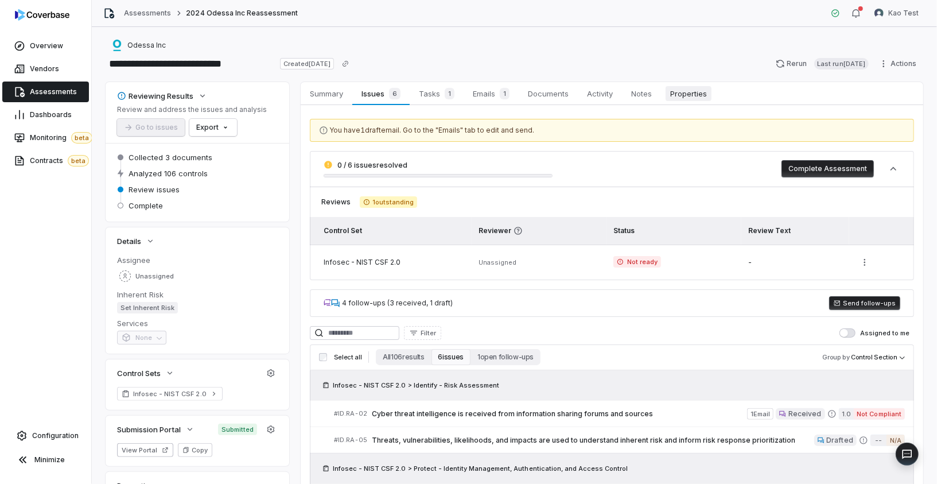
click at [695, 88] on span "Properties" at bounding box center [689, 93] width 46 height 15
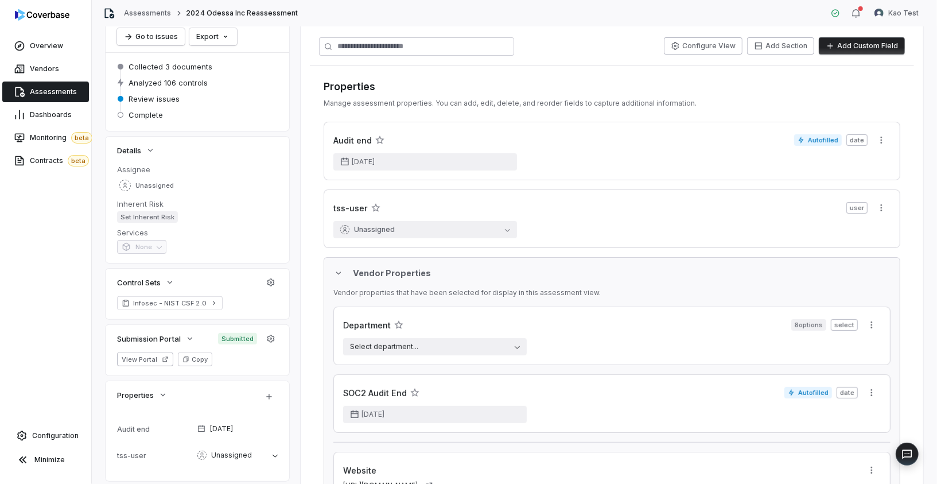
scroll to position [30, 0]
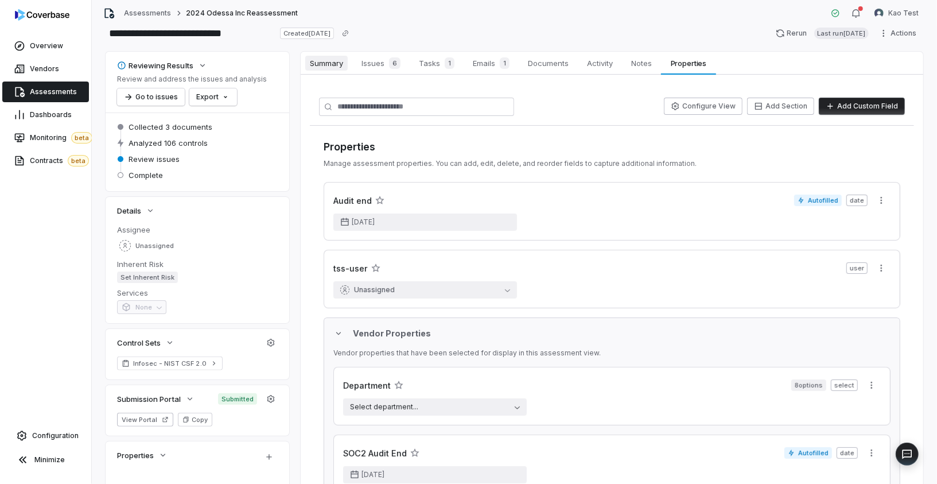
click at [342, 65] on span "Summary" at bounding box center [326, 63] width 42 height 15
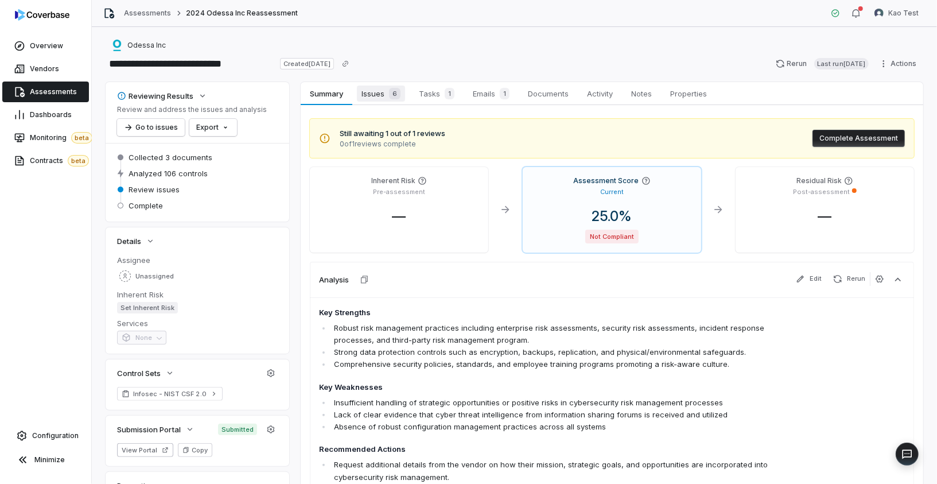
click at [363, 91] on span "Issues 6" at bounding box center [381, 93] width 48 height 16
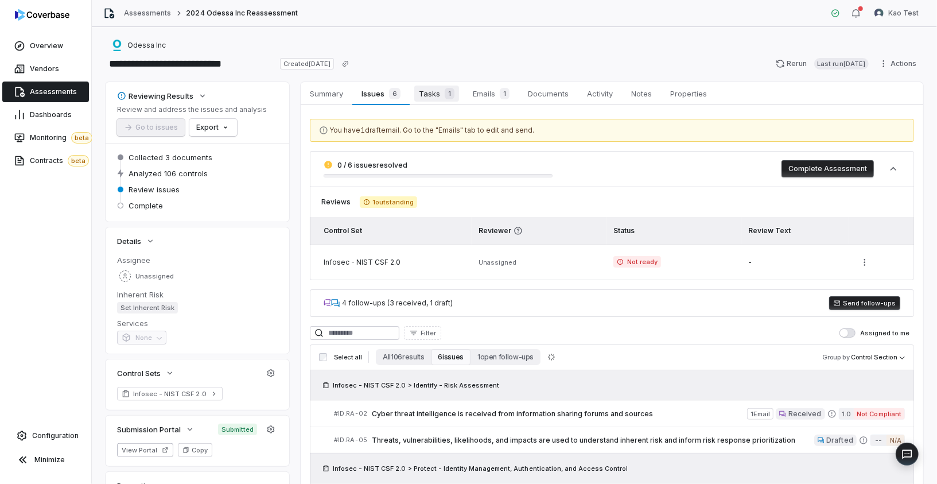
click at [422, 98] on span "Tasks 1" at bounding box center [436, 93] width 45 height 16
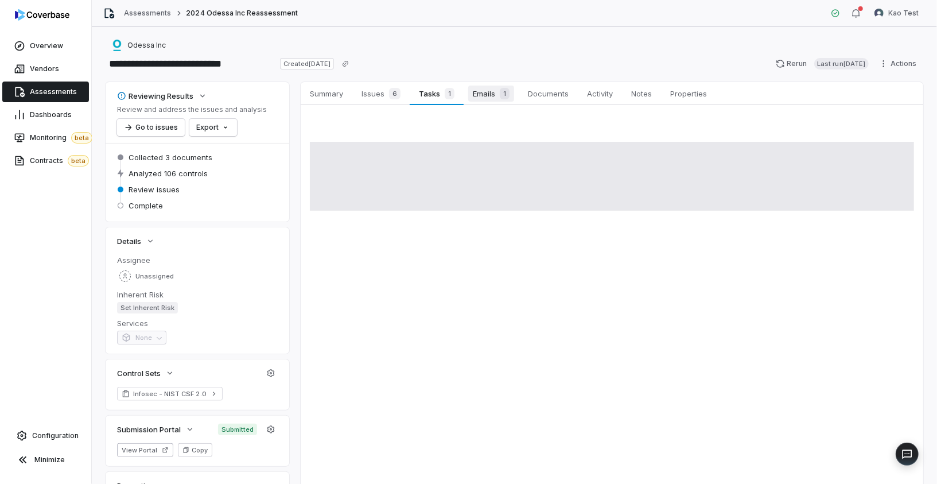
click at [479, 95] on span "Emails 1" at bounding box center [491, 93] width 46 height 16
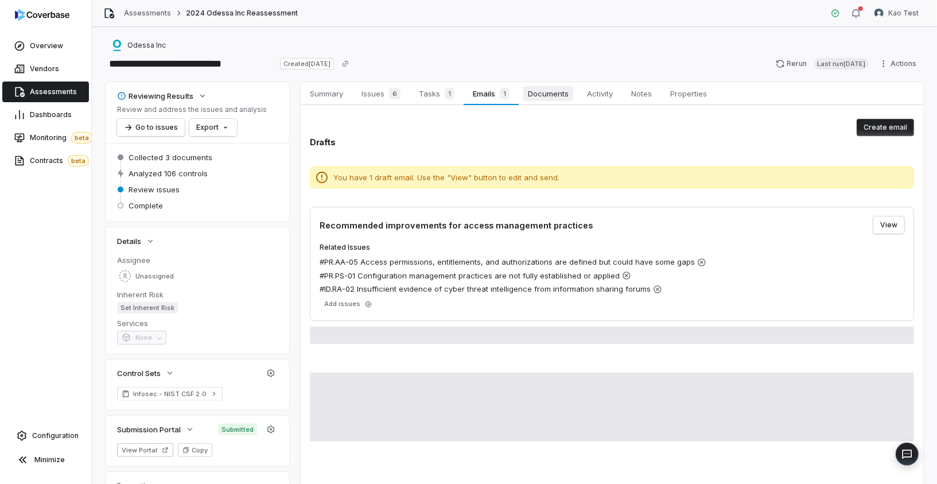
click at [547, 88] on span "Documents" at bounding box center [548, 93] width 50 height 15
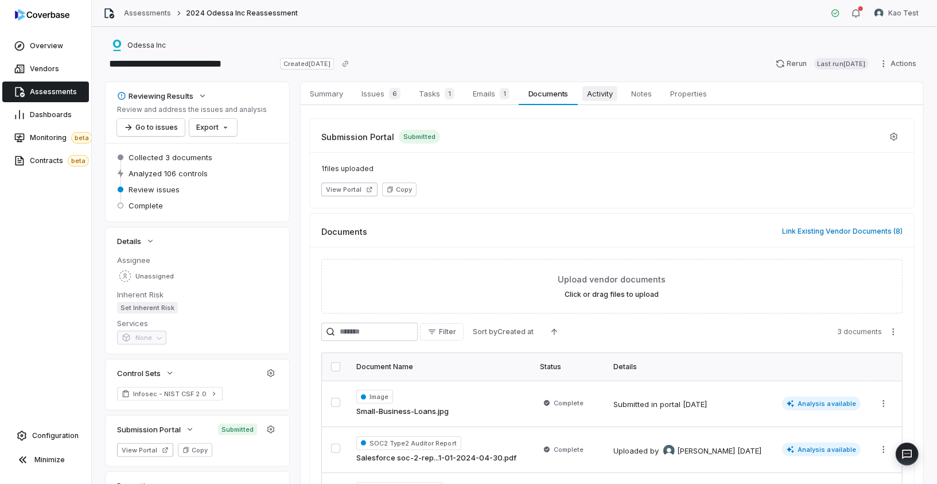
click at [601, 94] on span "Activity" at bounding box center [599, 93] width 35 height 15
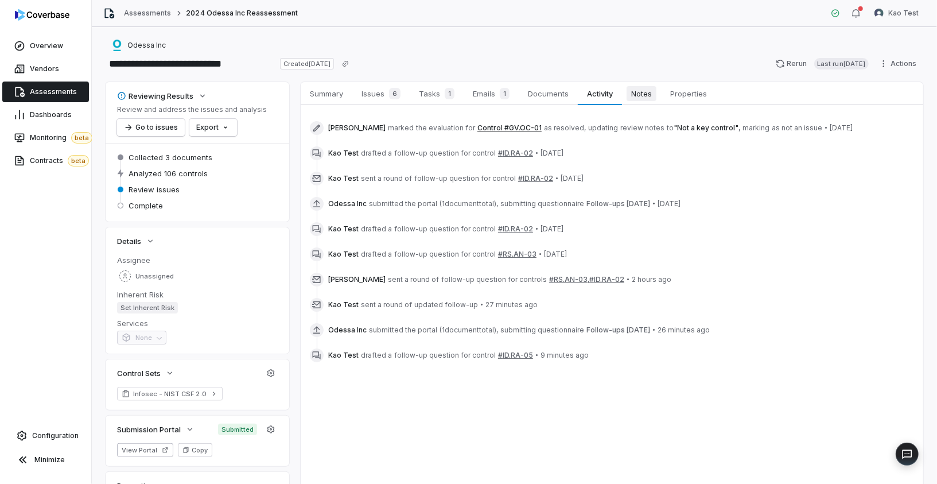
click at [642, 87] on span "Notes" at bounding box center [642, 93] width 30 height 15
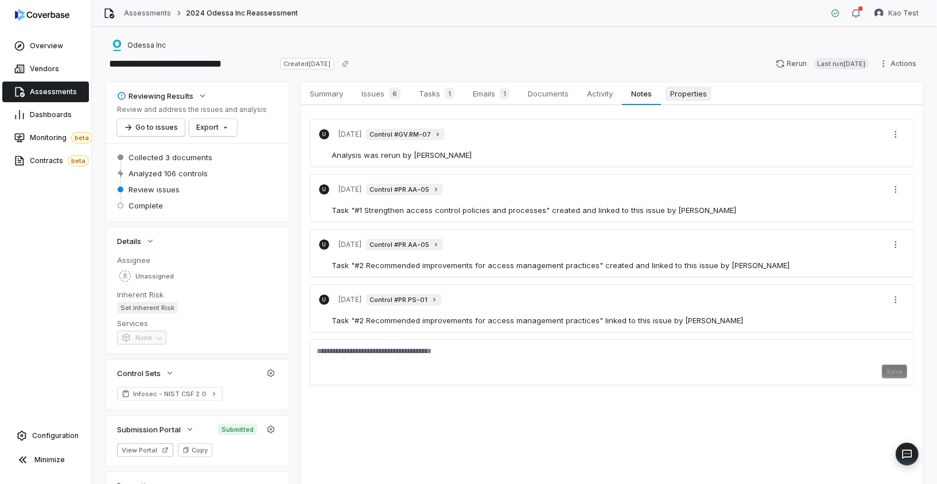
click at [698, 90] on span "Properties" at bounding box center [689, 93] width 46 height 15
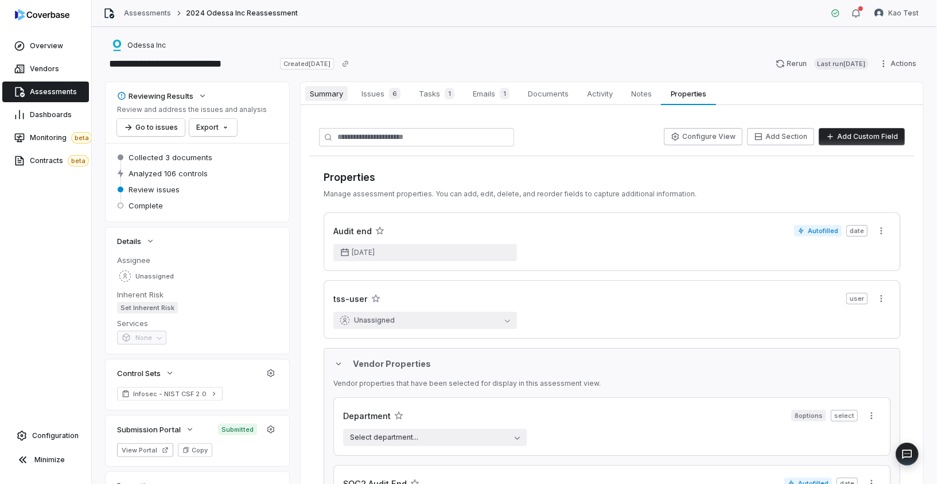
click at [324, 92] on span "Summary" at bounding box center [326, 93] width 42 height 15
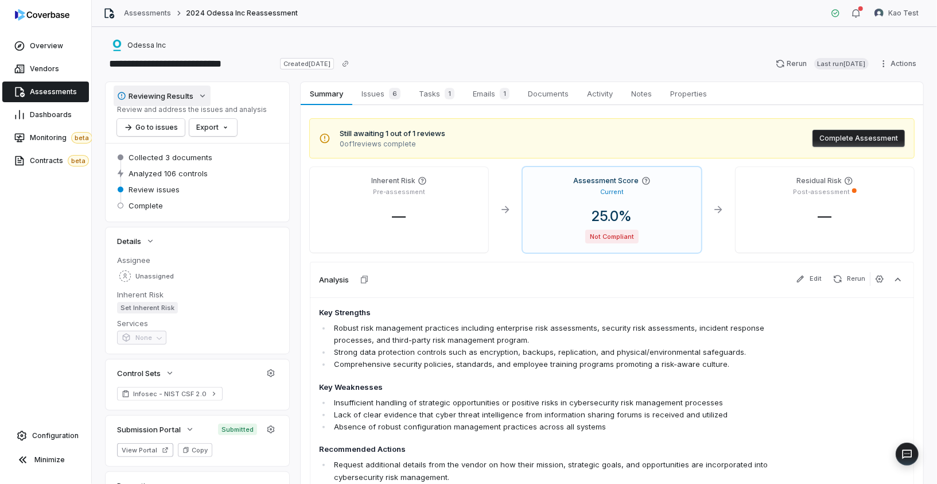
click at [198, 95] on icon "button" at bounding box center [202, 95] width 9 height 9
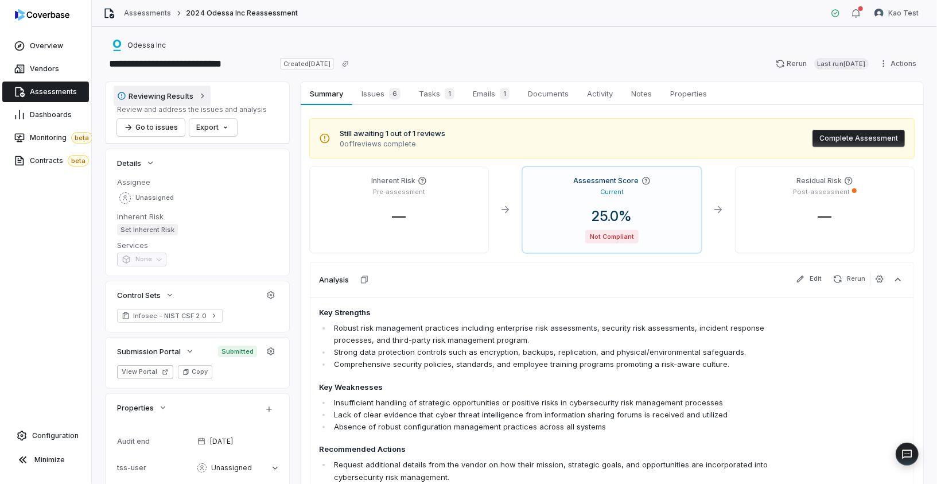
click at [198, 95] on icon "button" at bounding box center [202, 95] width 9 height 9
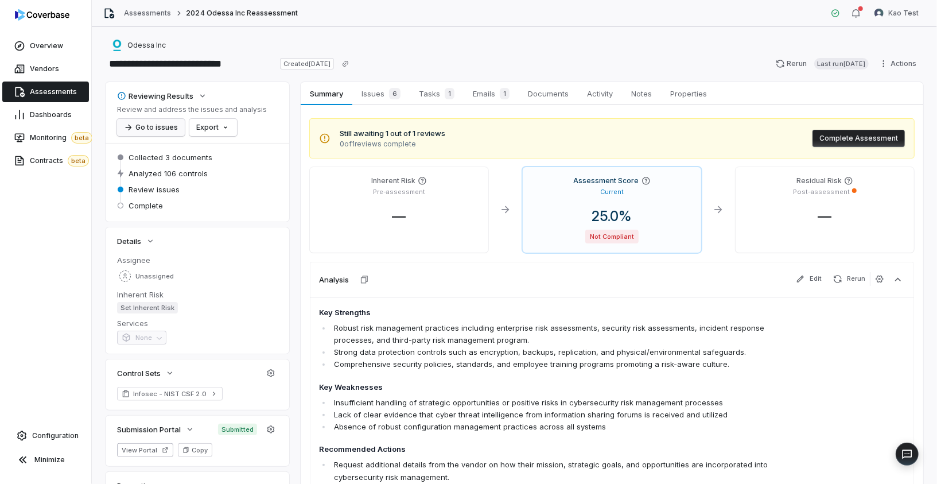
click at [157, 126] on button "Go to issues" at bounding box center [151, 127] width 68 height 17
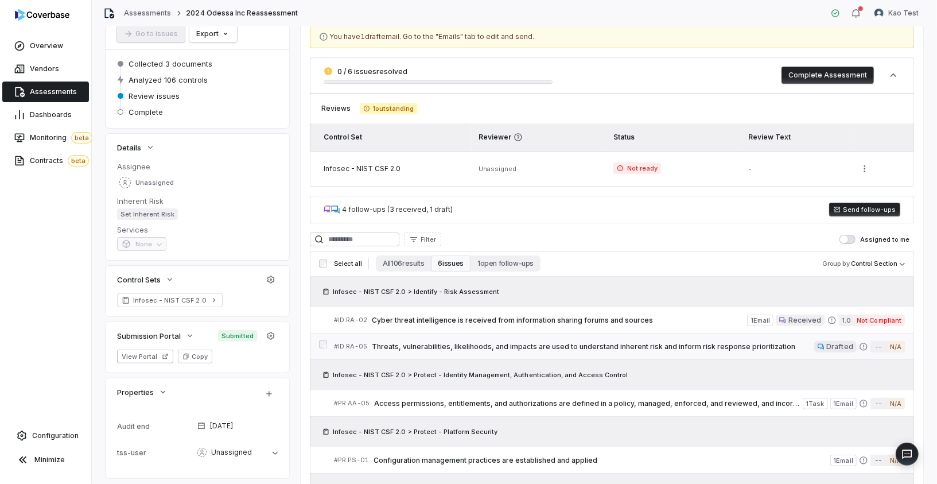
scroll to position [98, 0]
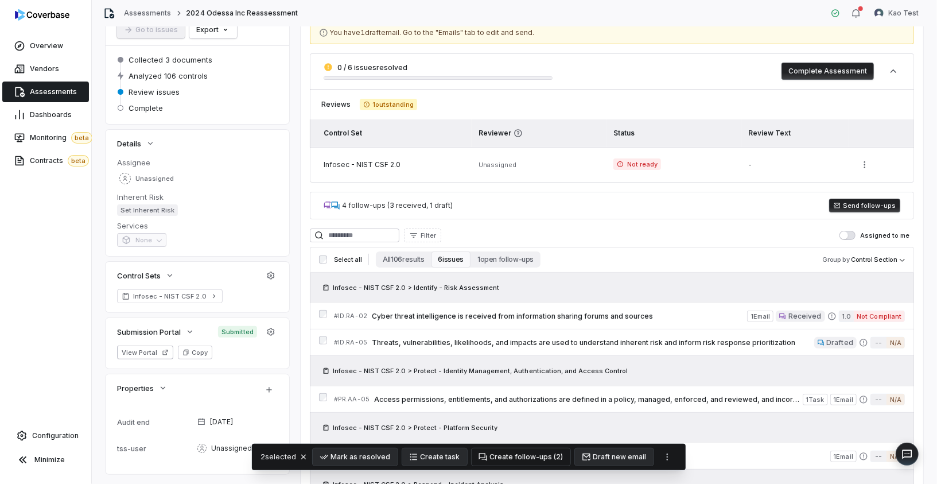
click at [534, 435] on button "Create follow-ups ( 2 )" at bounding box center [521, 456] width 99 height 17
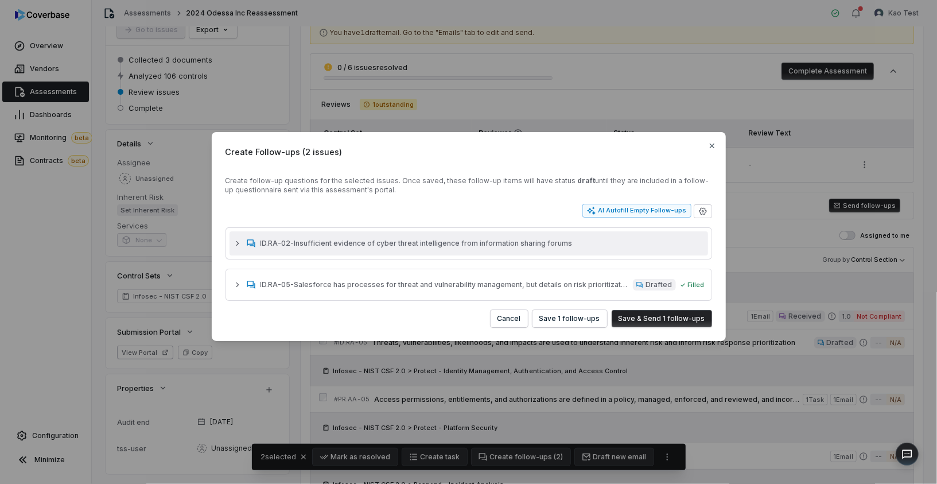
click at [545, 242] on span "ID.RA-02 - Insufficient evidence of cyber threat intelligence from information …" at bounding box center [482, 243] width 444 height 9
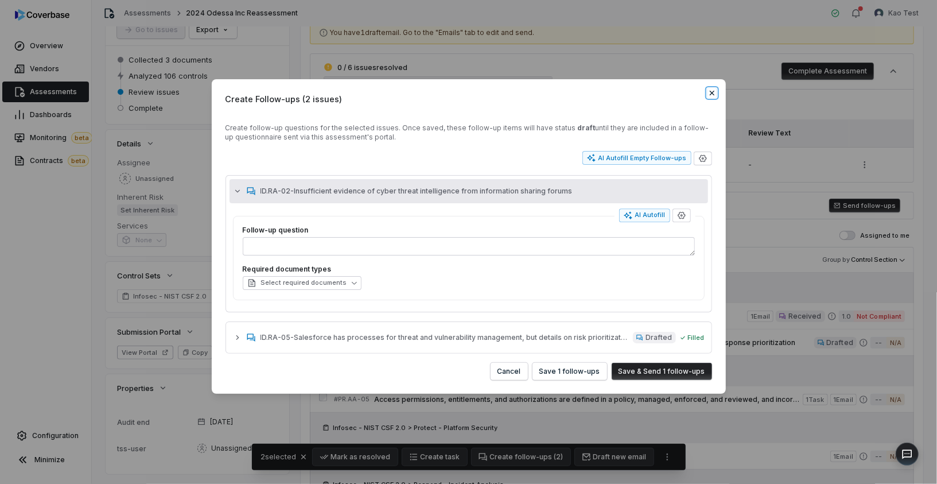
click at [713, 93] on icon "button" at bounding box center [711, 93] width 5 height 5
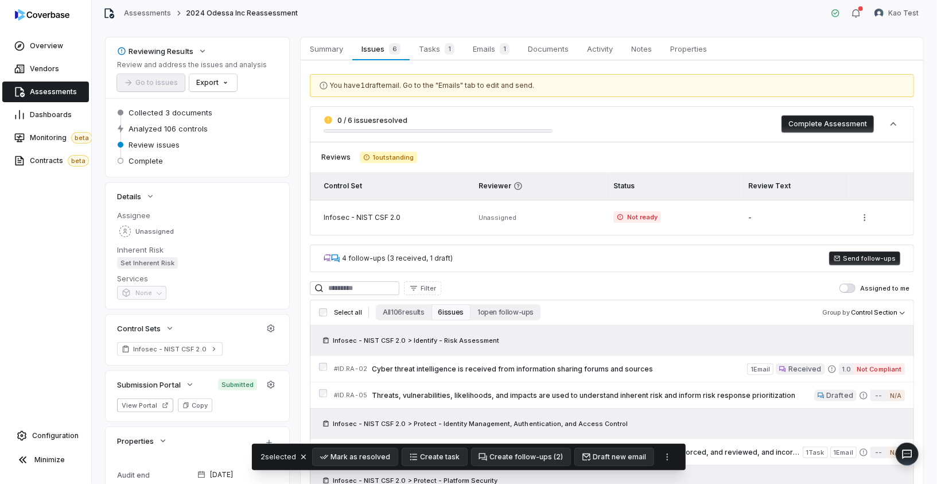
scroll to position [0, 0]
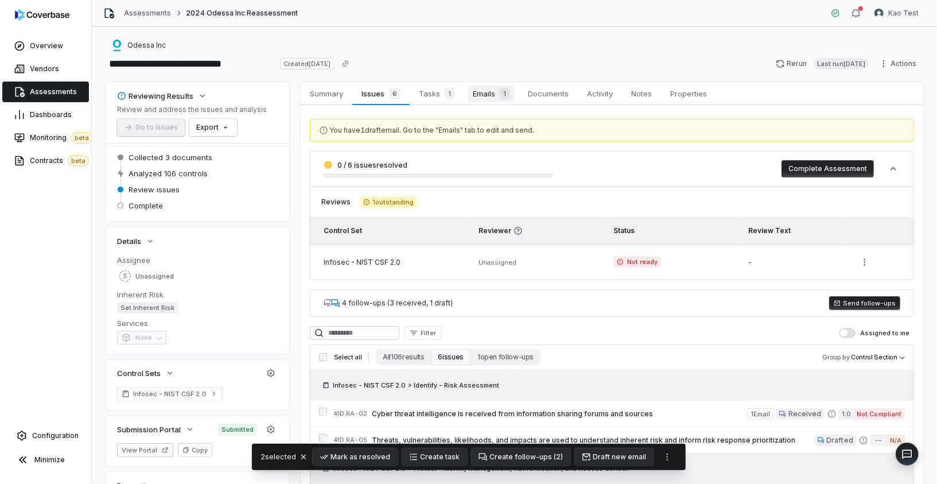
click at [485, 94] on span "Emails 1" at bounding box center [491, 93] width 46 height 16
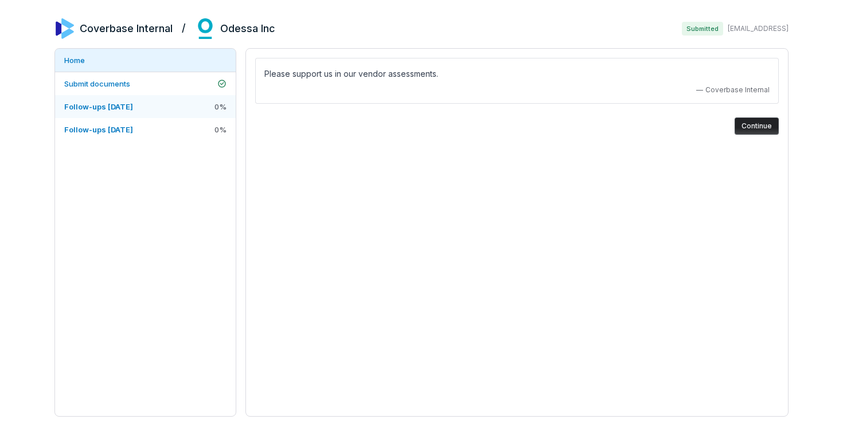
click at [191, 111] on link "Follow-ups [DATE] 0 %" at bounding box center [145, 106] width 181 height 23
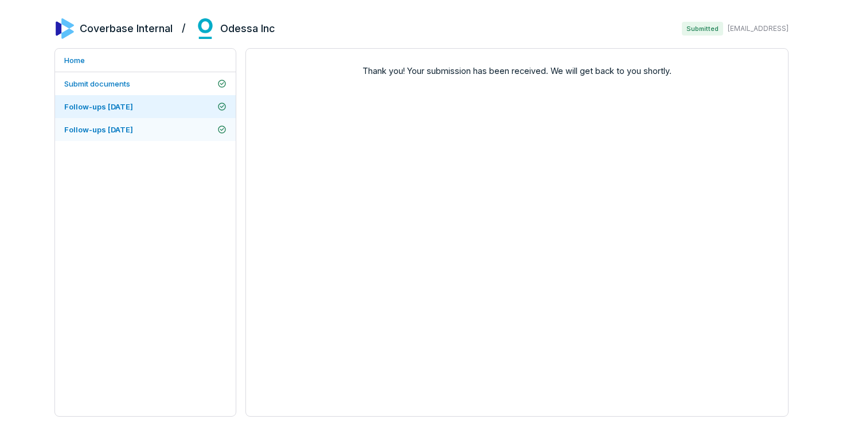
click at [183, 128] on link "Follow-ups [DATE]" at bounding box center [145, 129] width 181 height 23
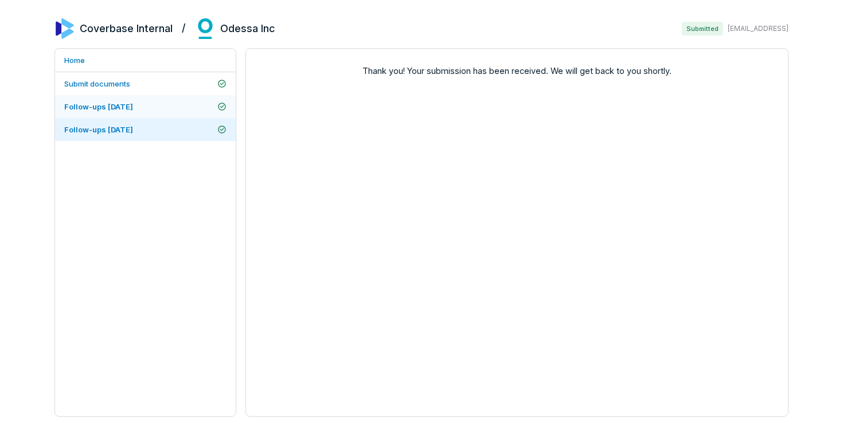
click at [182, 109] on link "Follow-ups [DATE]" at bounding box center [145, 106] width 181 height 23
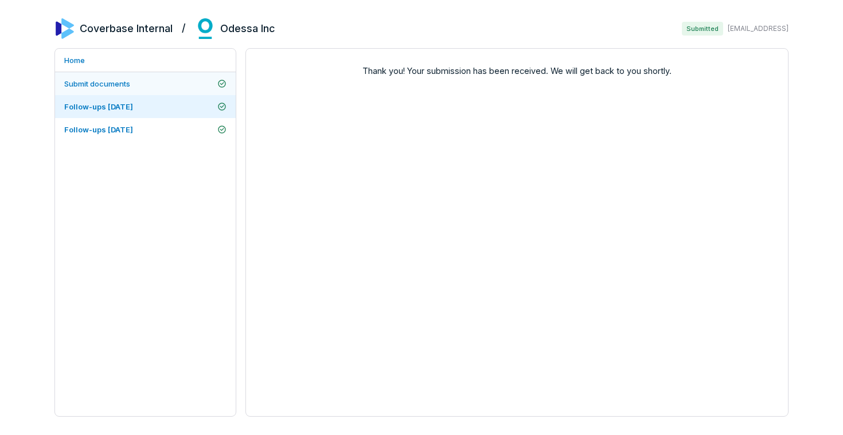
click at [181, 86] on link "Submit documents" at bounding box center [145, 83] width 181 height 23
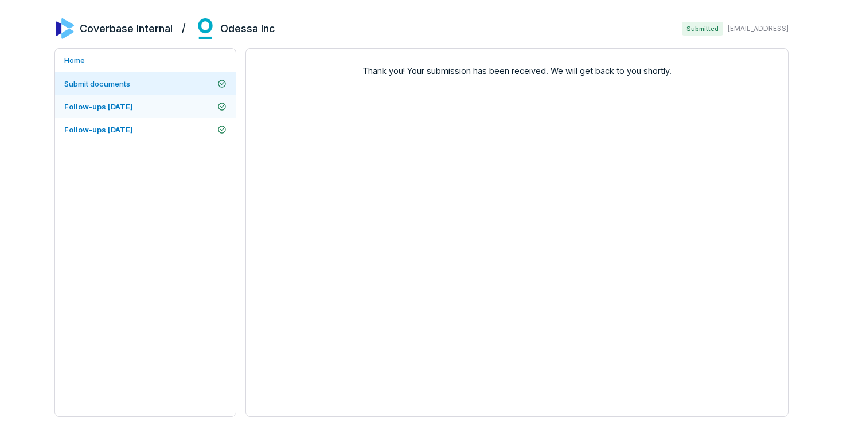
click at [181, 104] on link "Follow-ups [DATE]" at bounding box center [145, 106] width 181 height 23
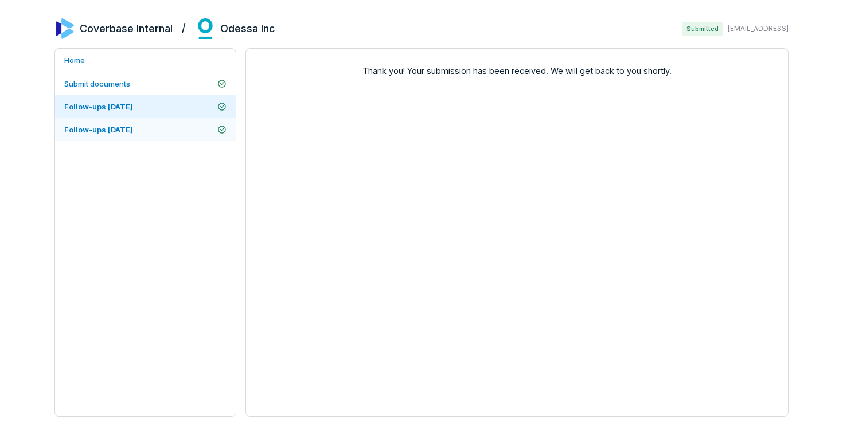
click at [181, 127] on link "Follow-ups [DATE]" at bounding box center [145, 129] width 181 height 23
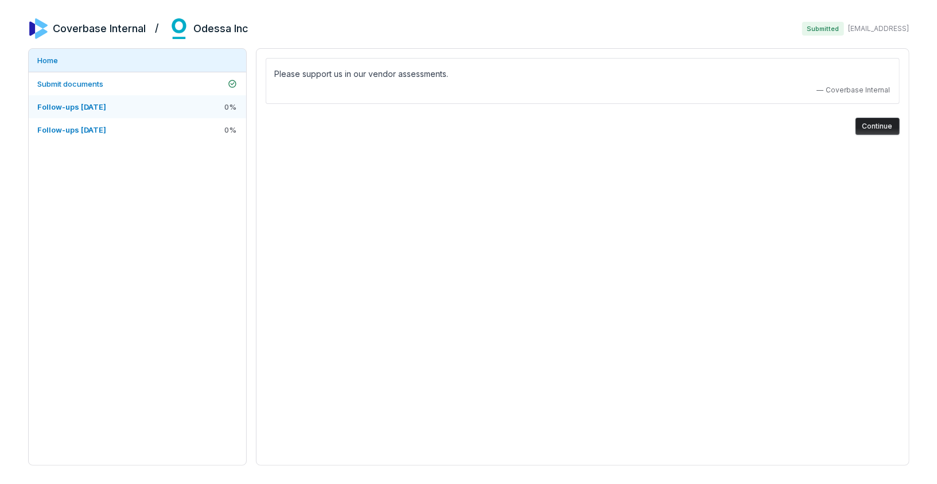
click at [154, 107] on link "Follow-ups [DATE] 0 %" at bounding box center [137, 106] width 217 height 23
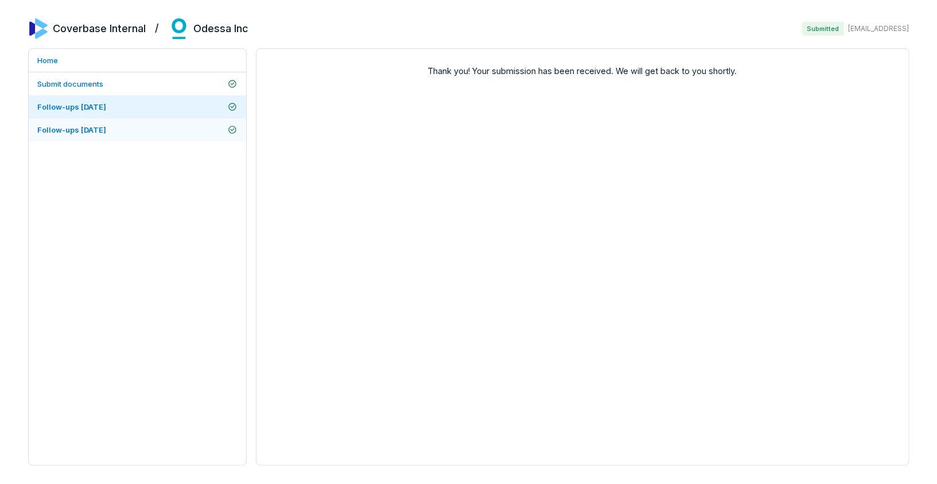
click at [160, 125] on link "Follow-ups [DATE]" at bounding box center [137, 129] width 217 height 23
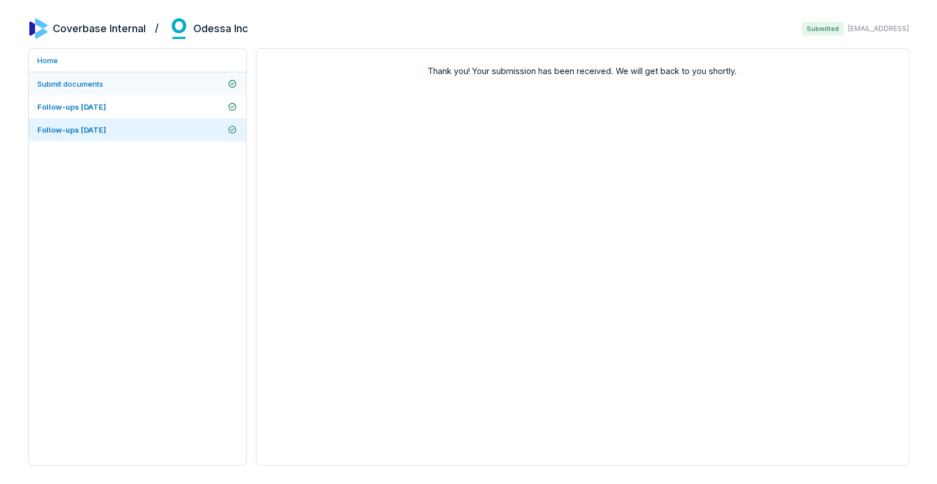
click at [171, 77] on link "Submit documents" at bounding box center [137, 83] width 217 height 23
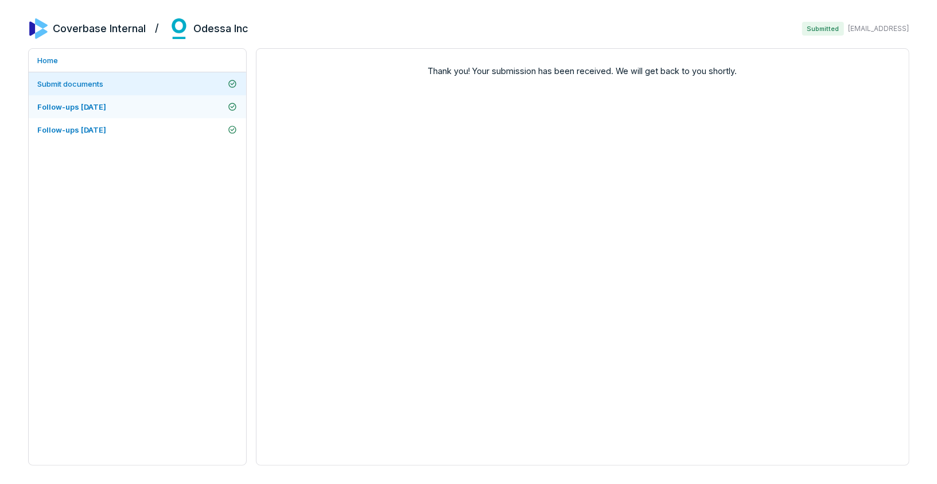
click at [171, 110] on link "Follow-ups [DATE]" at bounding box center [137, 106] width 217 height 23
